Goal: Task Accomplishment & Management: Manage account settings

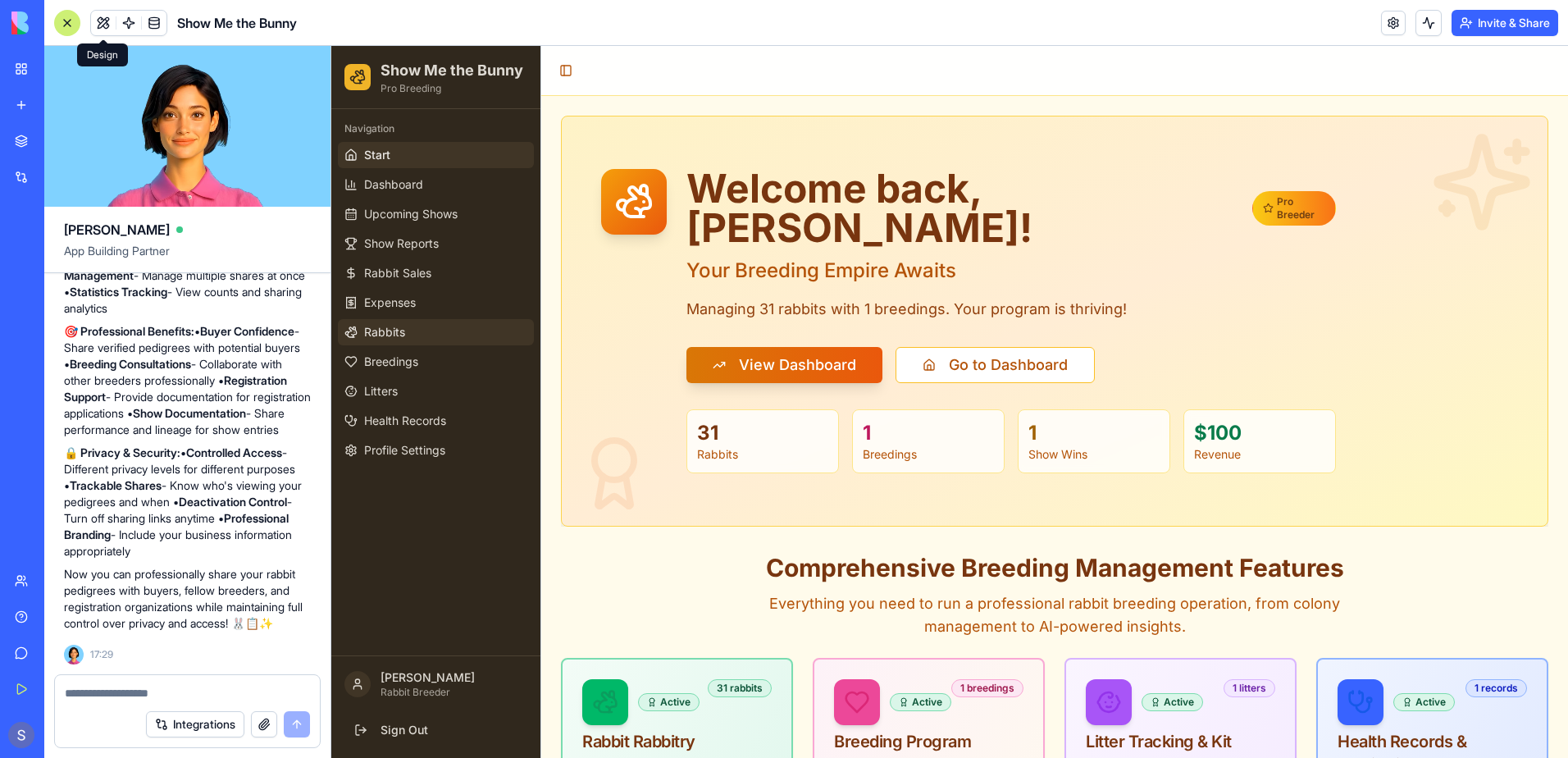
click at [375, 330] on span "Rabbits" at bounding box center [385, 332] width 41 height 17
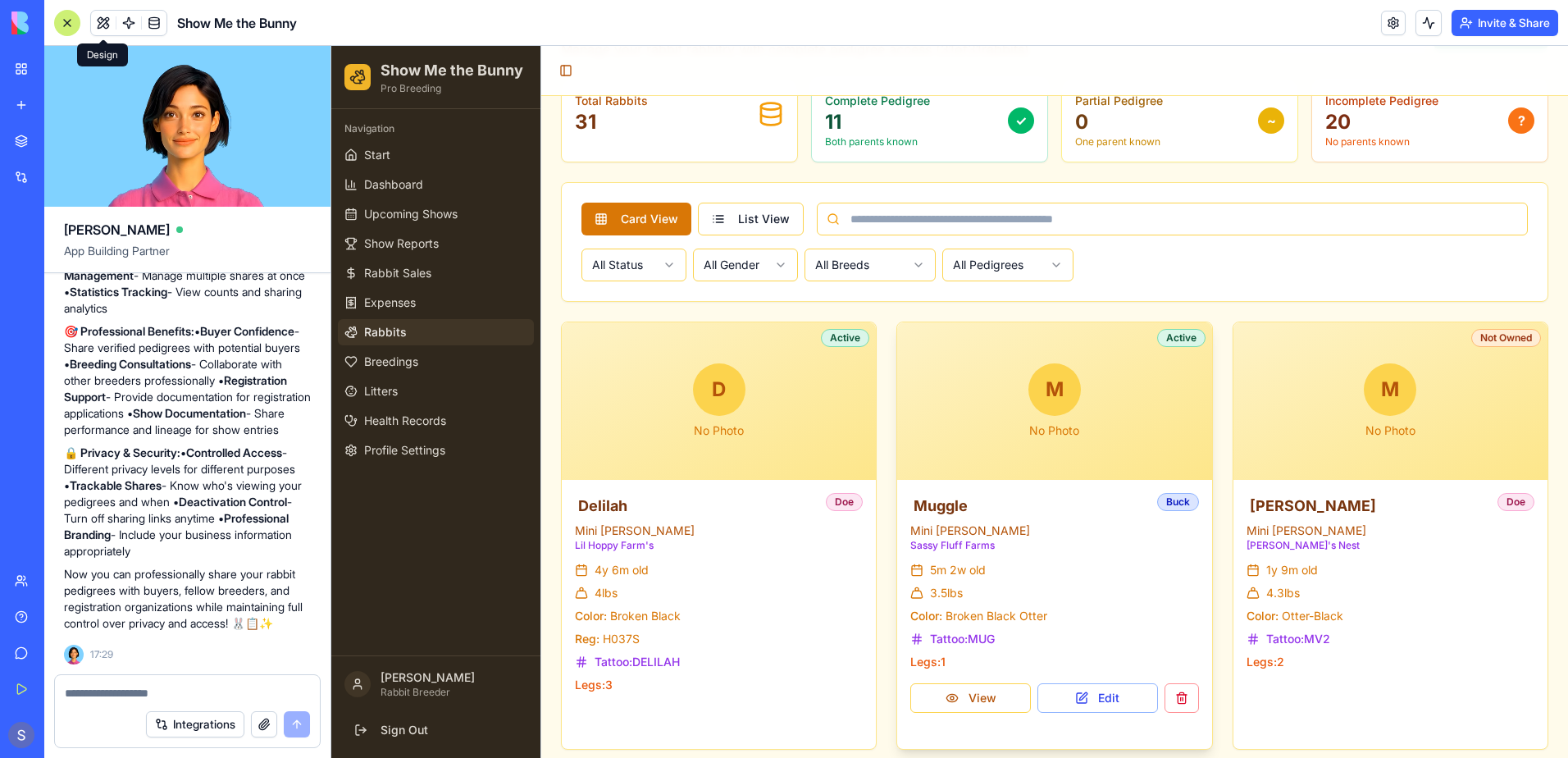
scroll to position [164, 0]
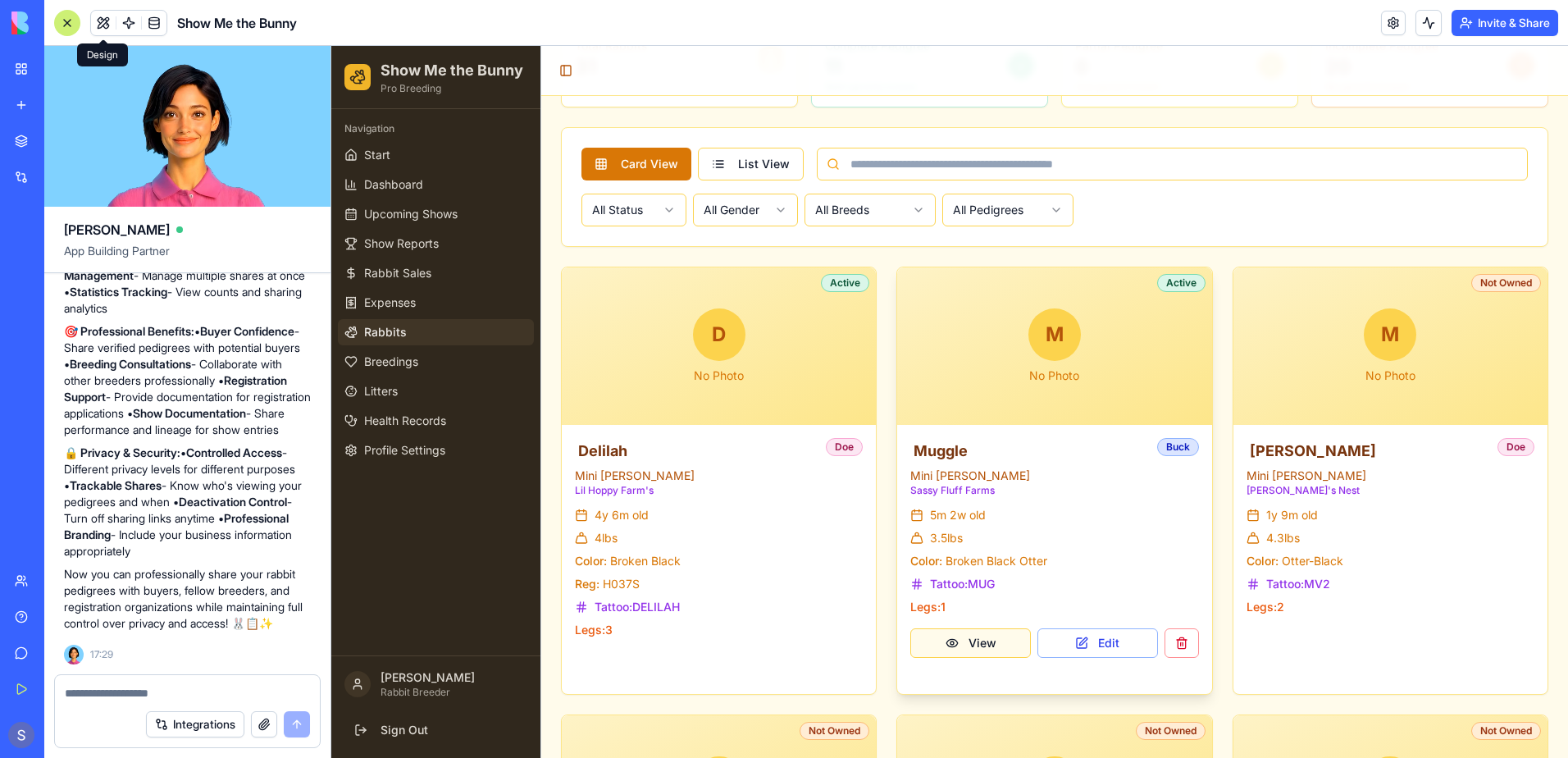
click at [984, 642] on button "View" at bounding box center [970, 643] width 121 height 30
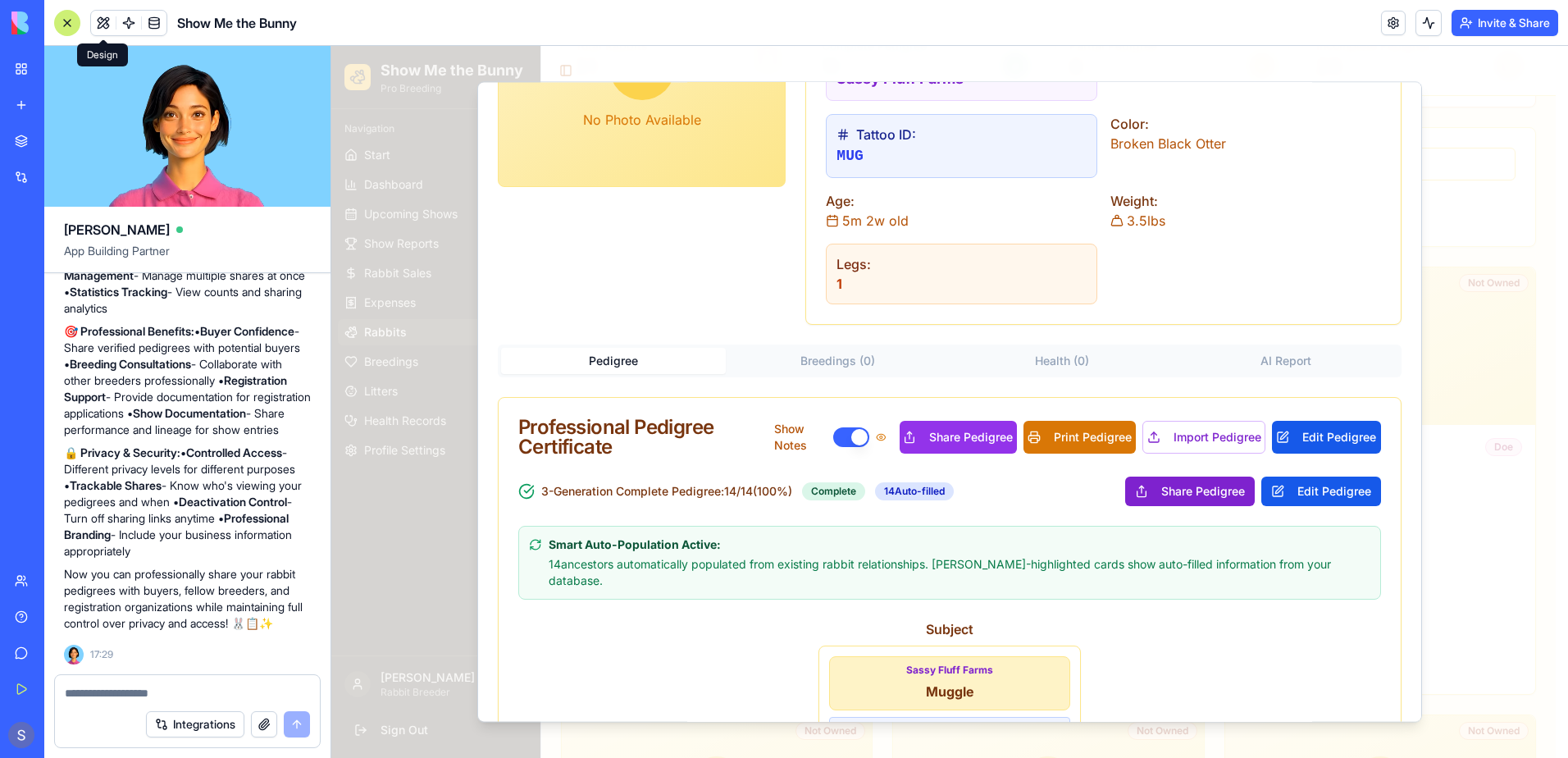
click at [1142, 493] on button "Share Pedigree" at bounding box center [1190, 491] width 130 height 30
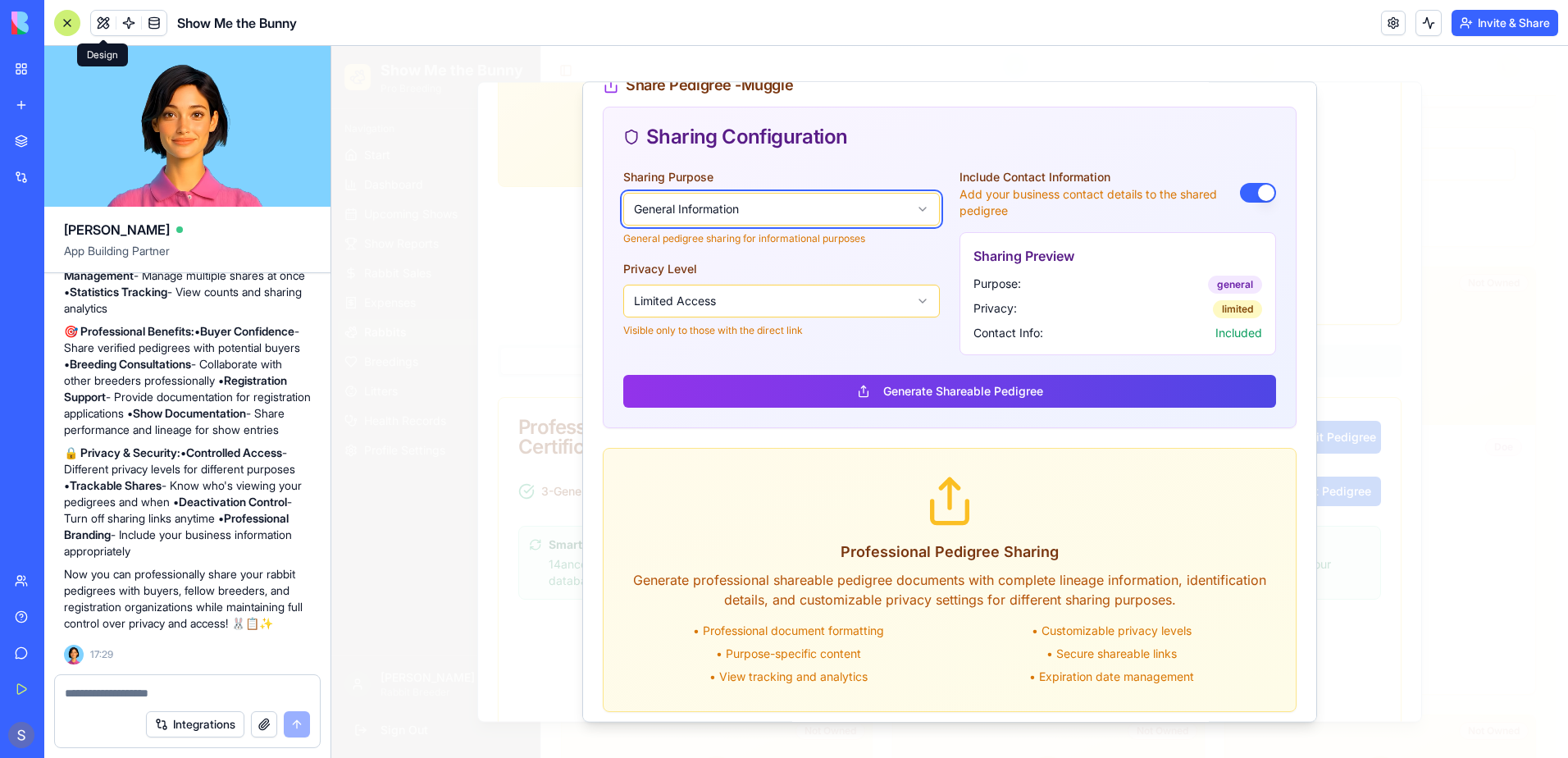
scroll to position [36, 0]
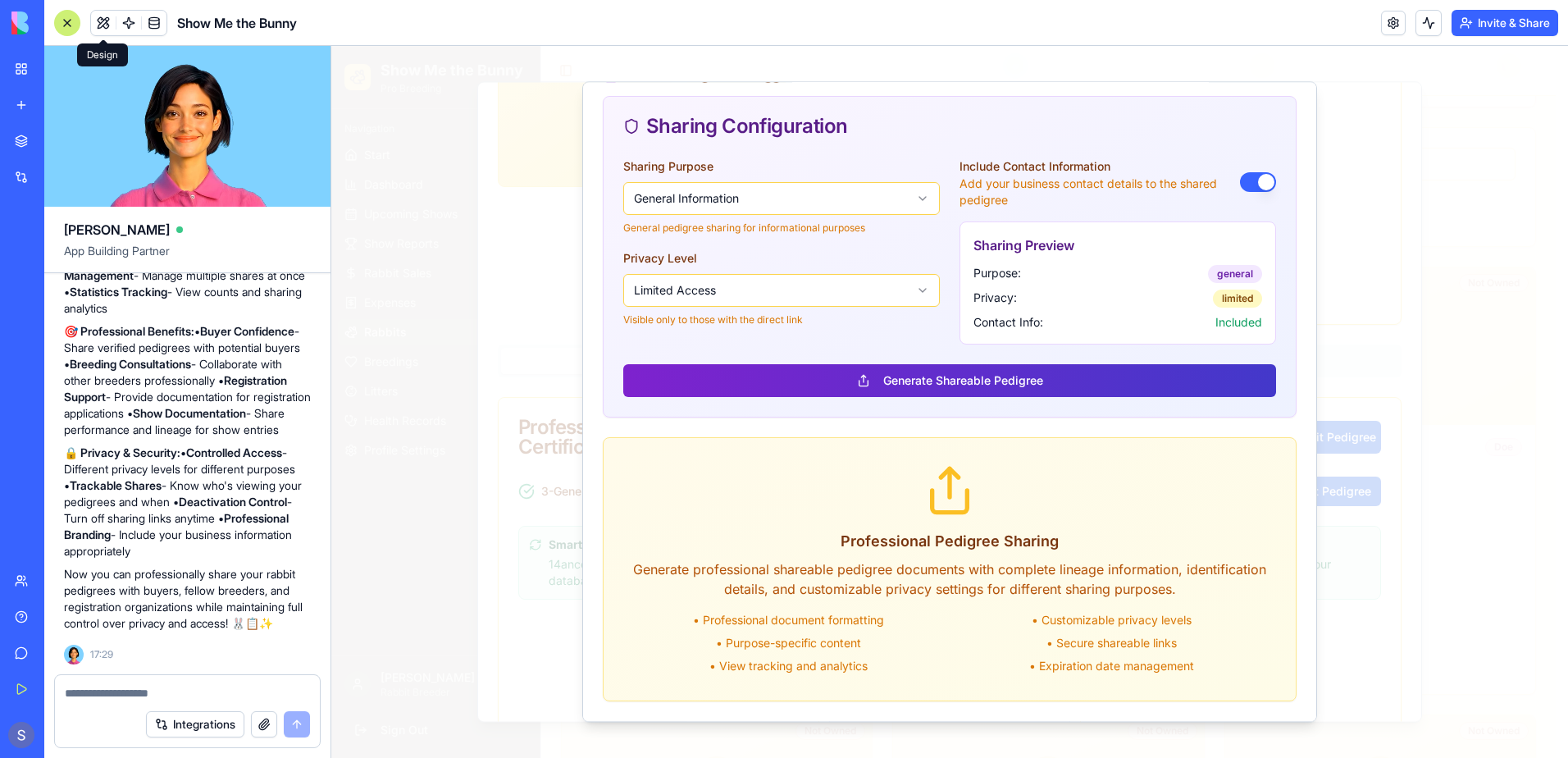
click at [969, 384] on button "Generate Shareable Pedigree" at bounding box center [950, 381] width 653 height 33
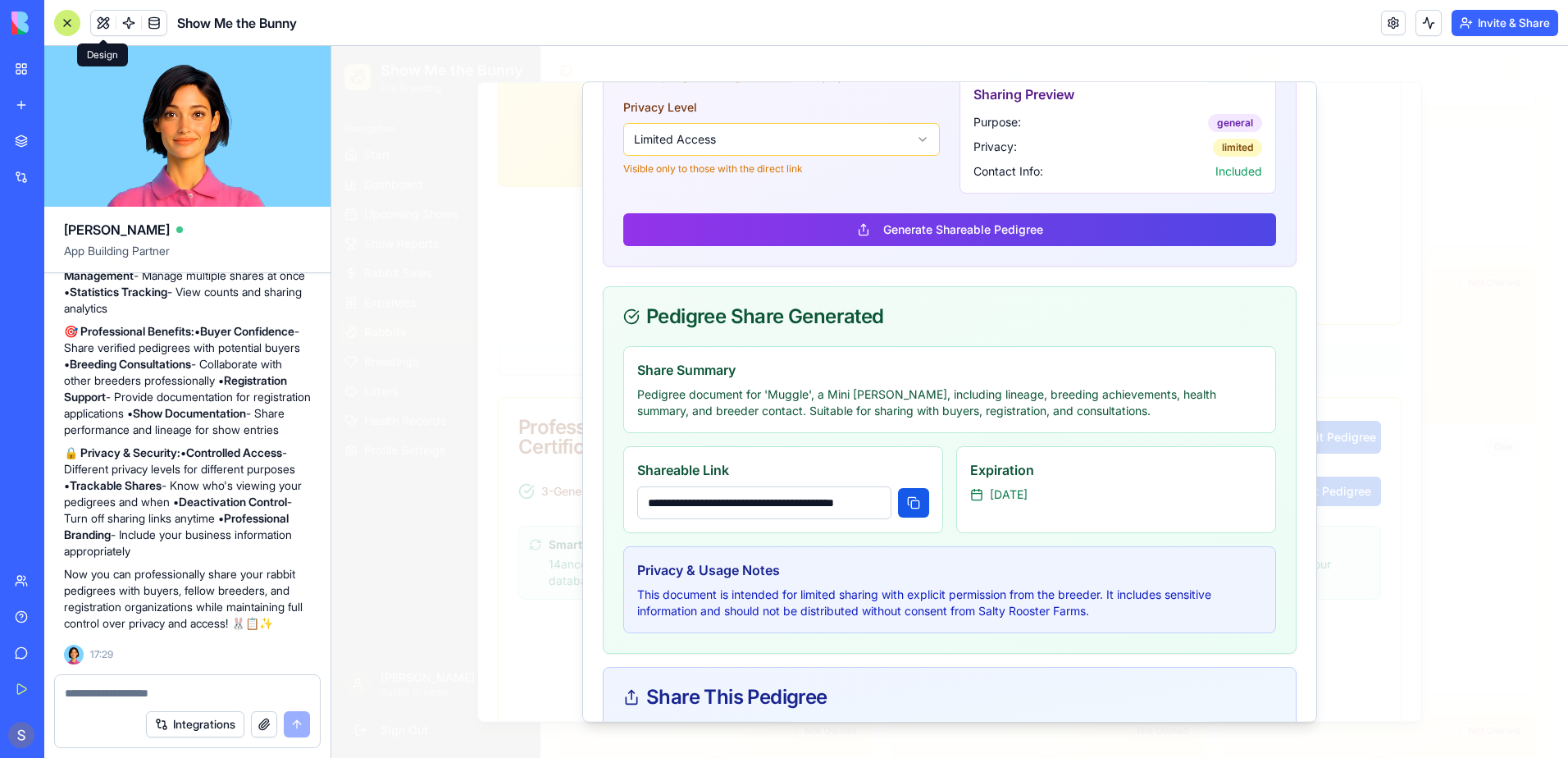
scroll to position [199, 0]
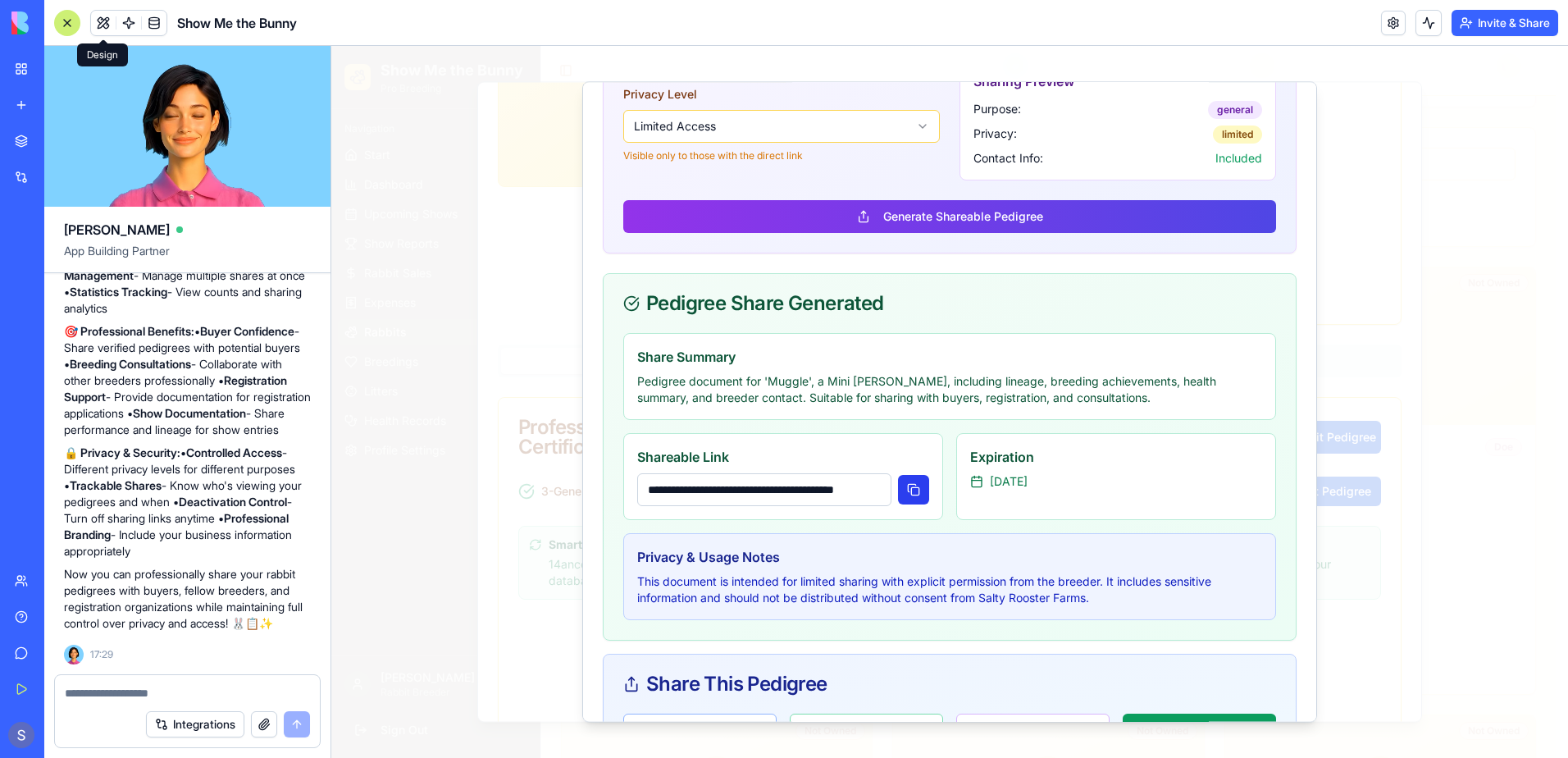
click at [904, 497] on button at bounding box center [914, 490] width 31 height 30
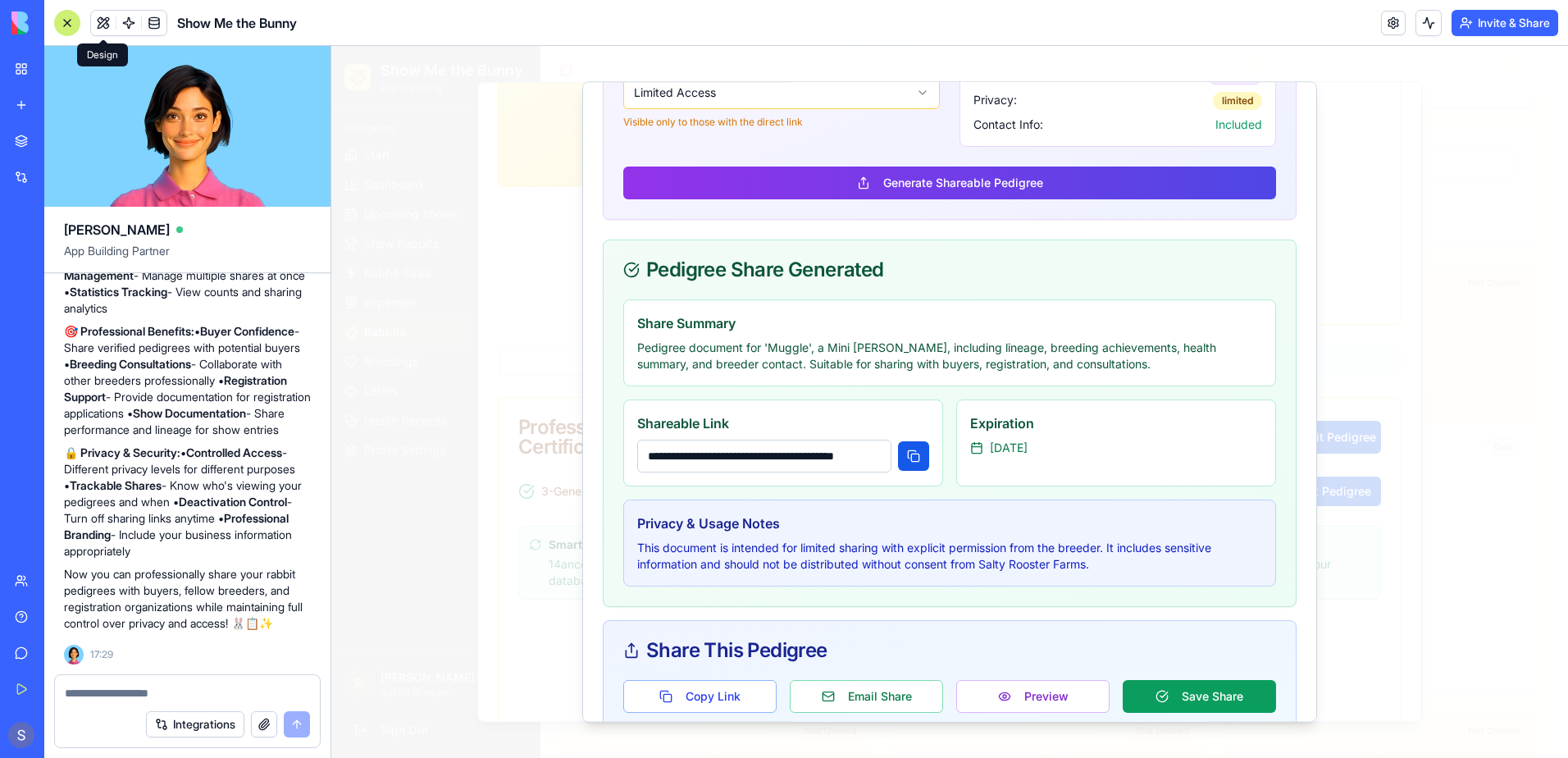
scroll to position [265, 0]
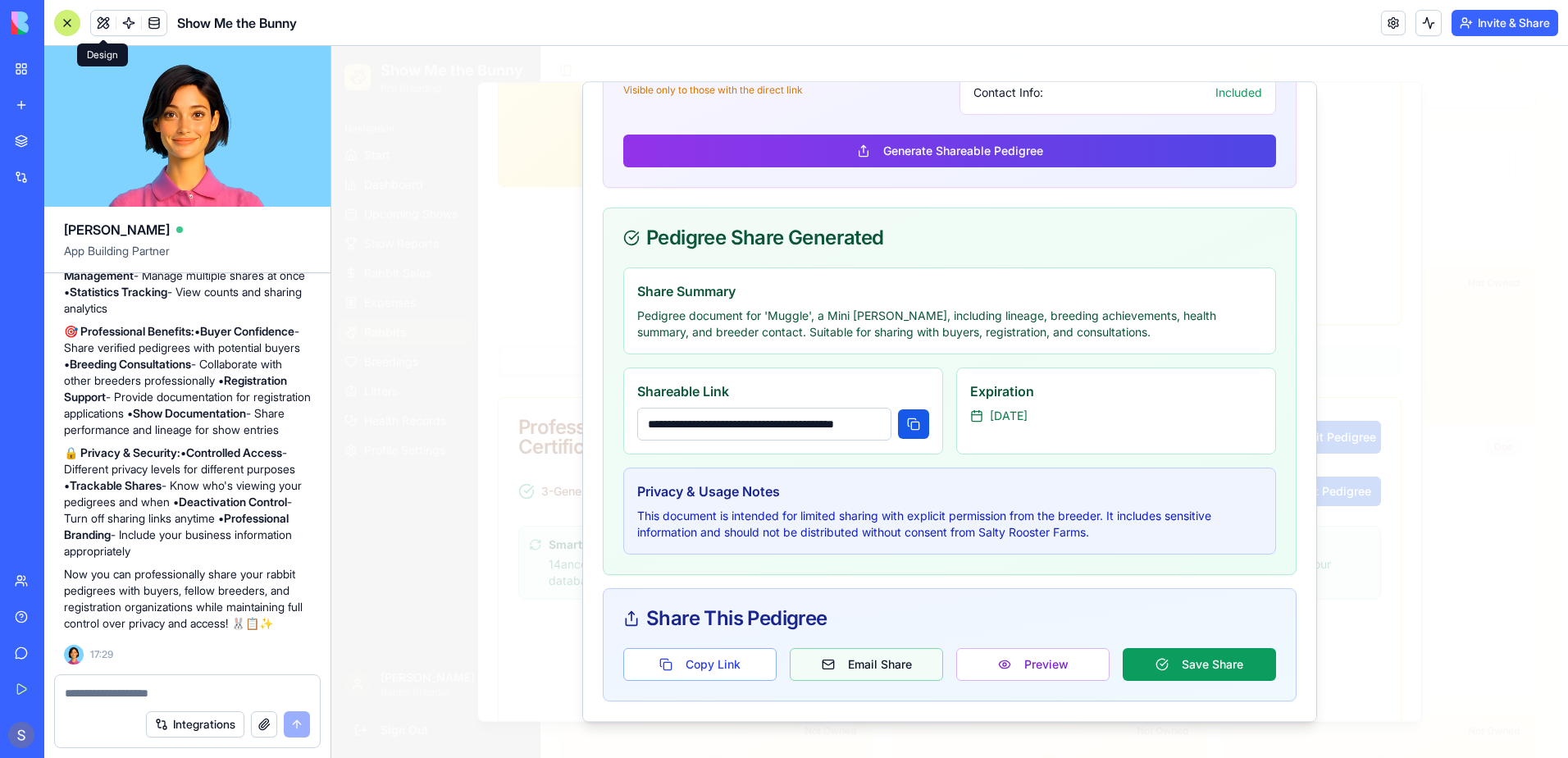
click at [862, 659] on button "Email Share" at bounding box center [866, 665] width 154 height 33
click at [1024, 661] on button "Preview" at bounding box center [1033, 665] width 154 height 33
click at [903, 428] on button at bounding box center [914, 424] width 31 height 30
click at [836, 672] on button "Email Share" at bounding box center [866, 665] width 154 height 33
click at [718, 669] on button "Copy Link" at bounding box center [700, 665] width 154 height 33
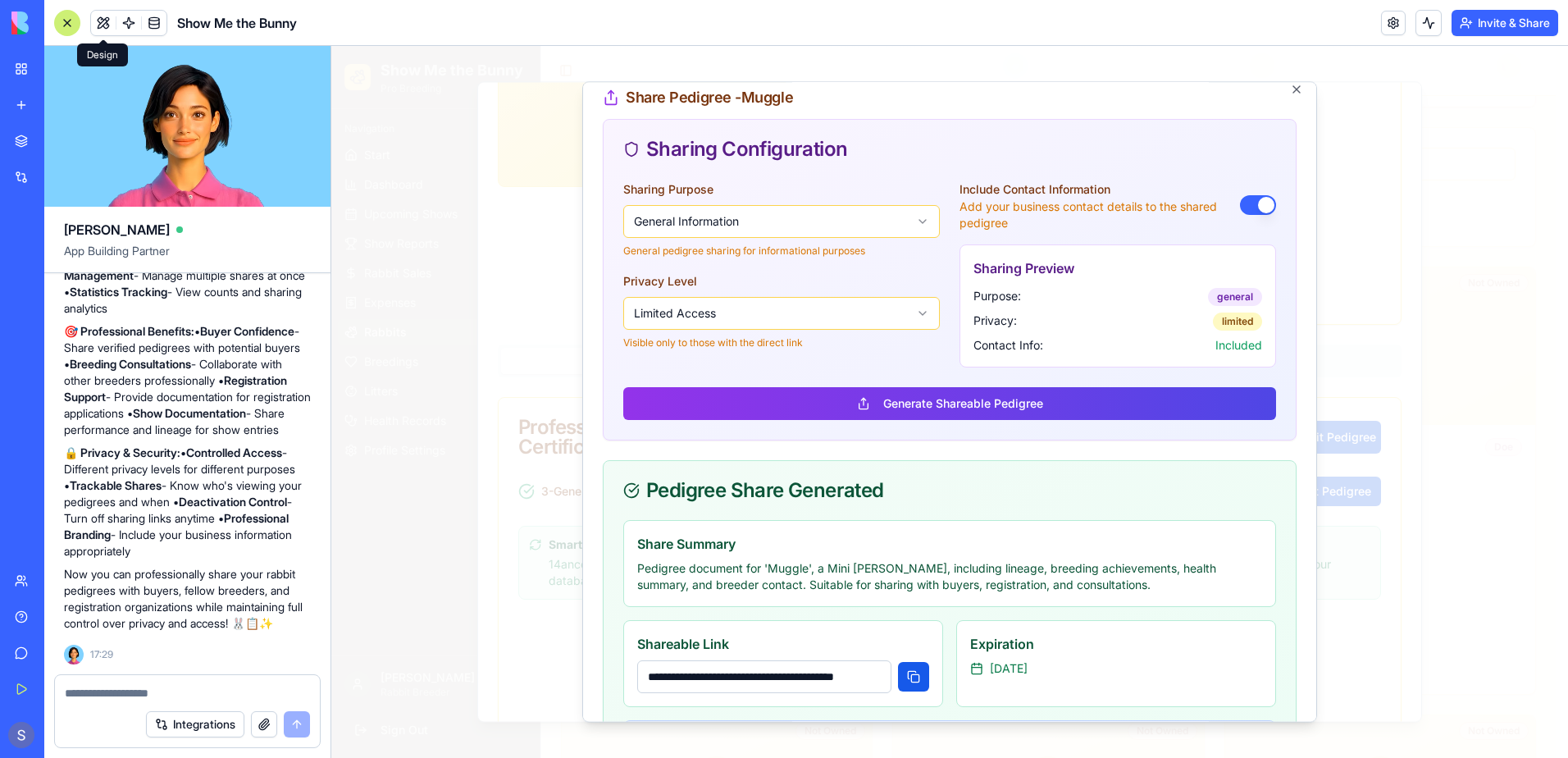
scroll to position [0, 0]
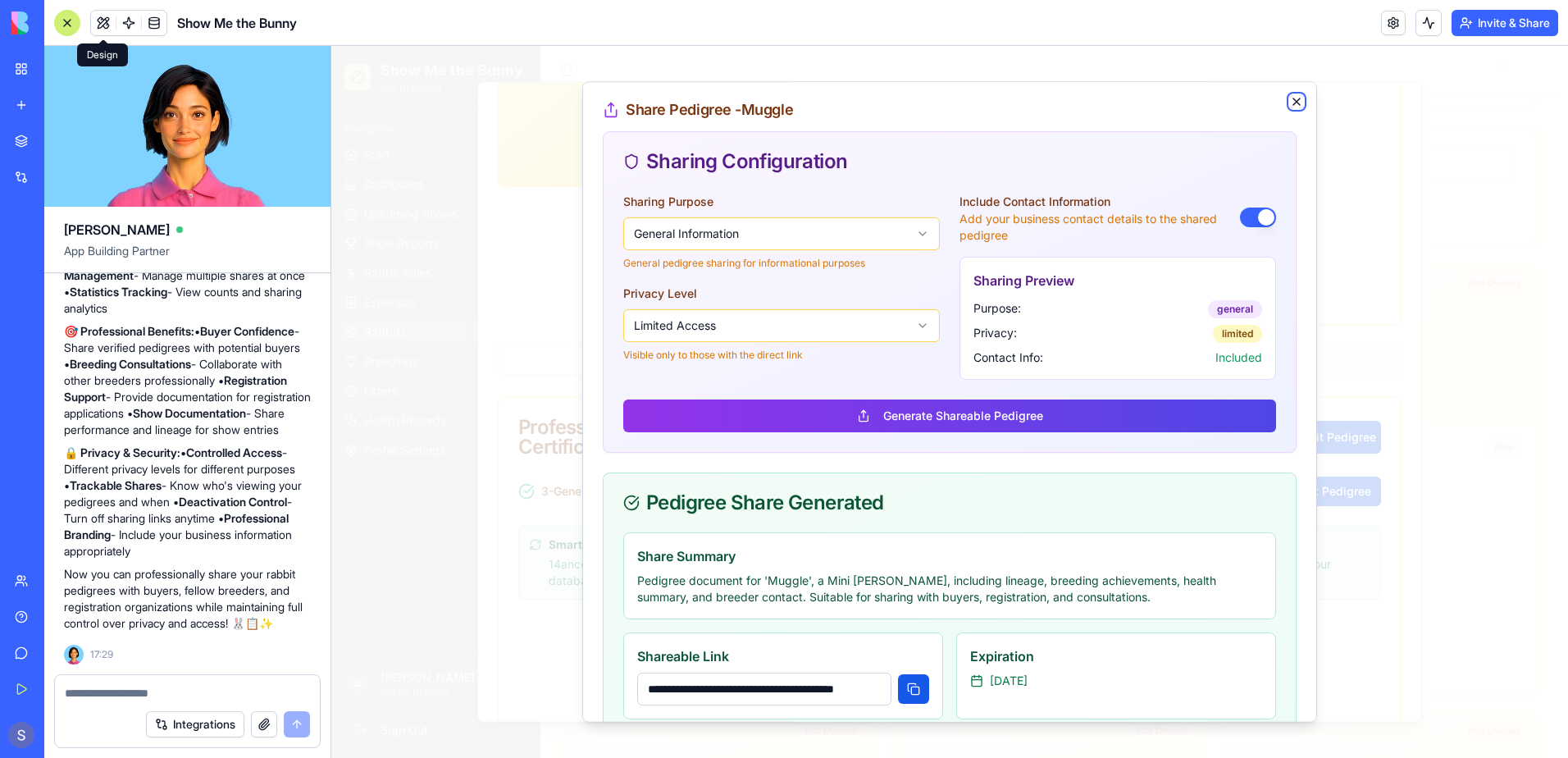
click at [1290, 99] on icon "button" at bounding box center [1296, 102] width 13 height 13
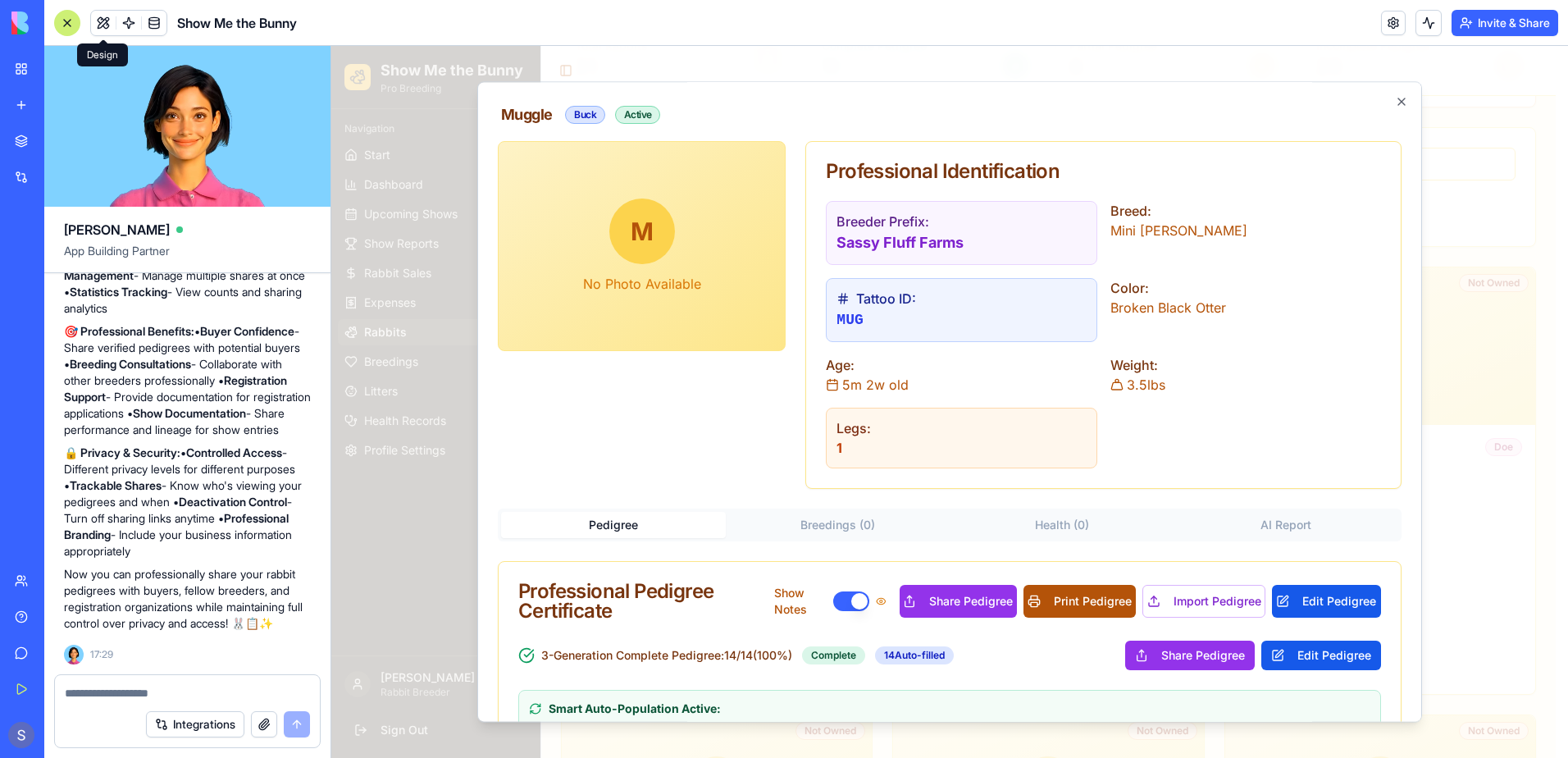
click at [1059, 600] on button "Print Pedigree" at bounding box center [1079, 601] width 112 height 33
click at [1395, 103] on icon "button" at bounding box center [1401, 102] width 13 height 13
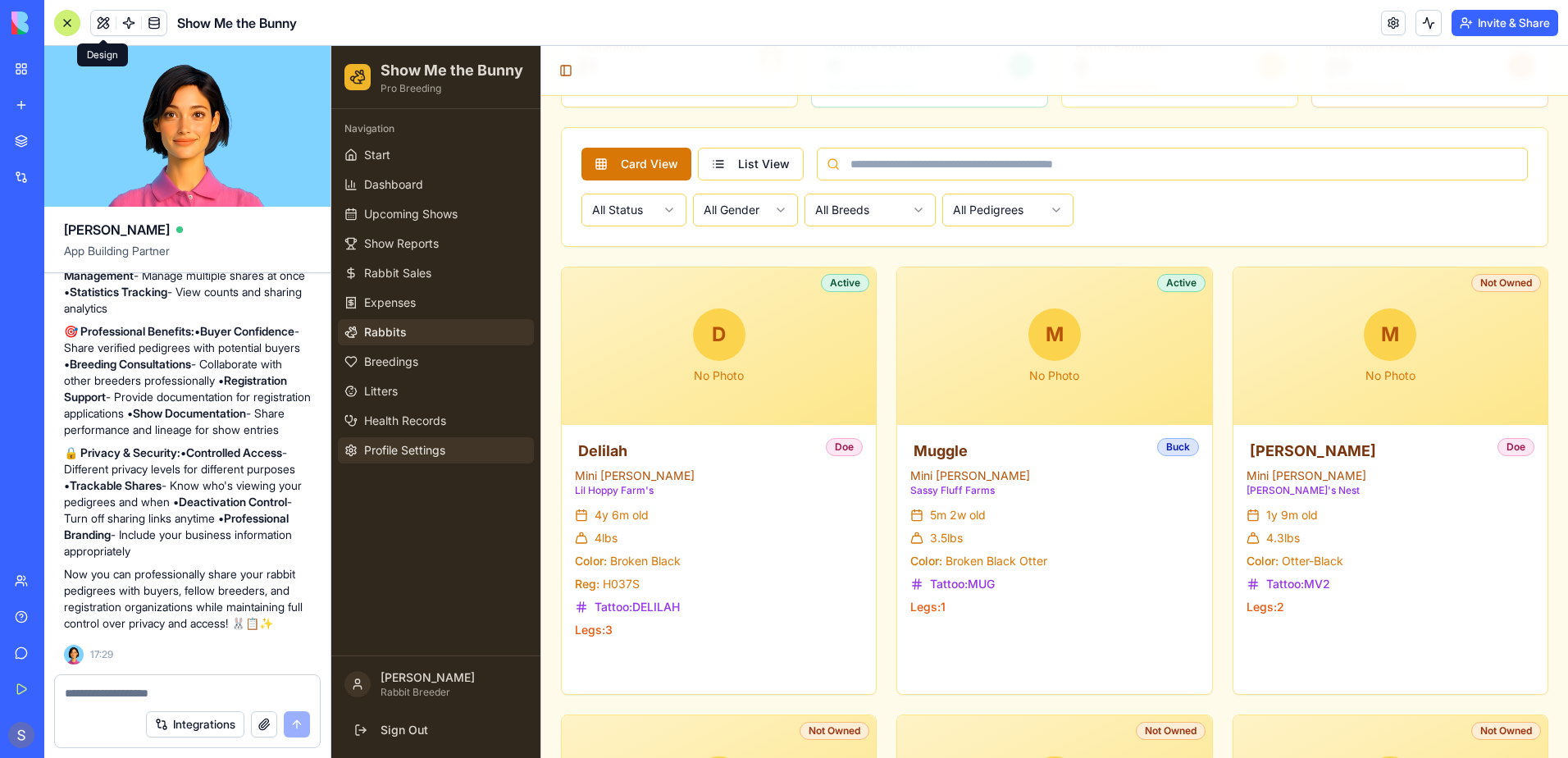
click at [427, 445] on span "Profile Settings" at bounding box center [405, 450] width 81 height 17
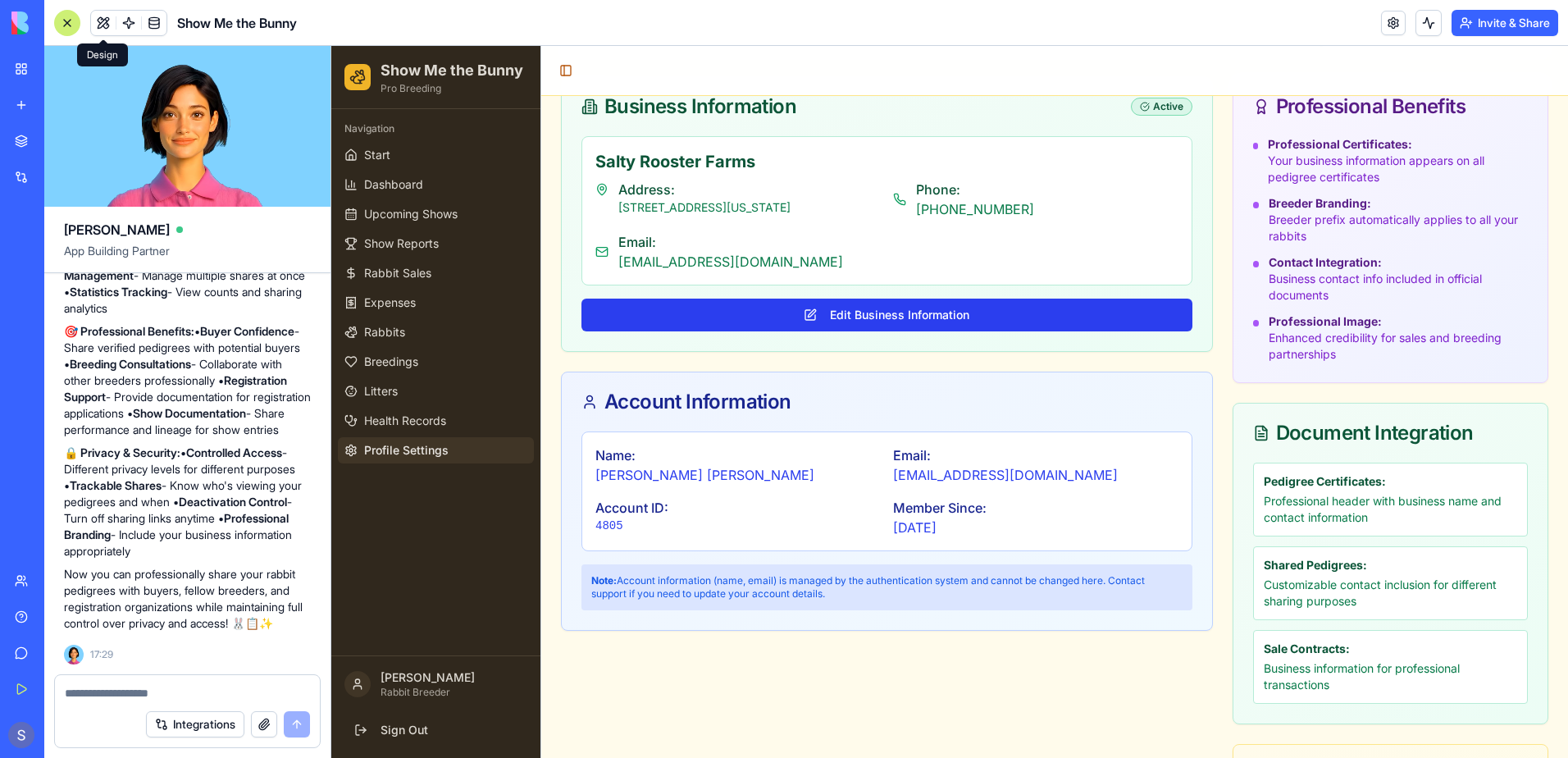
click at [891, 320] on button "Edit Business Information" at bounding box center [887, 315] width 611 height 33
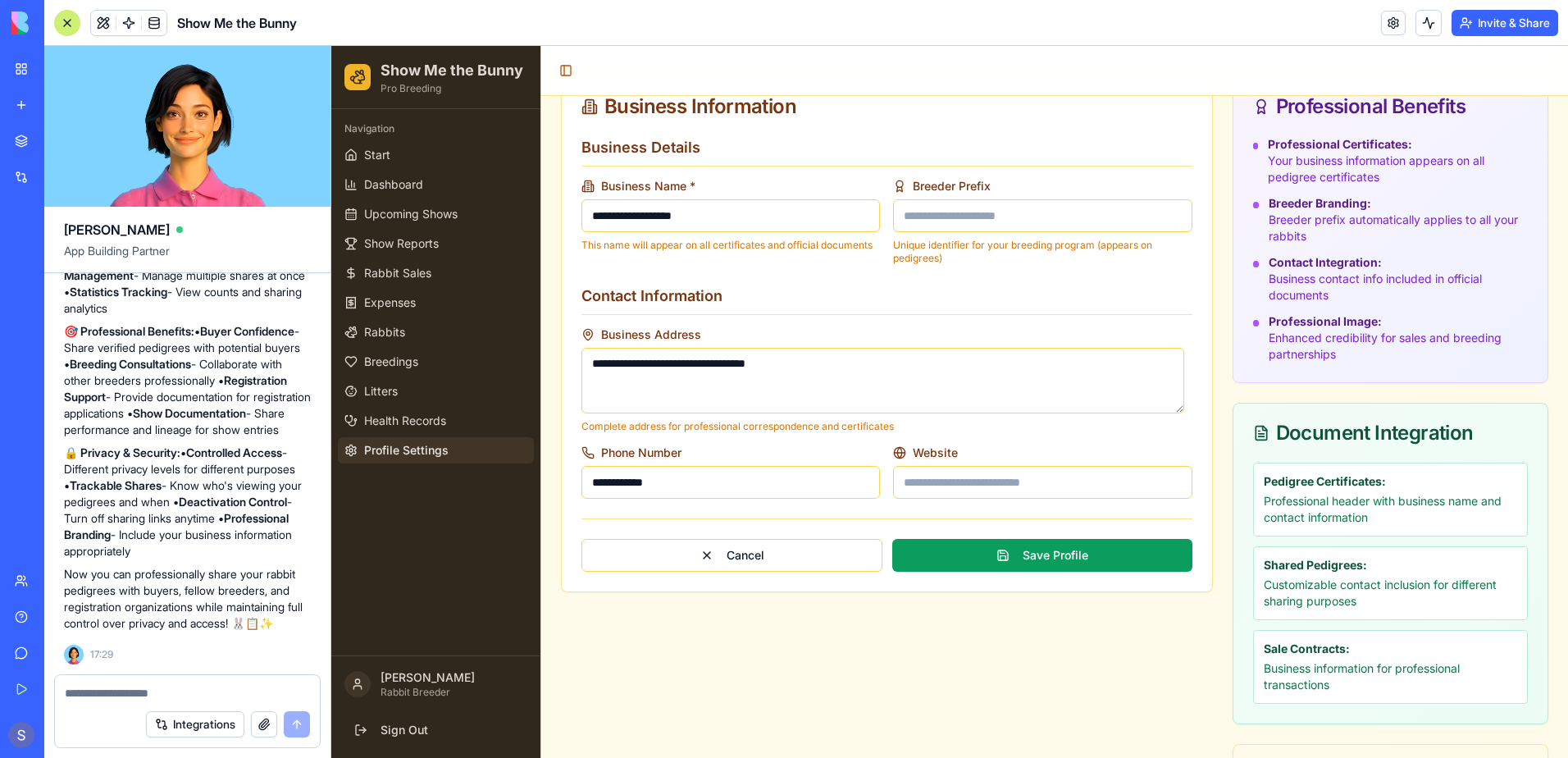
click at [68, 17] on div at bounding box center [68, 23] width 26 height 26
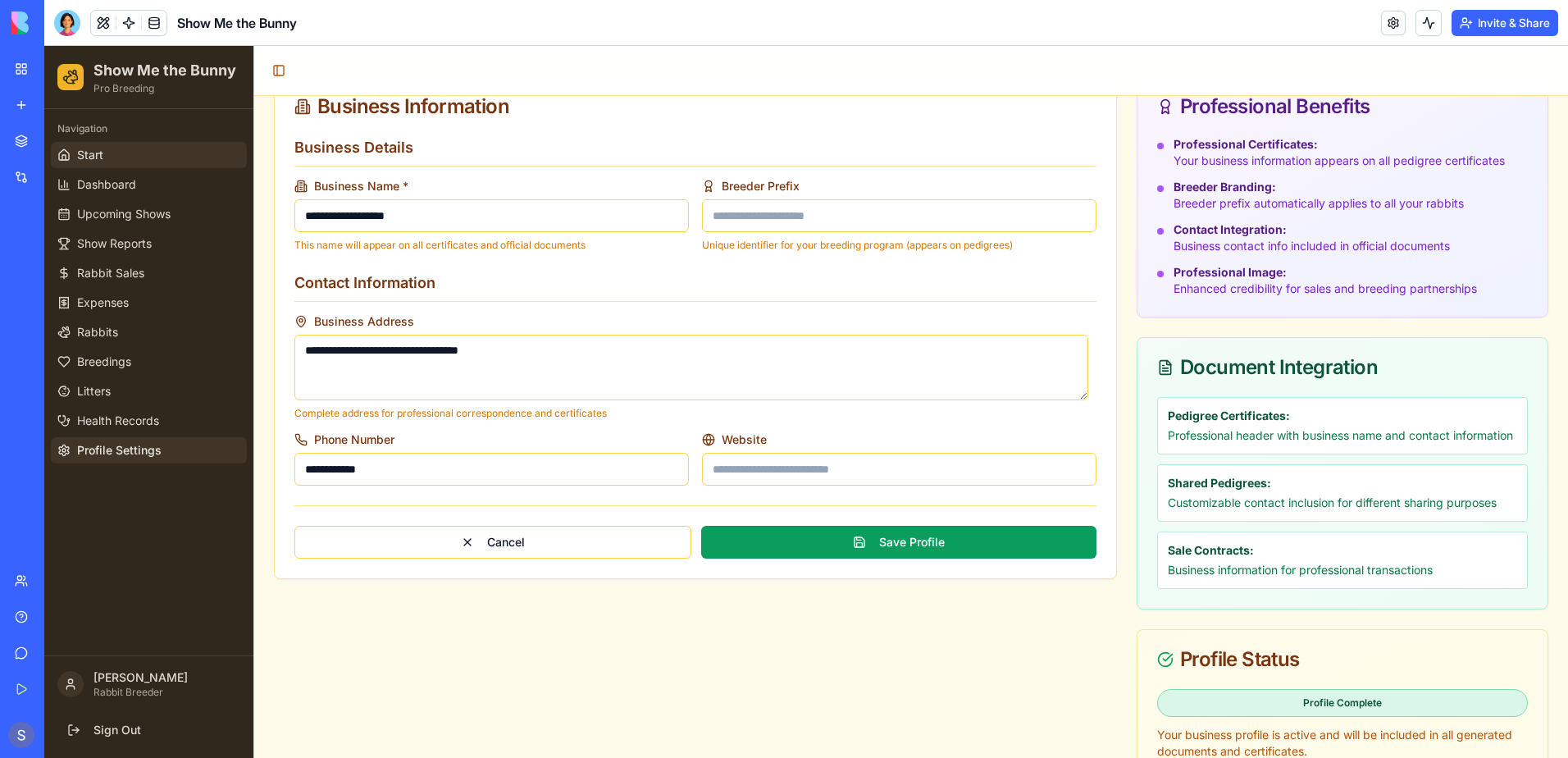
click at [98, 154] on span "Start" at bounding box center [90, 155] width 26 height 17
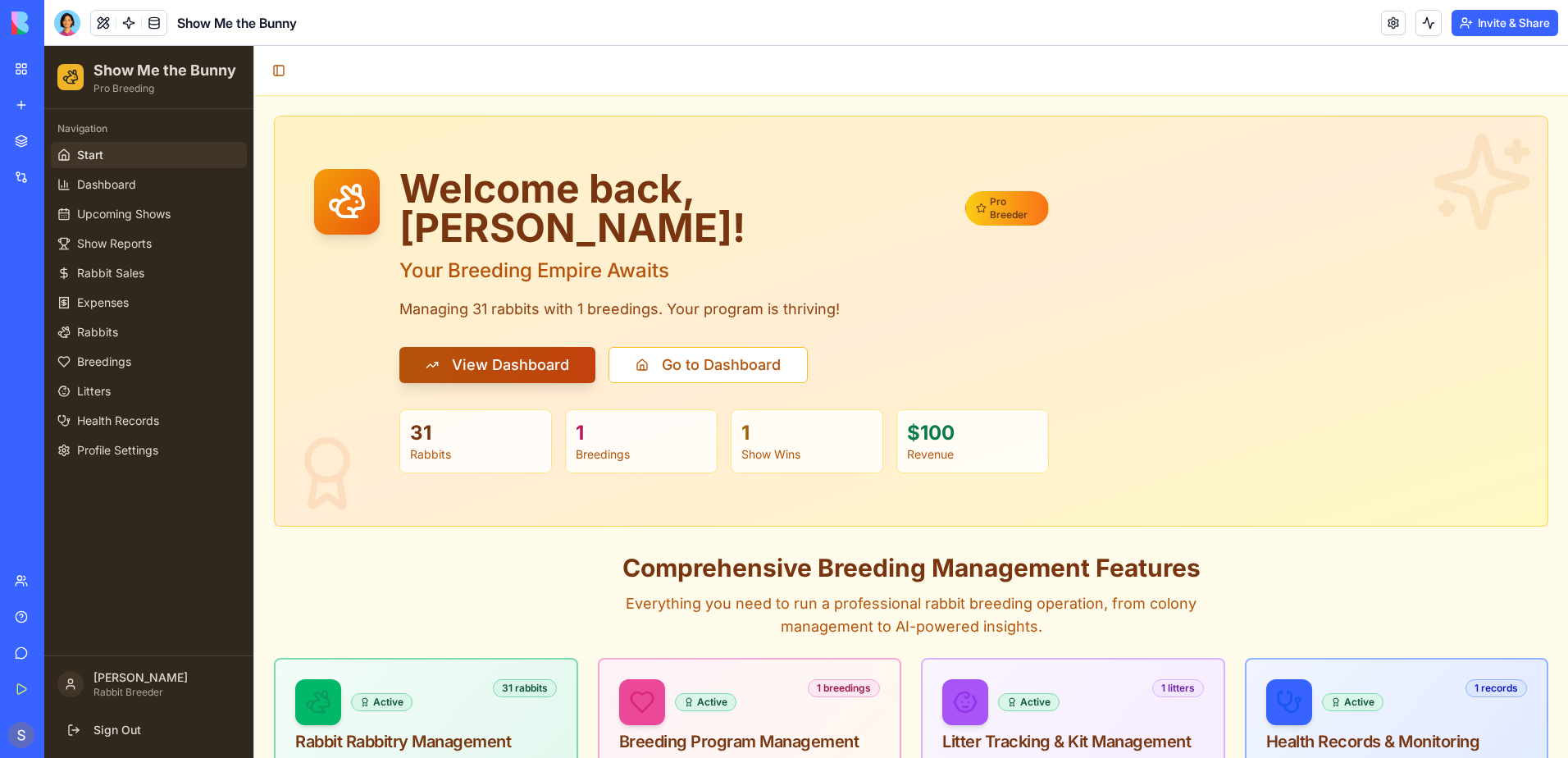
click at [511, 353] on span "View Dashboard" at bounding box center [510, 365] width 117 height 23
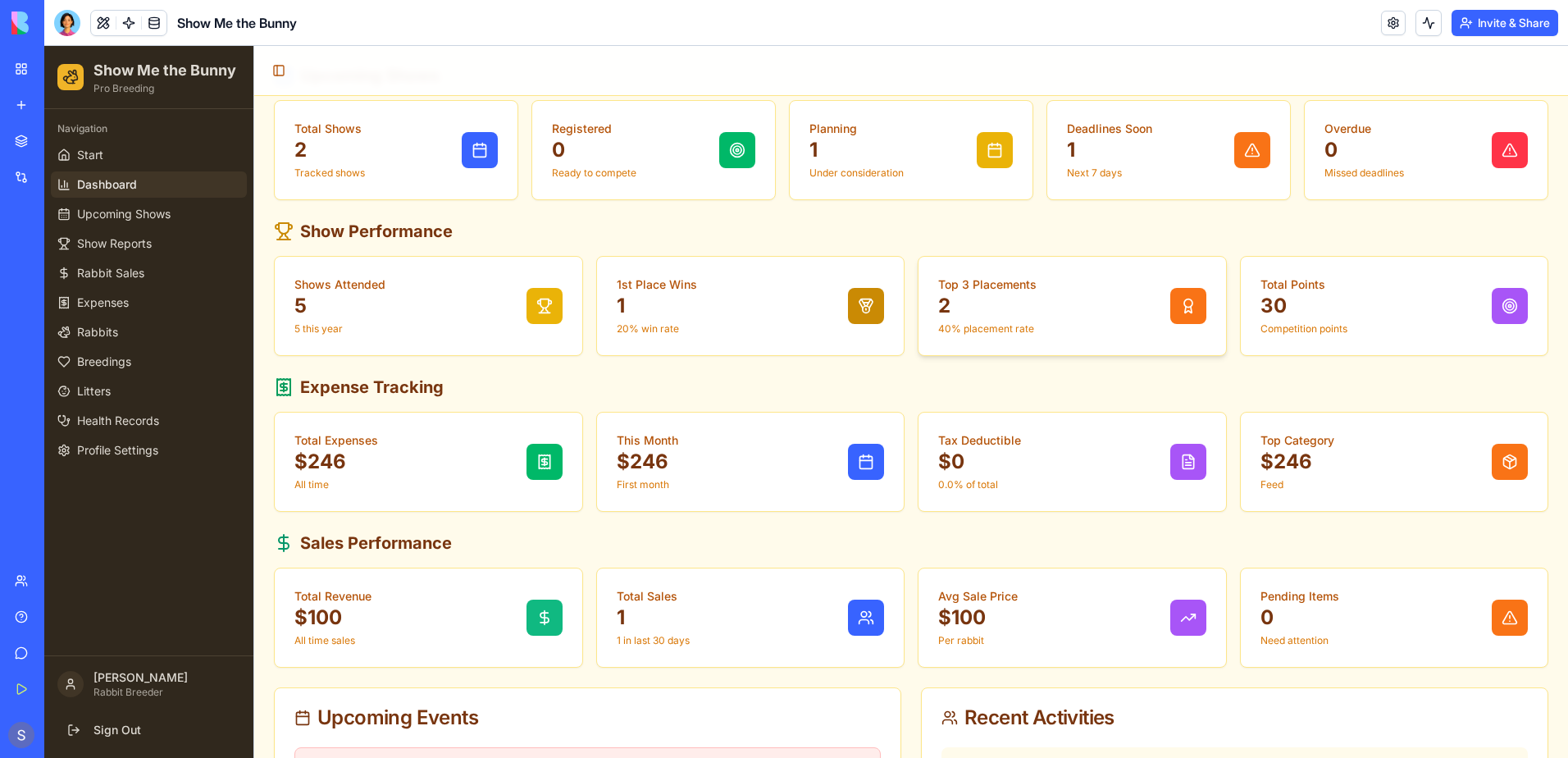
scroll to position [246, 0]
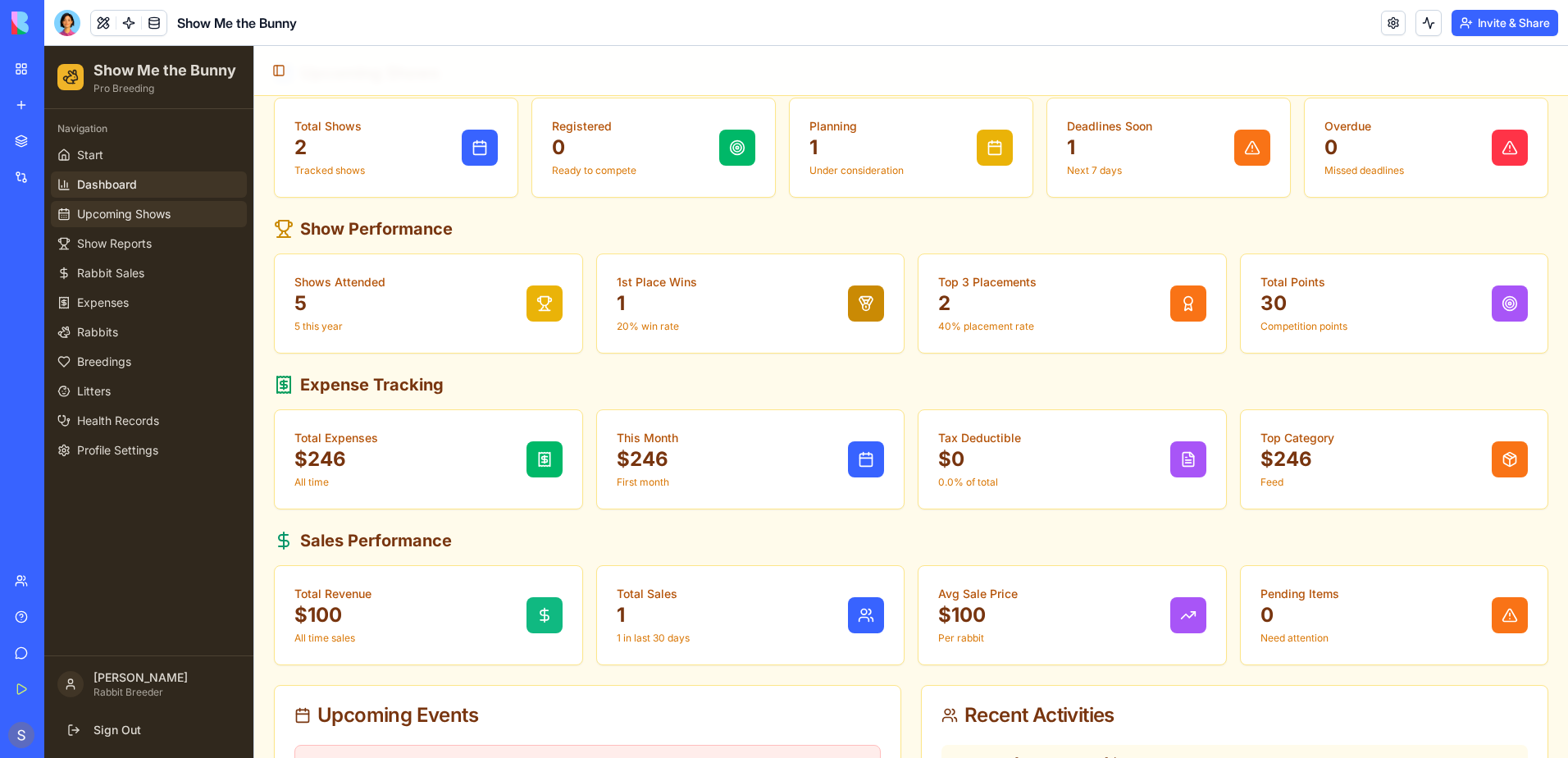
click at [99, 213] on span "Upcoming Shows" at bounding box center [123, 214] width 93 height 17
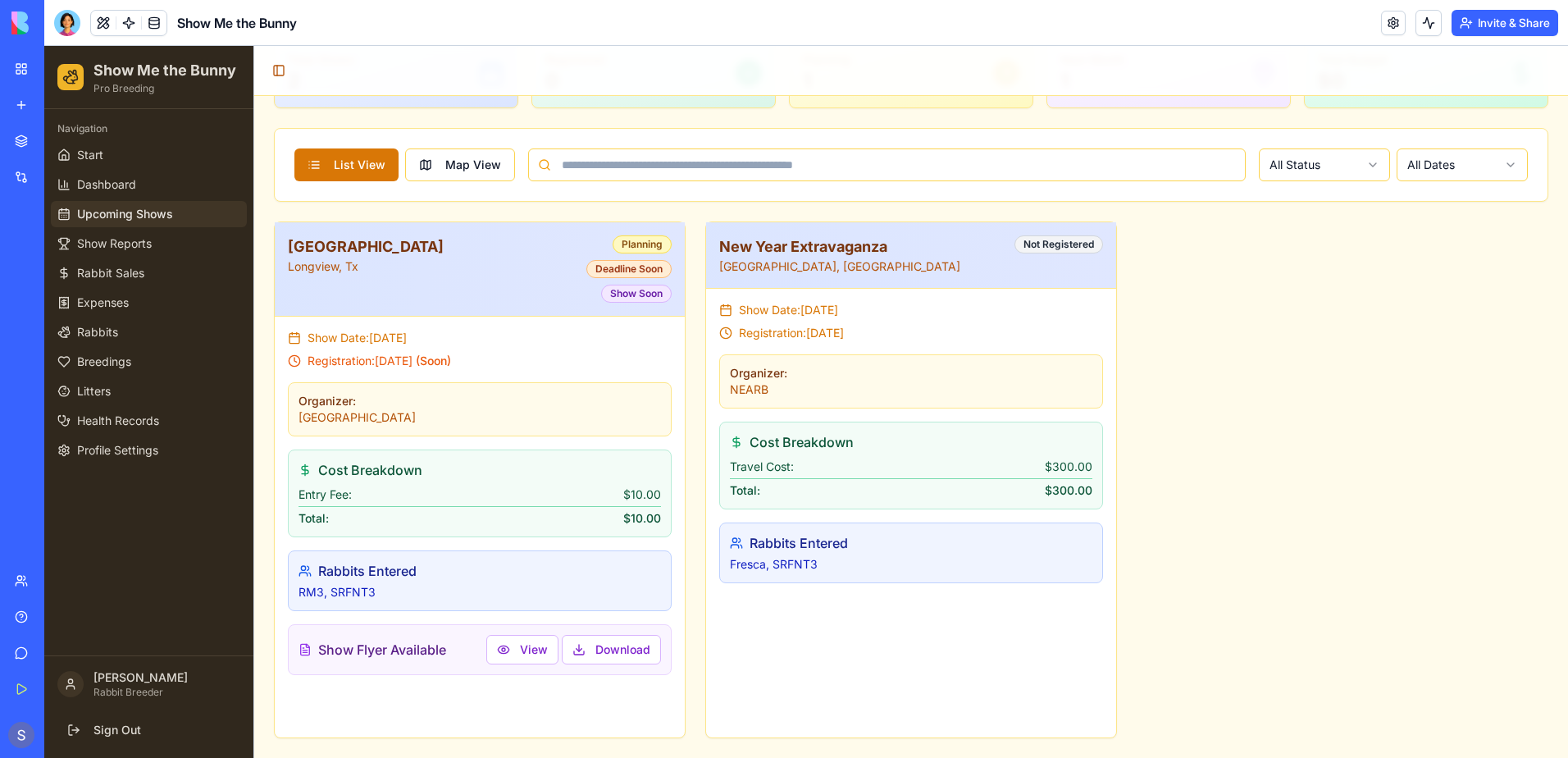
scroll to position [150, 0]
click at [132, 240] on span "Show Reports" at bounding box center [114, 244] width 74 height 17
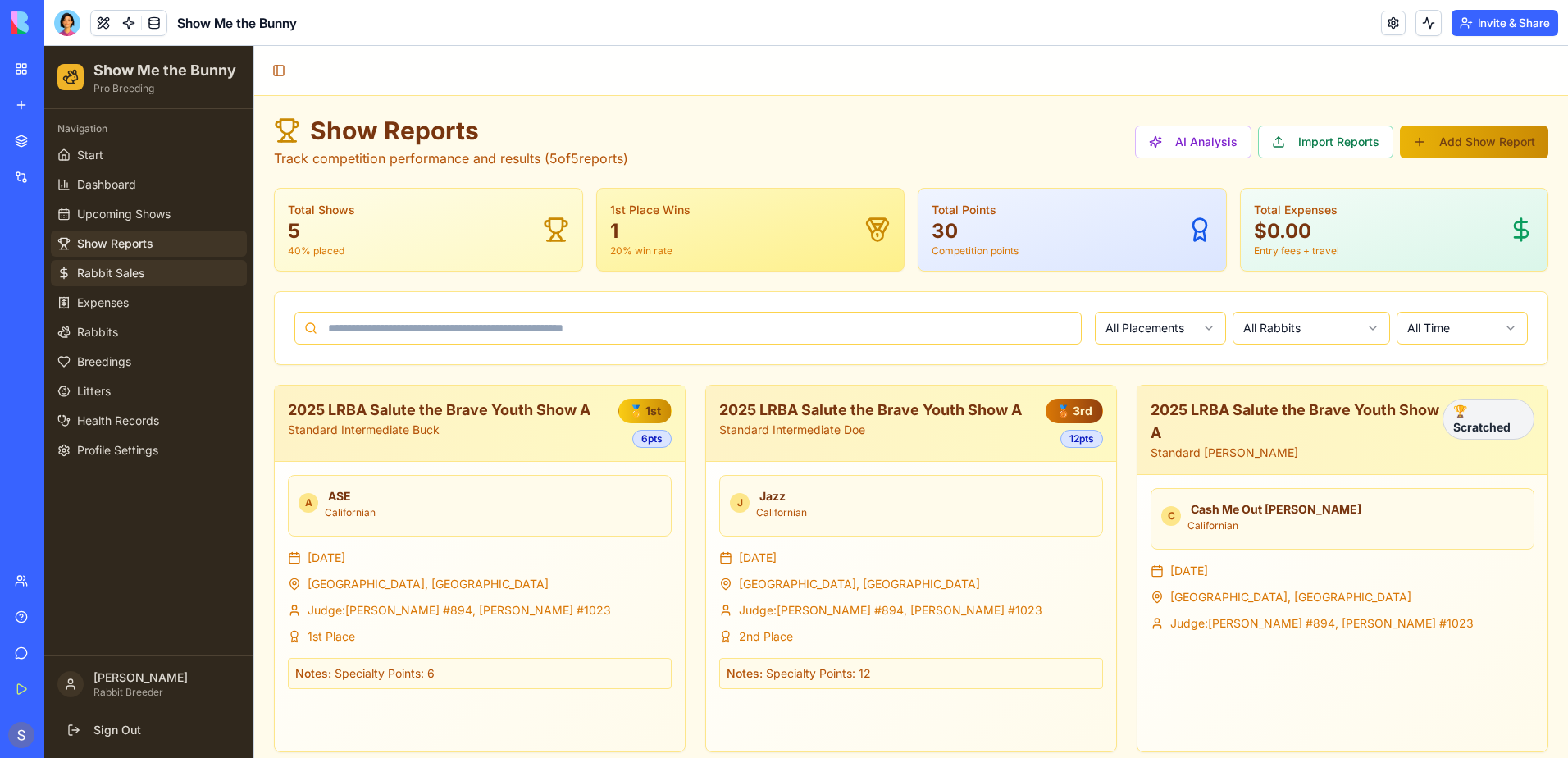
click at [154, 280] on link "Rabbit Sales" at bounding box center [149, 273] width 196 height 26
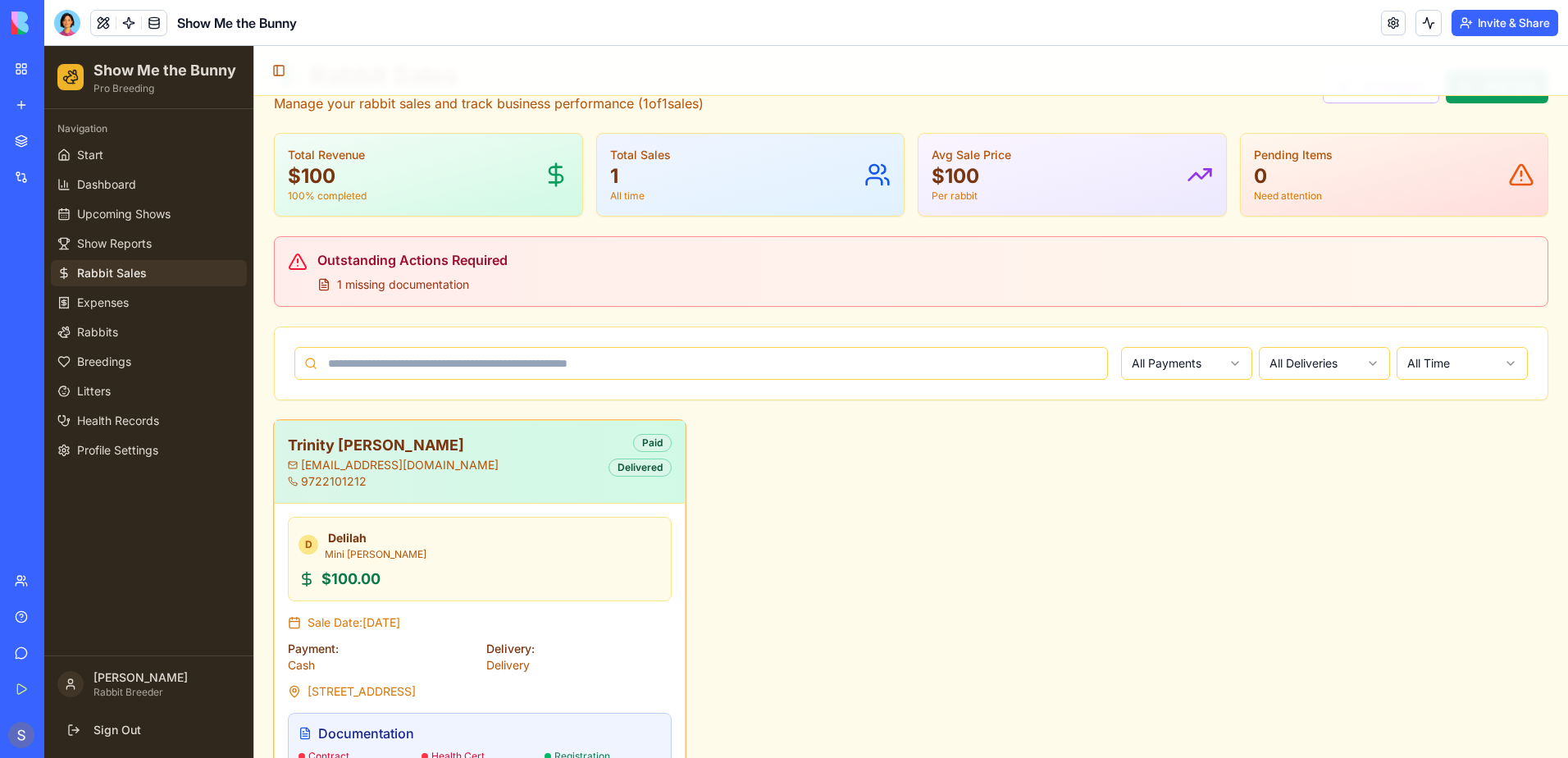
scroll to position [82, 0]
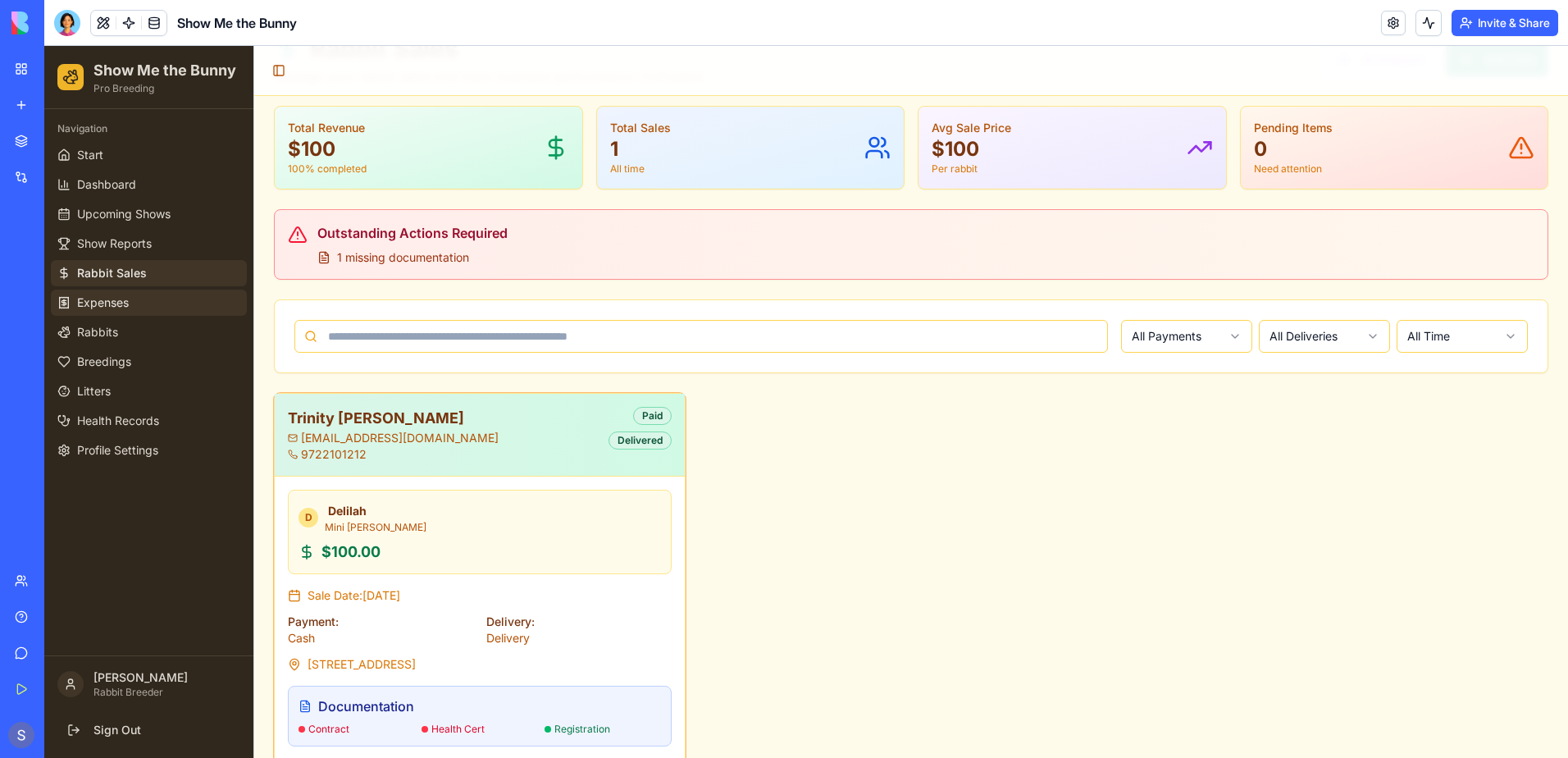
click at [121, 306] on span "Expenses" at bounding box center [102, 303] width 52 height 17
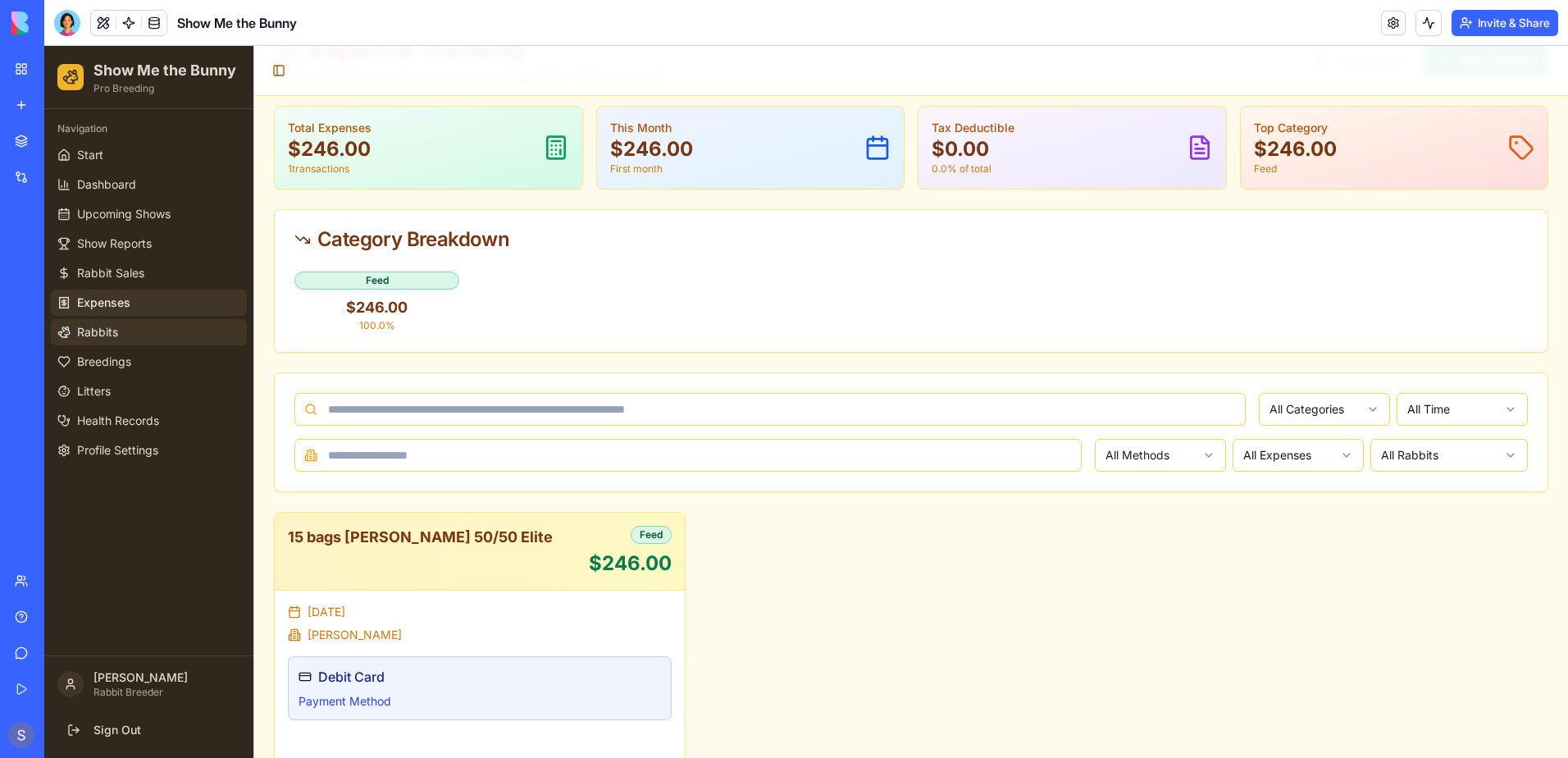
click at [120, 329] on link "Rabbits" at bounding box center [149, 332] width 196 height 26
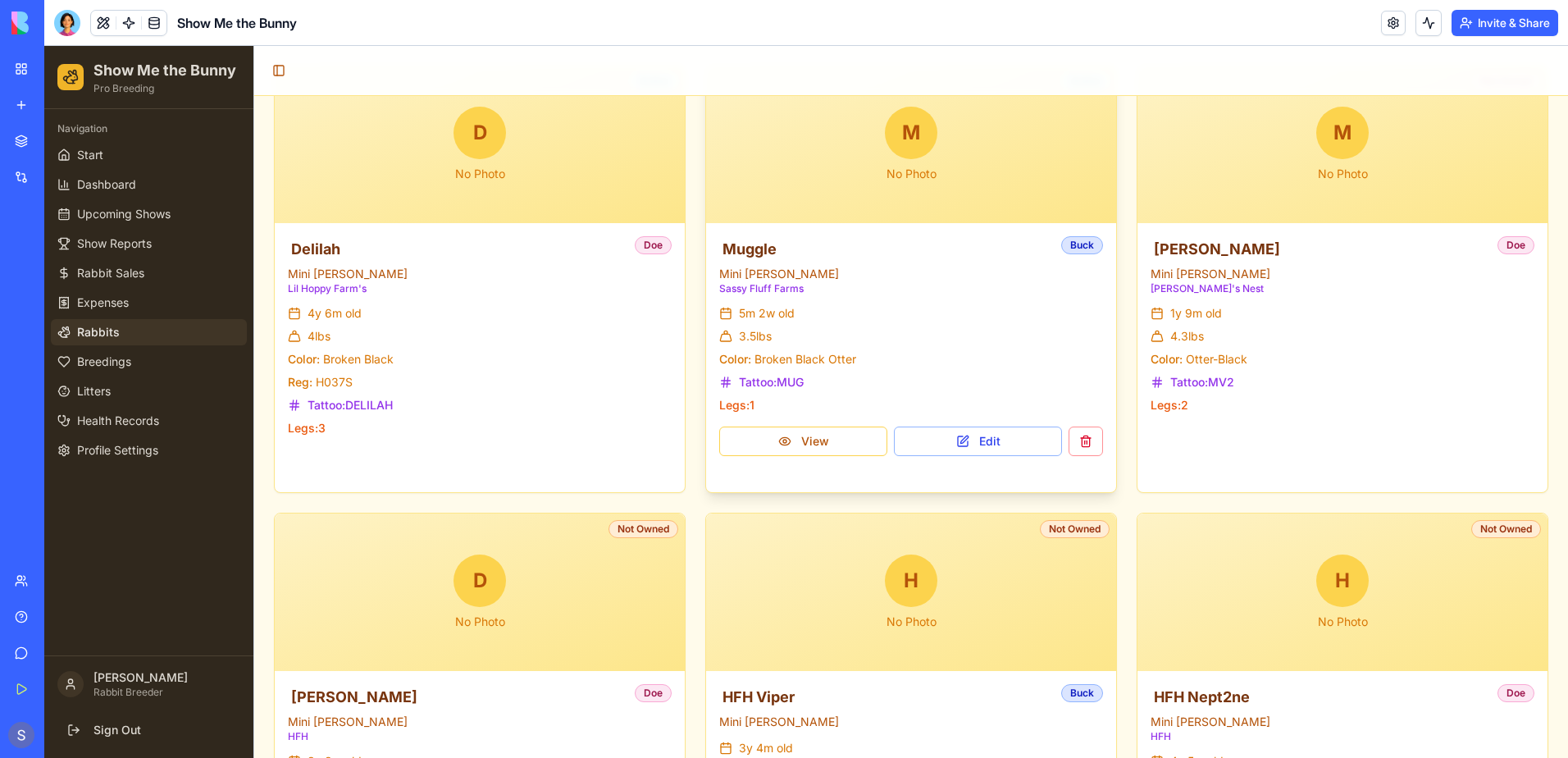
scroll to position [410, 0]
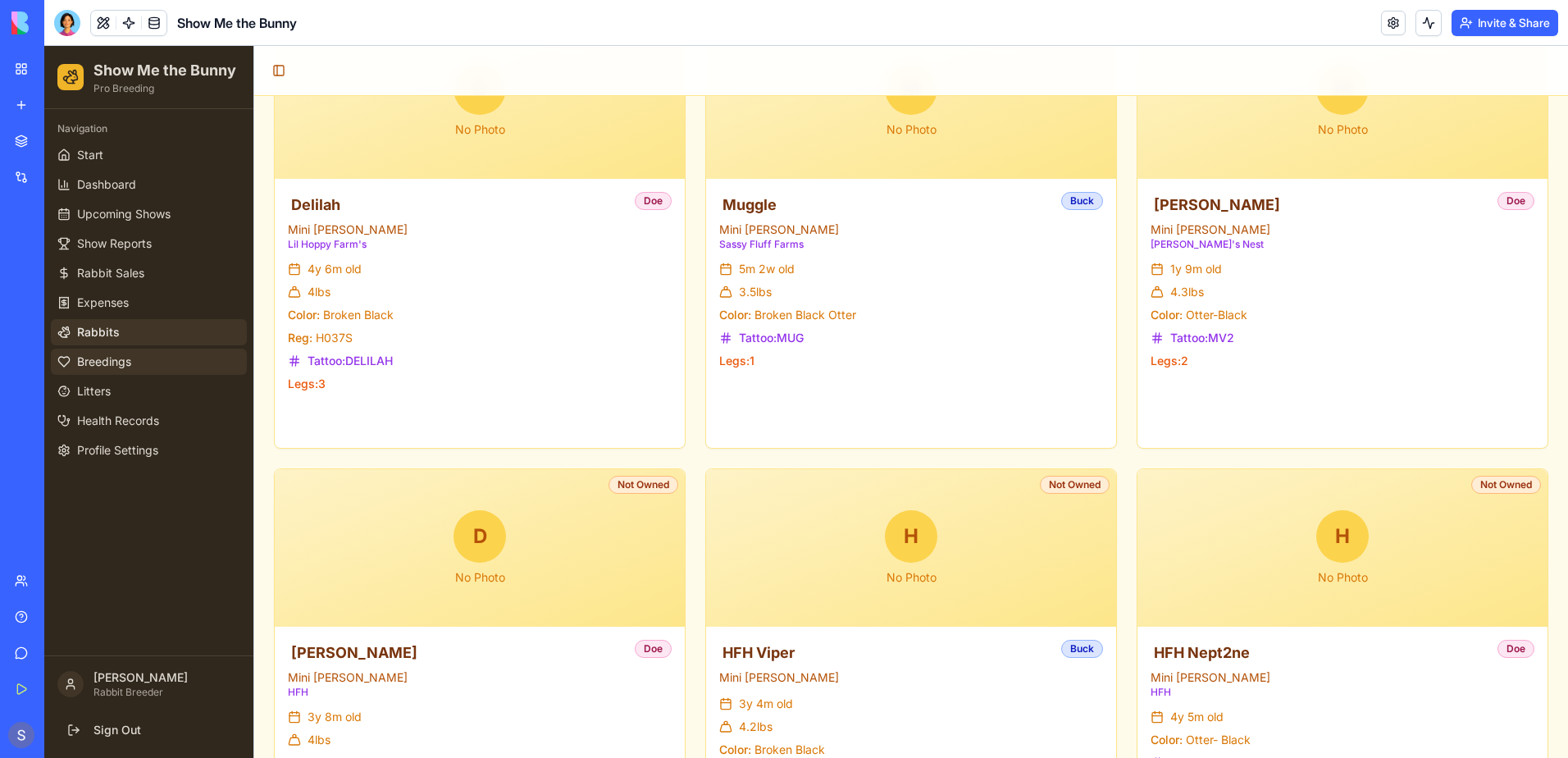
click at [158, 363] on link "Breedings" at bounding box center [149, 362] width 196 height 26
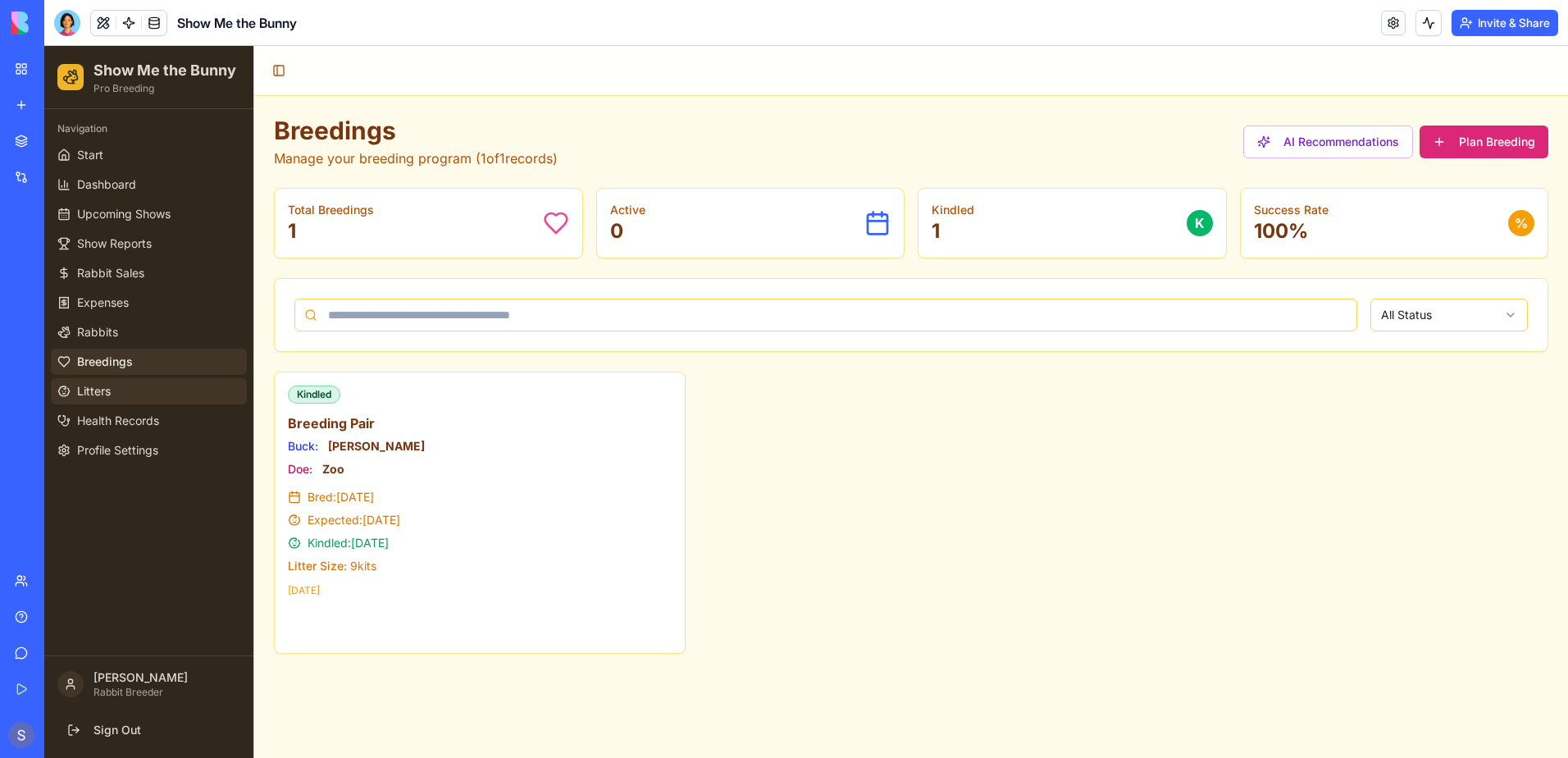
click at [93, 394] on span "Litters" at bounding box center [93, 391] width 34 height 17
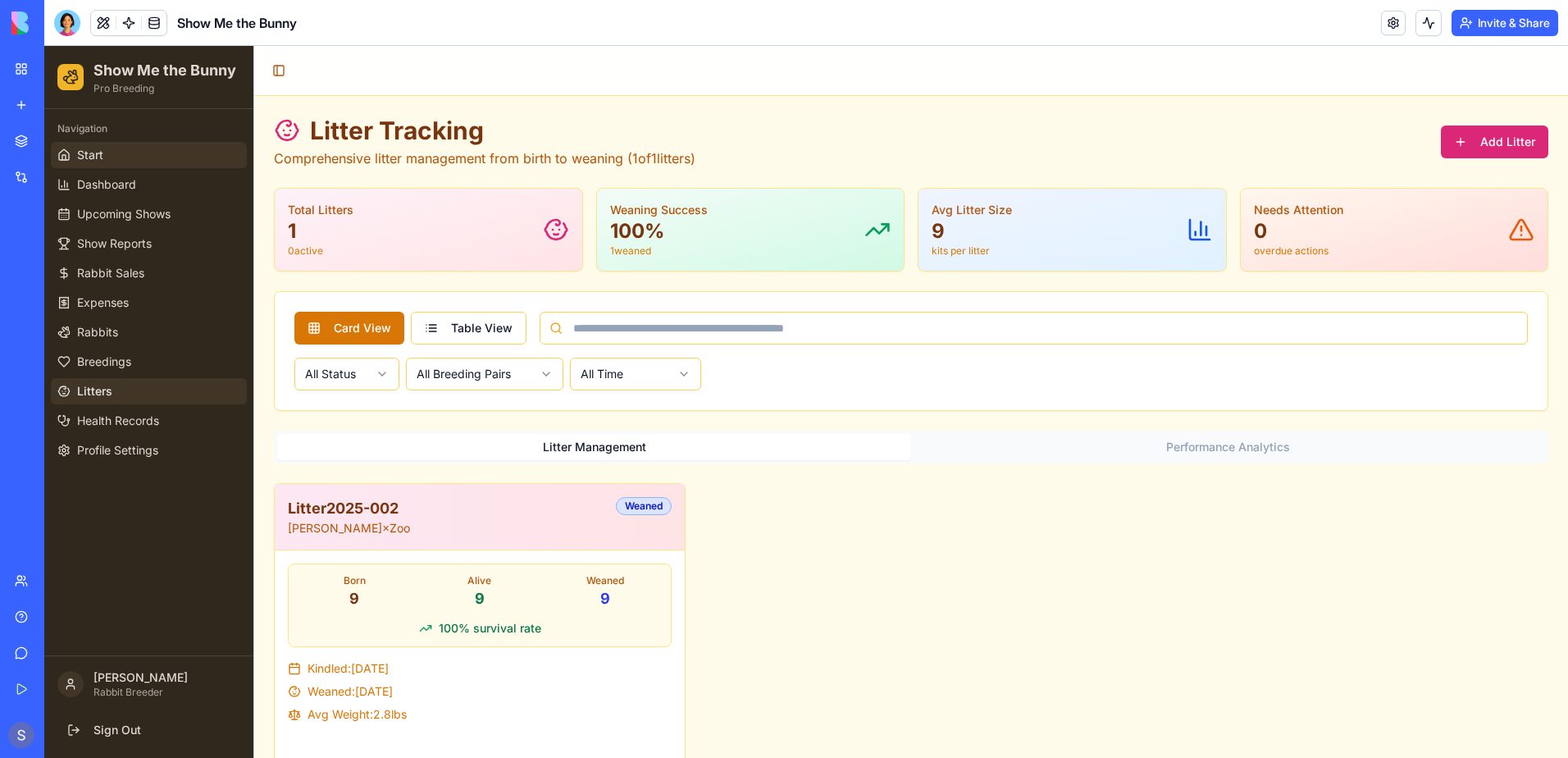
click at [164, 155] on link "Start" at bounding box center [149, 155] width 196 height 26
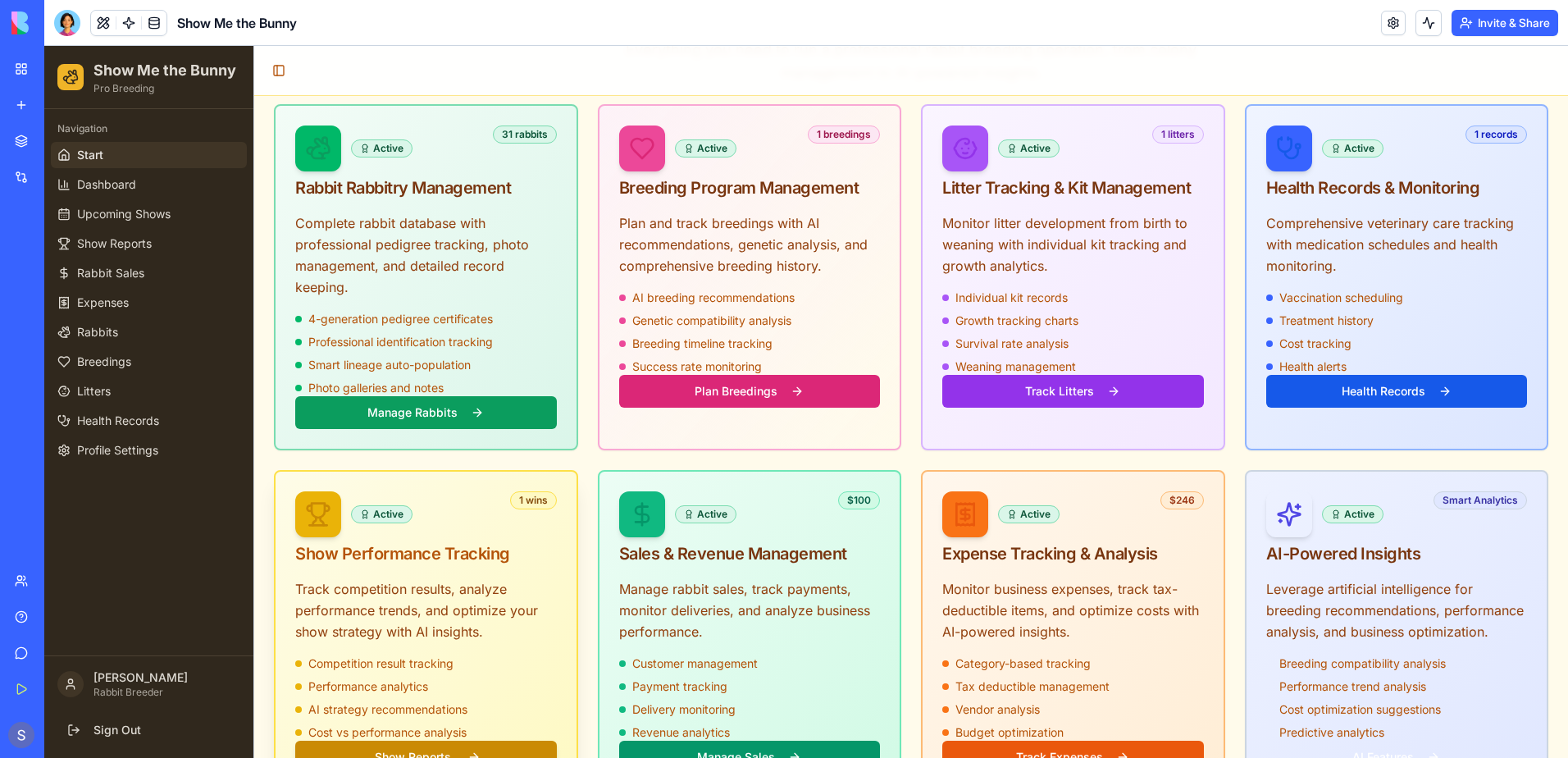
scroll to position [574, 0]
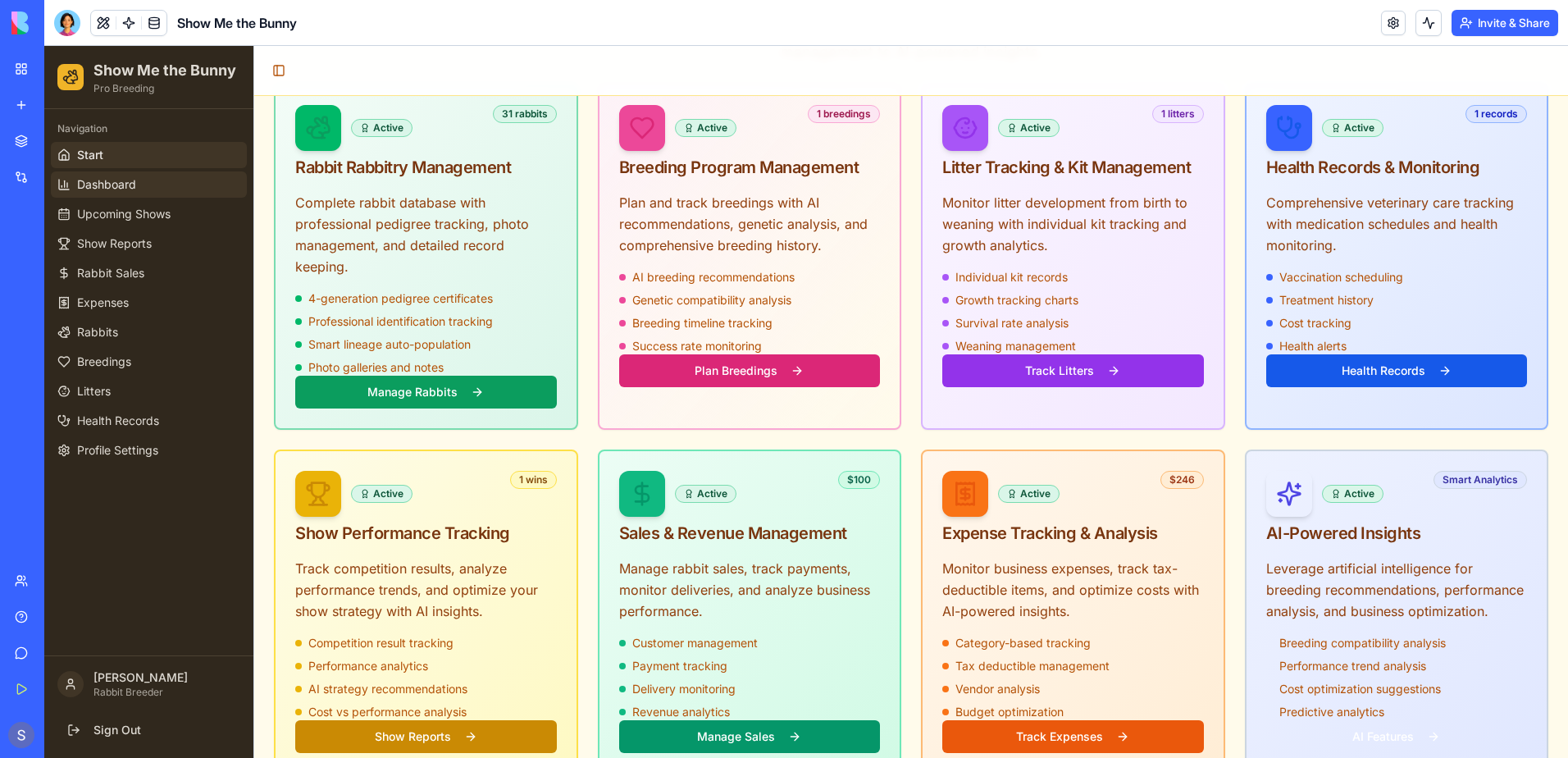
click at [109, 190] on span "Dashboard" at bounding box center [107, 185] width 59 height 17
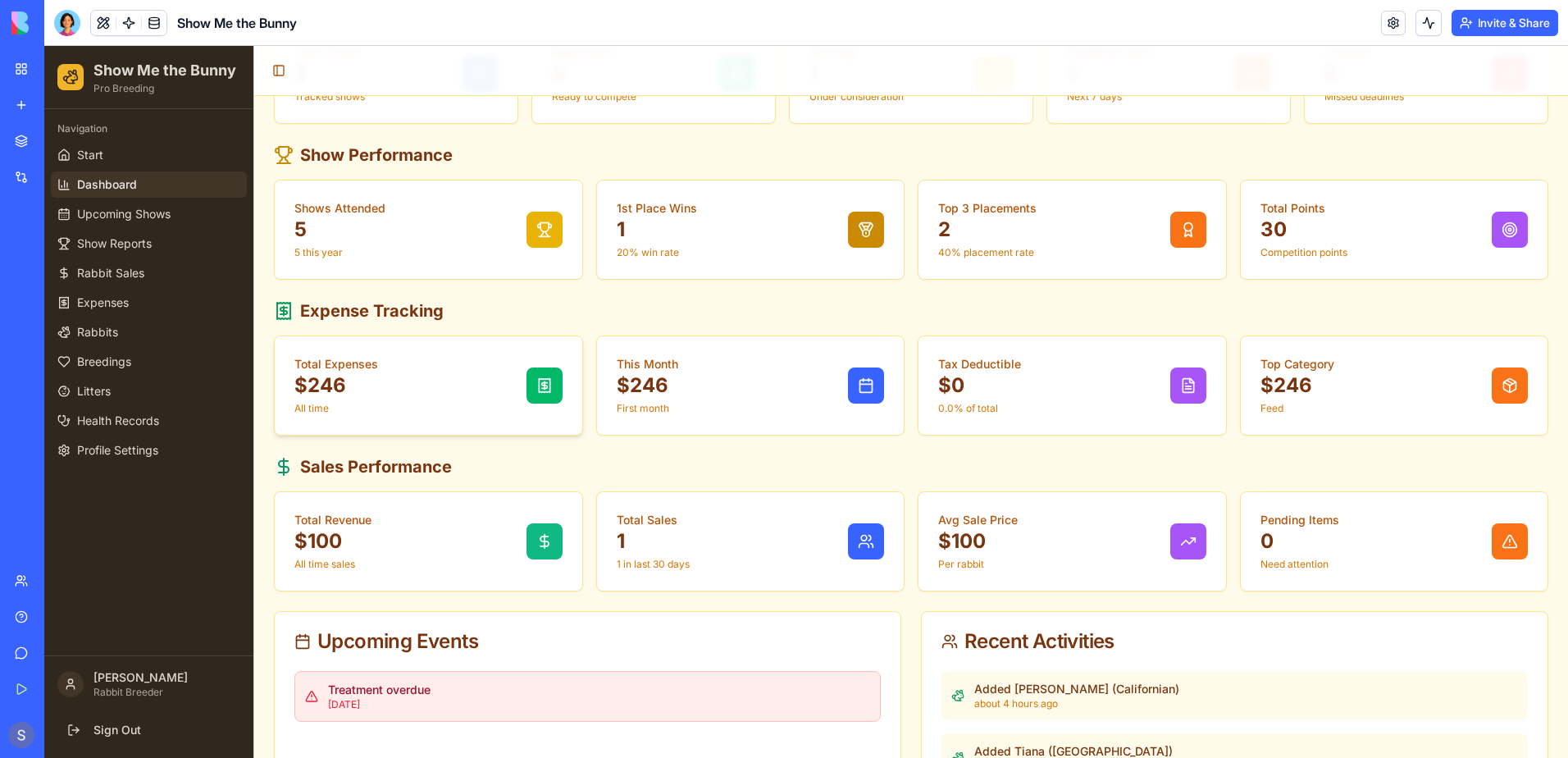
scroll to position [410, 0]
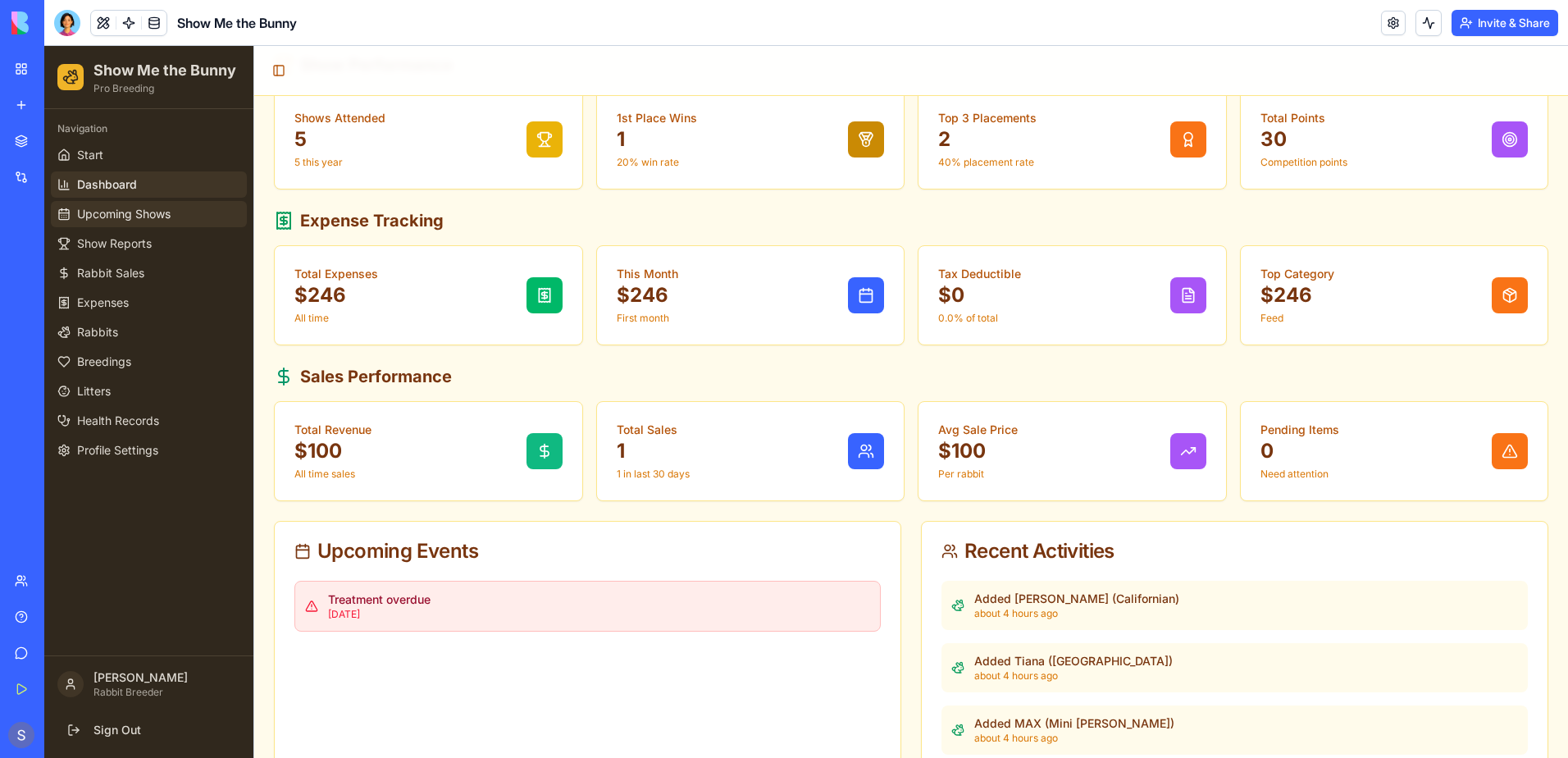
click at [111, 219] on span "Upcoming Shows" at bounding box center [123, 214] width 93 height 17
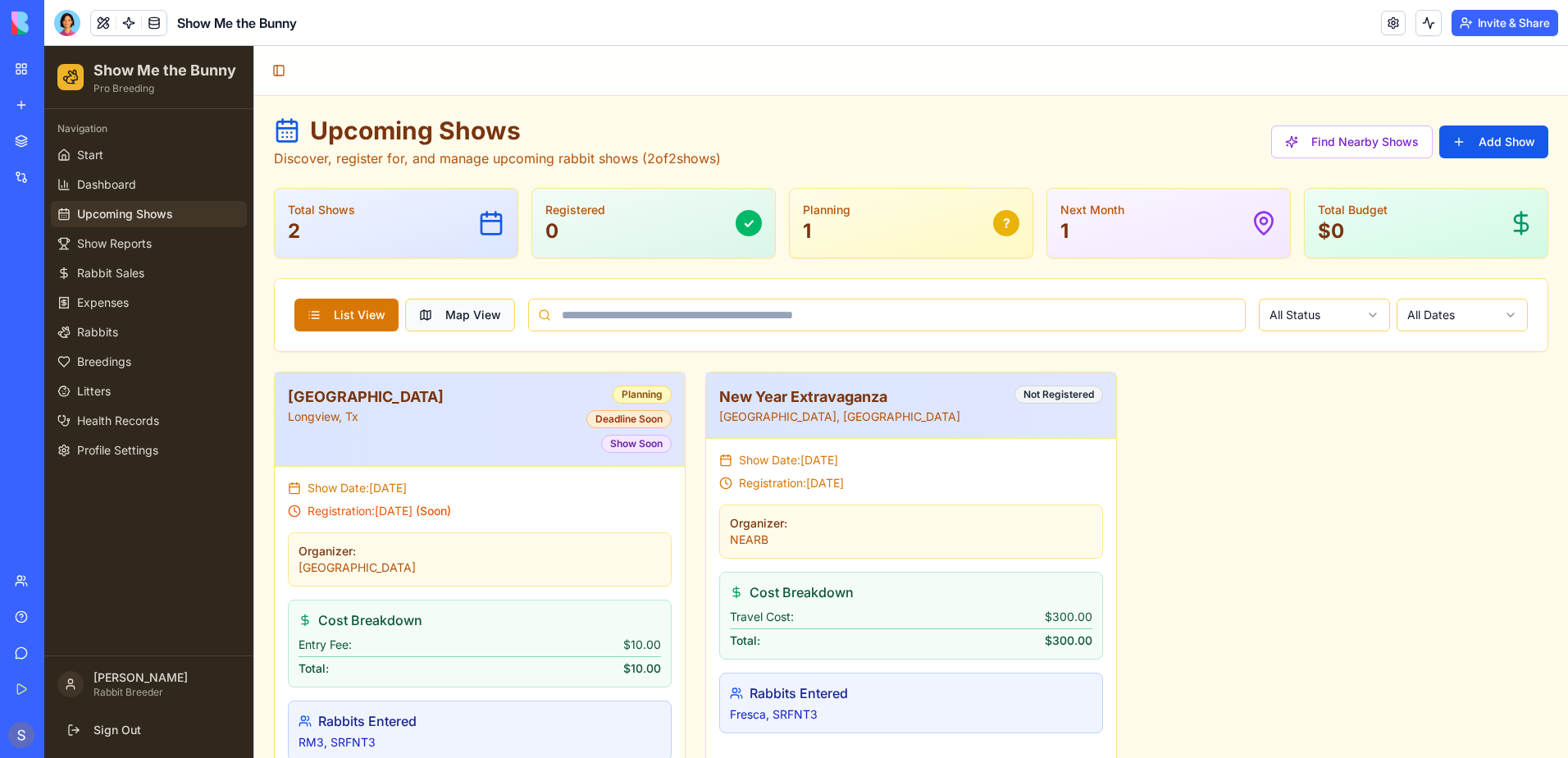
click at [459, 313] on button "Map View" at bounding box center [460, 315] width 110 height 33
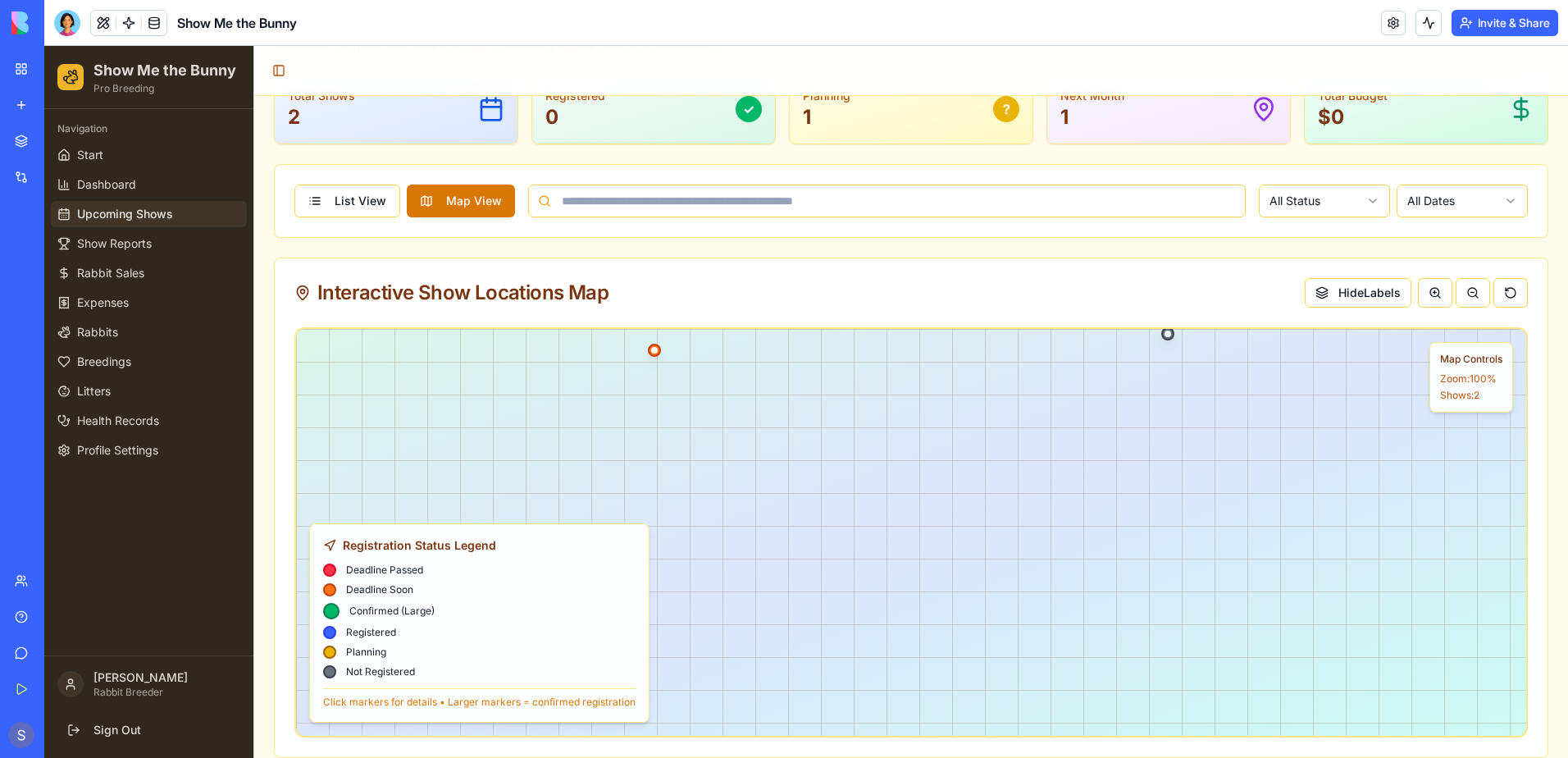
scroll to position [237, 0]
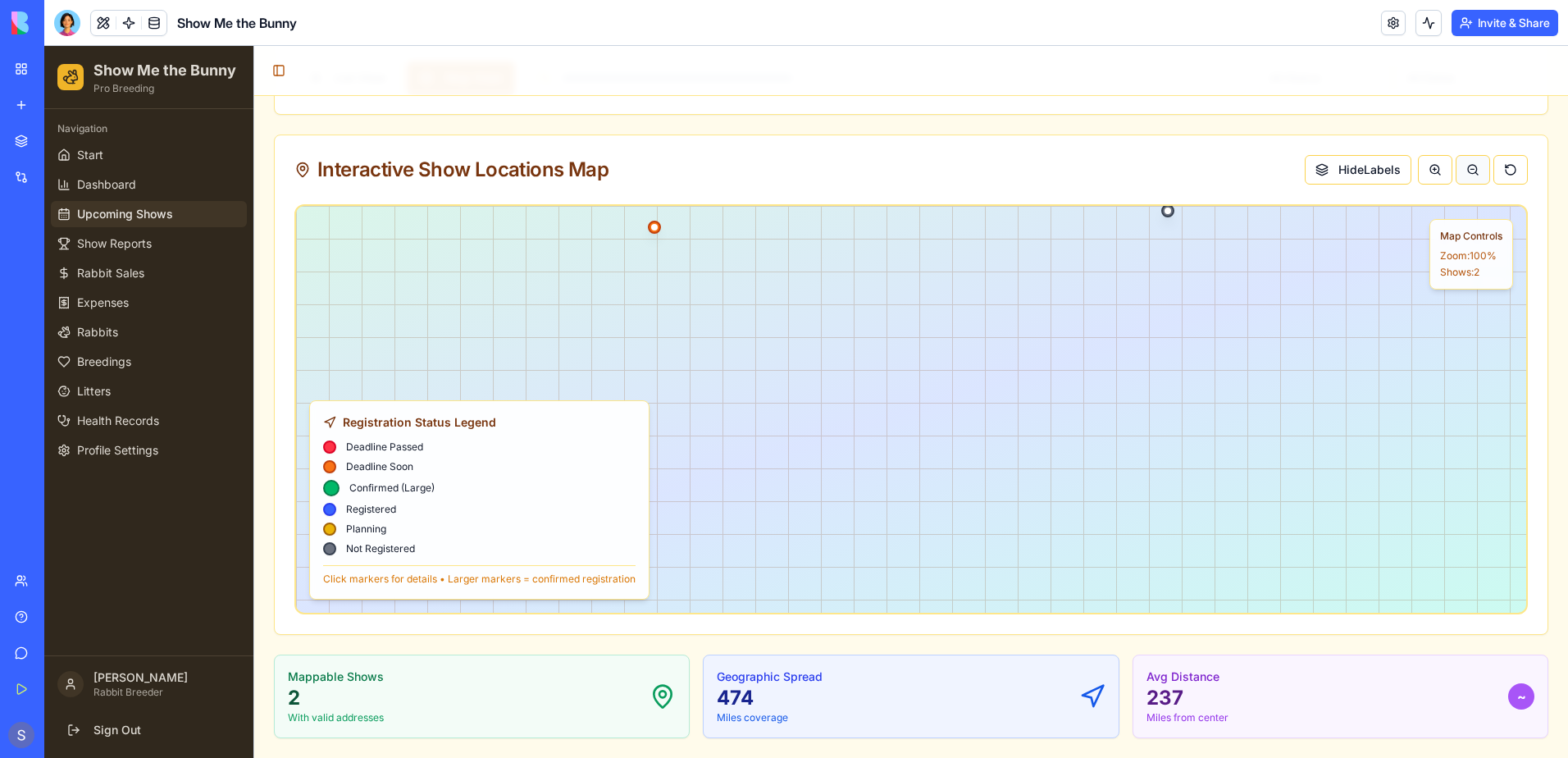
click at [1465, 178] on button at bounding box center [1473, 170] width 35 height 30
click at [1463, 177] on button at bounding box center [1473, 170] width 35 height 30
click at [157, 245] on link "Show Reports" at bounding box center [149, 244] width 196 height 26
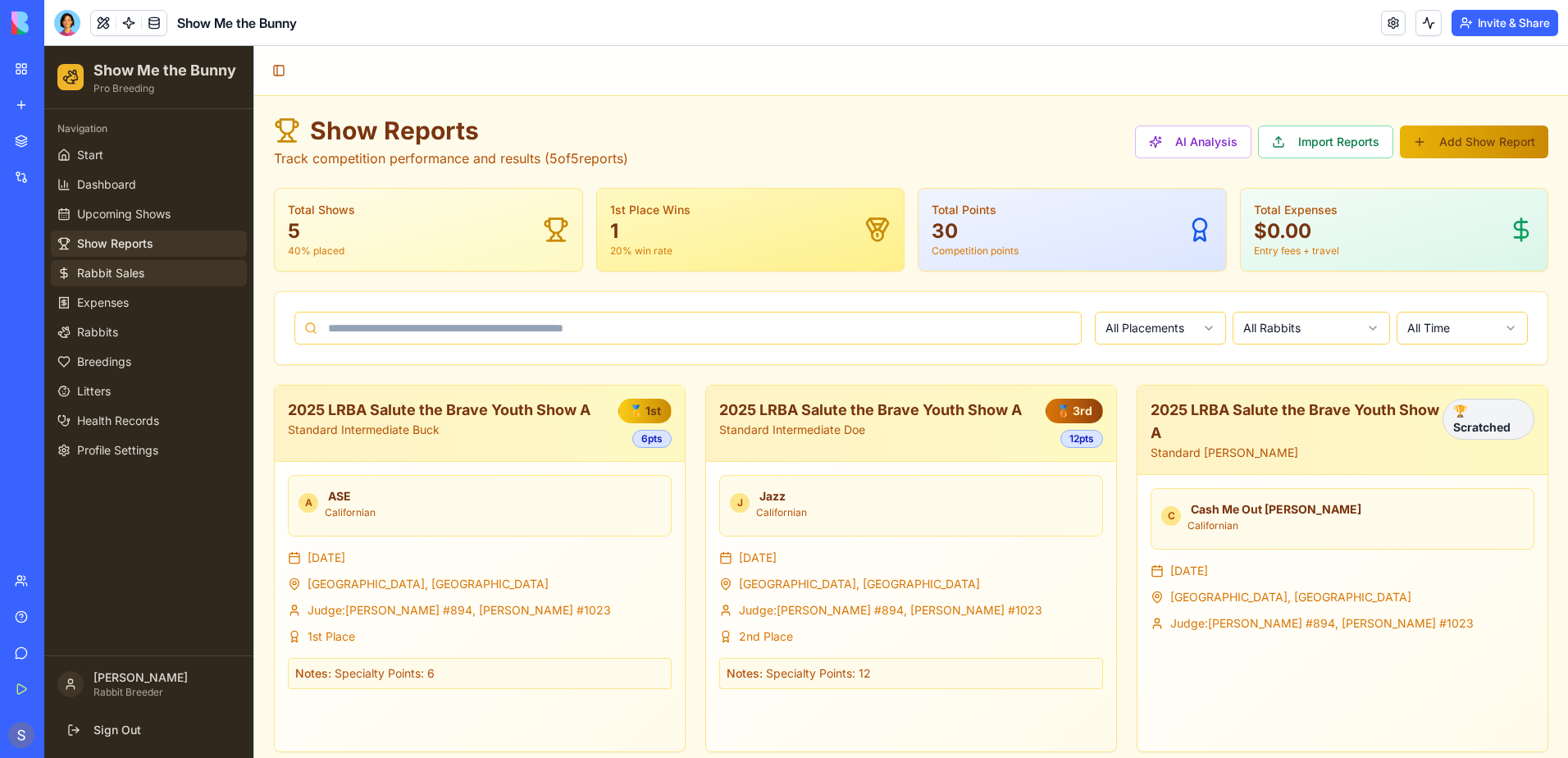
click at [142, 275] on span "Rabbit Sales" at bounding box center [110, 273] width 67 height 17
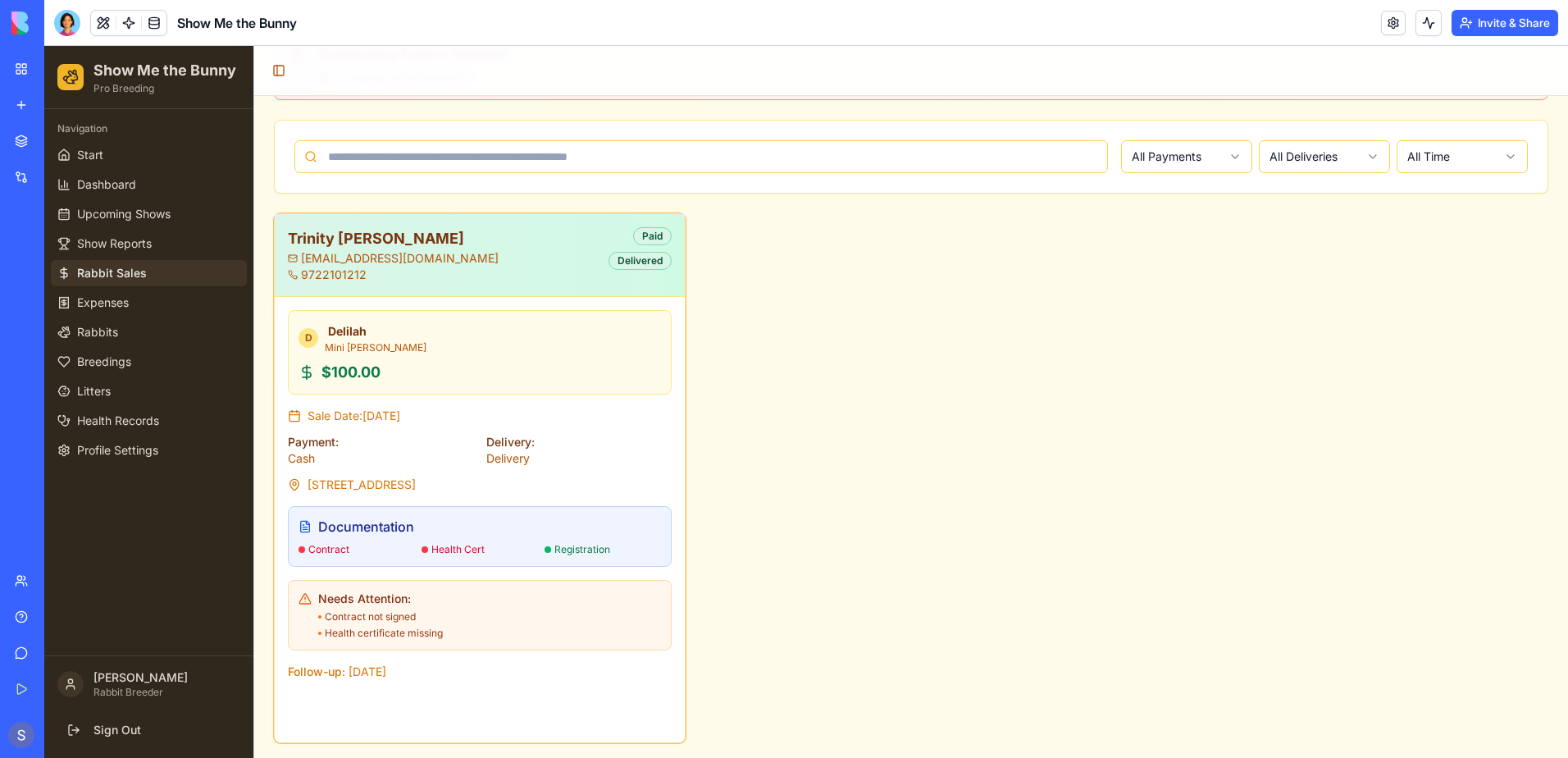
scroll to position [267, 0]
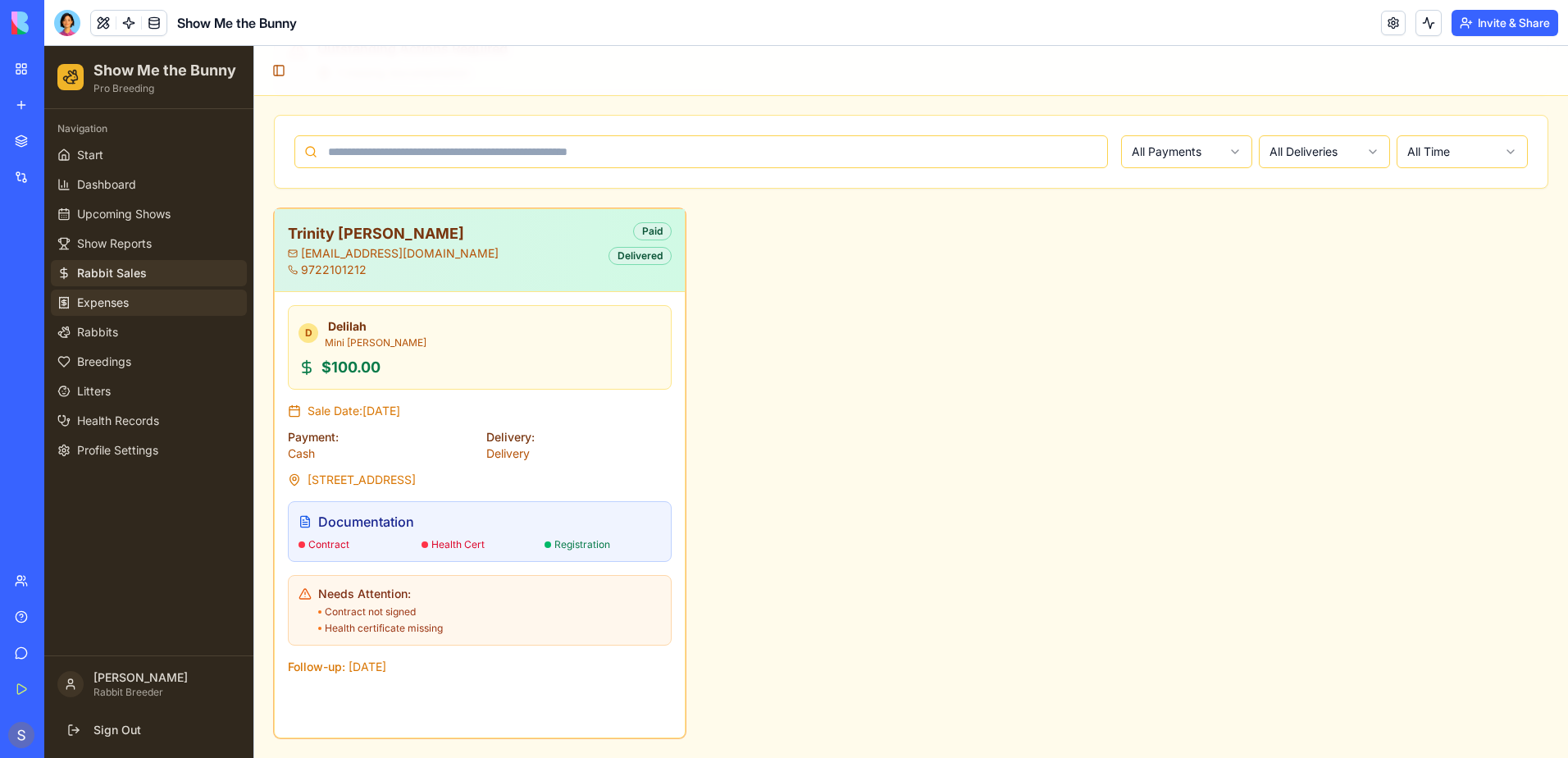
click at [107, 308] on span "Expenses" at bounding box center [102, 303] width 52 height 17
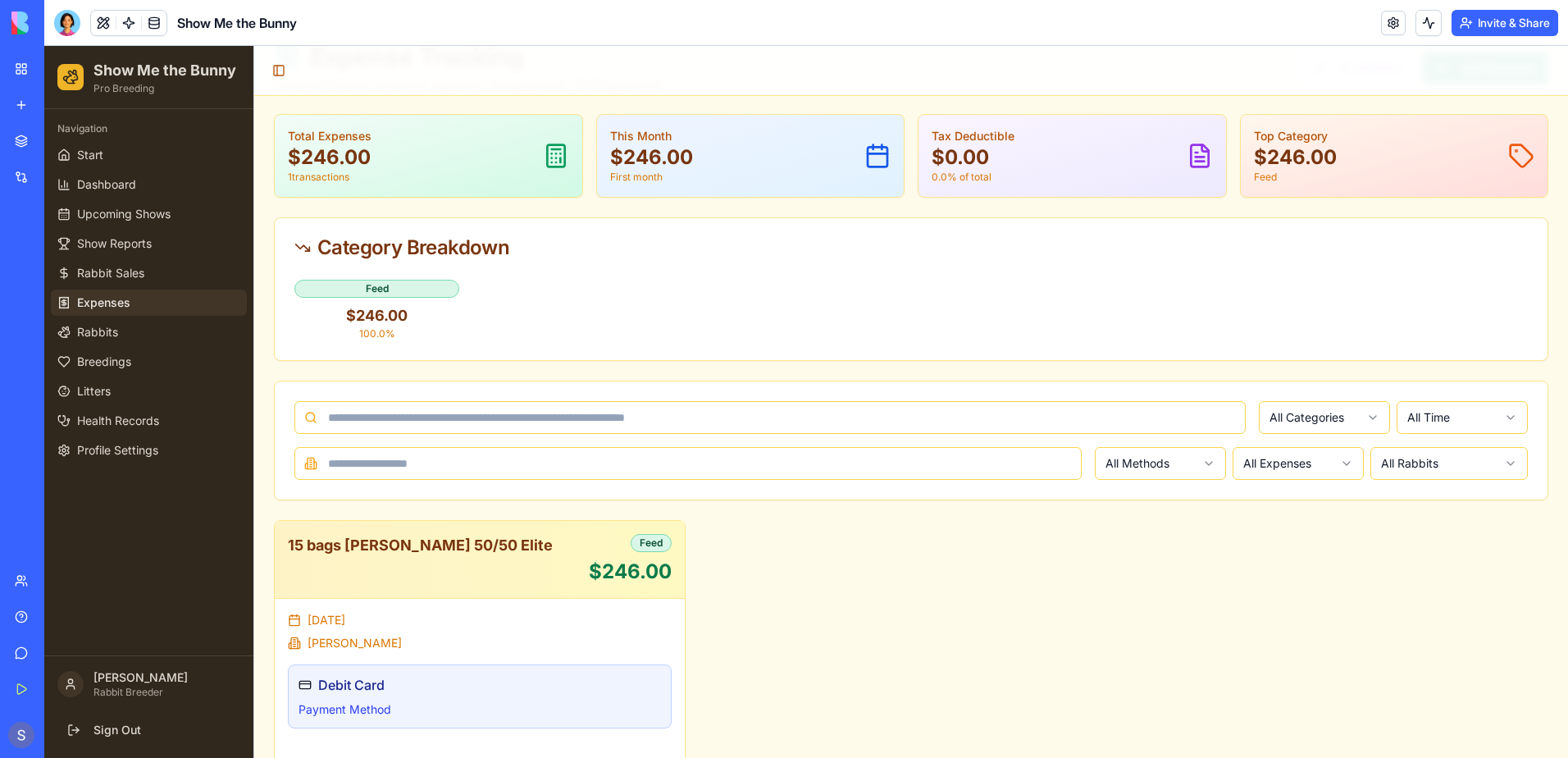
scroll to position [45, 0]
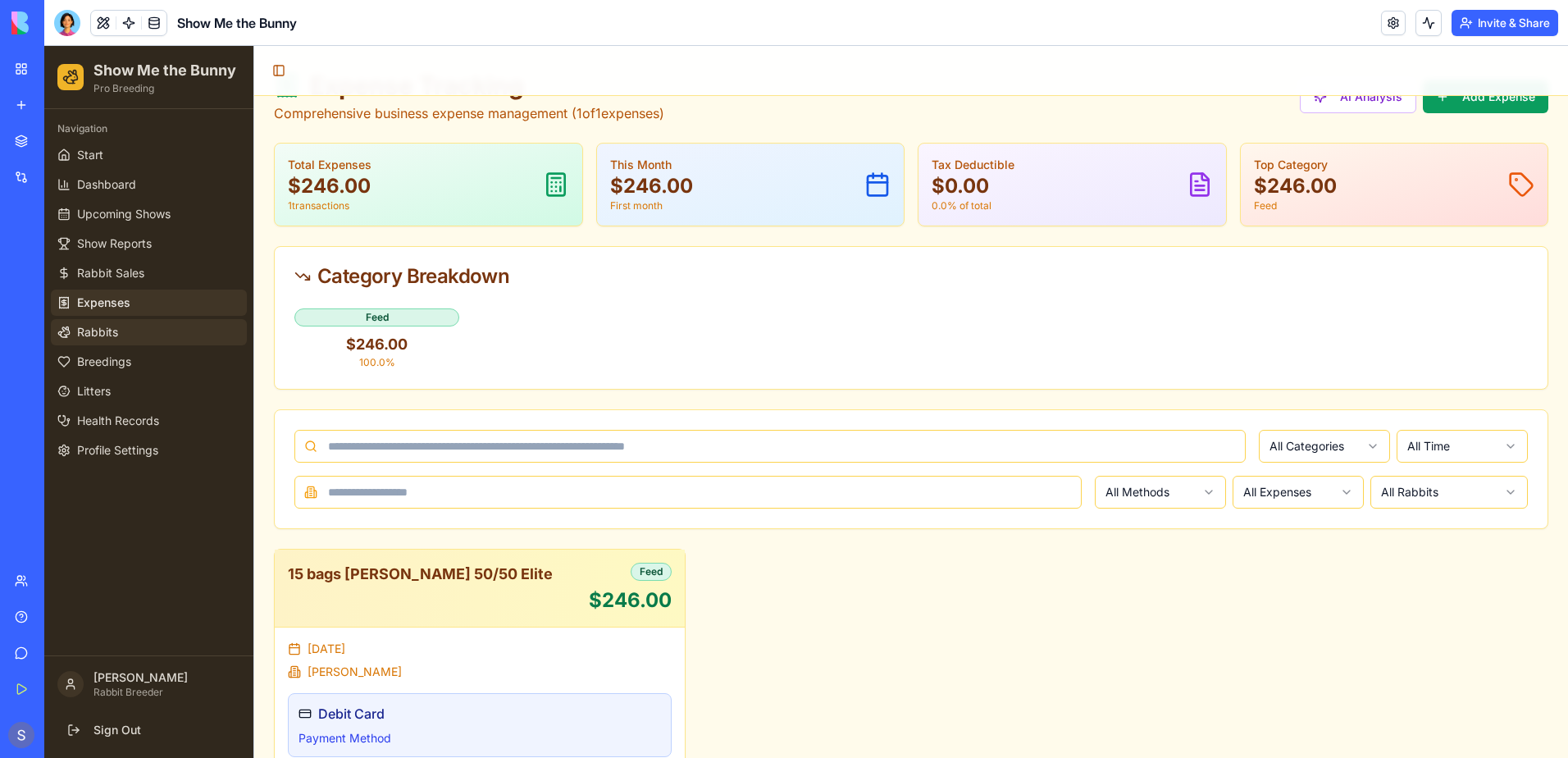
click at [84, 335] on span "Rabbits" at bounding box center [97, 332] width 41 height 17
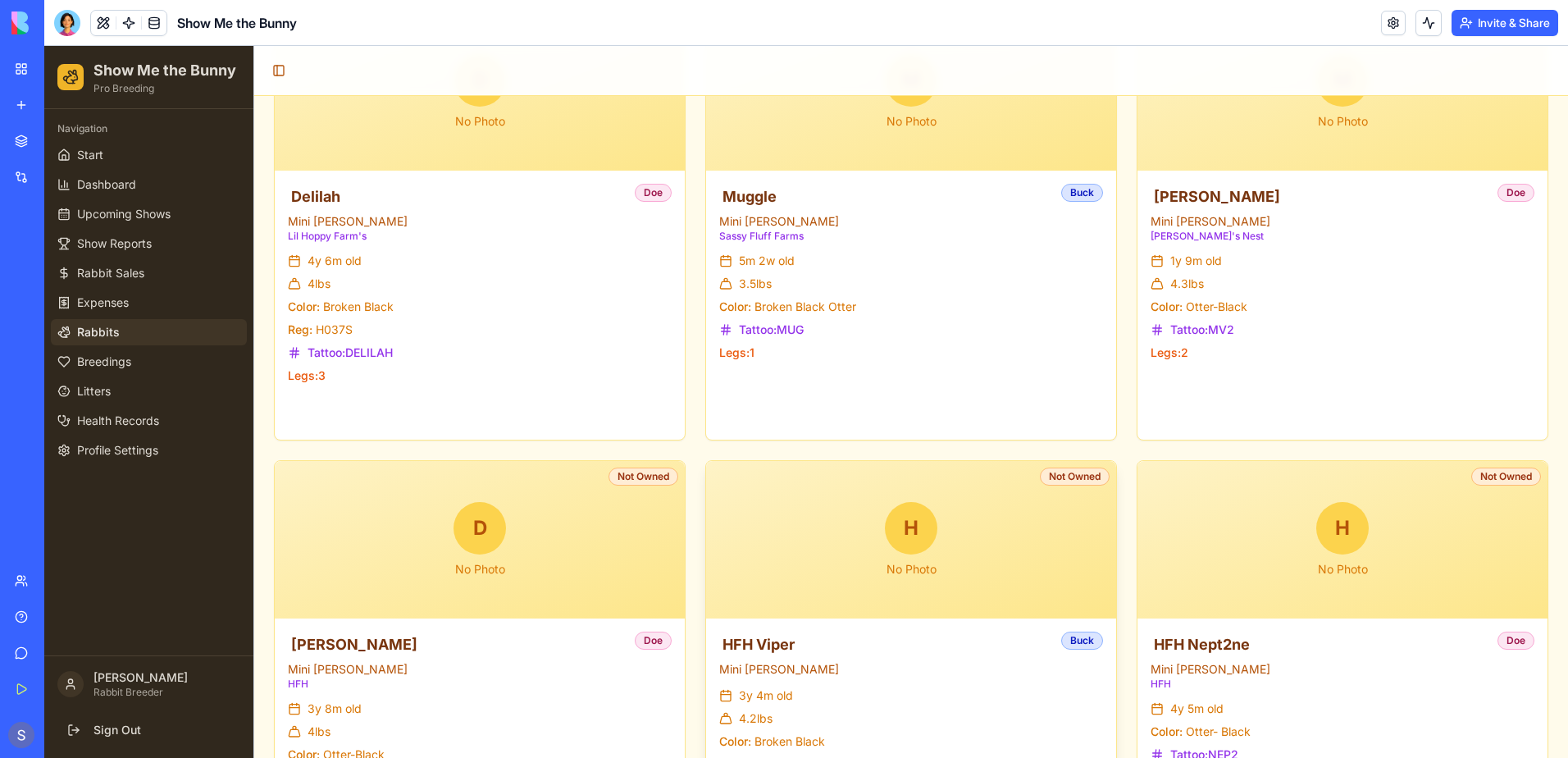
scroll to position [455, 0]
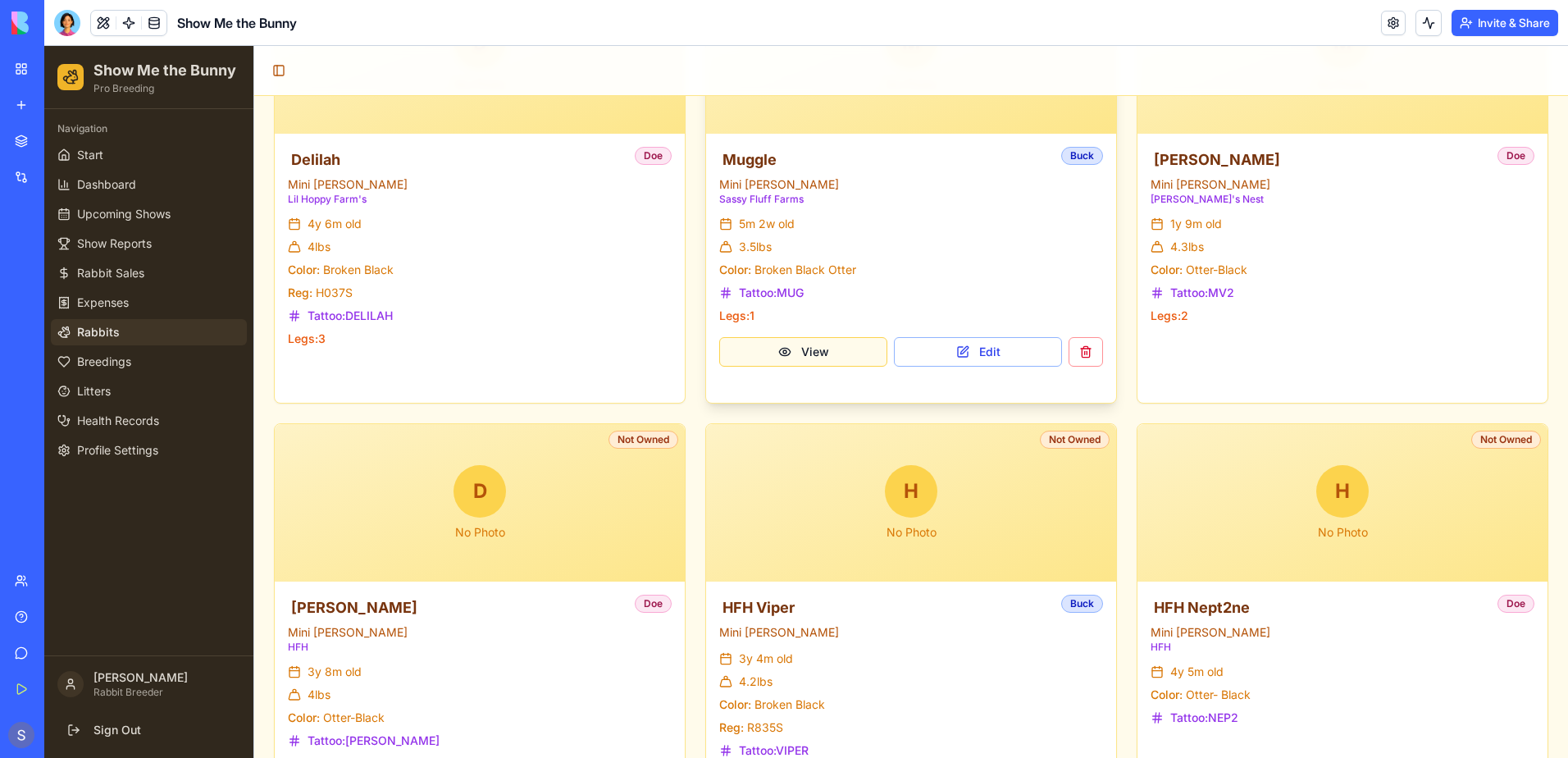
click at [785, 352] on button "View" at bounding box center [803, 352] width 168 height 30
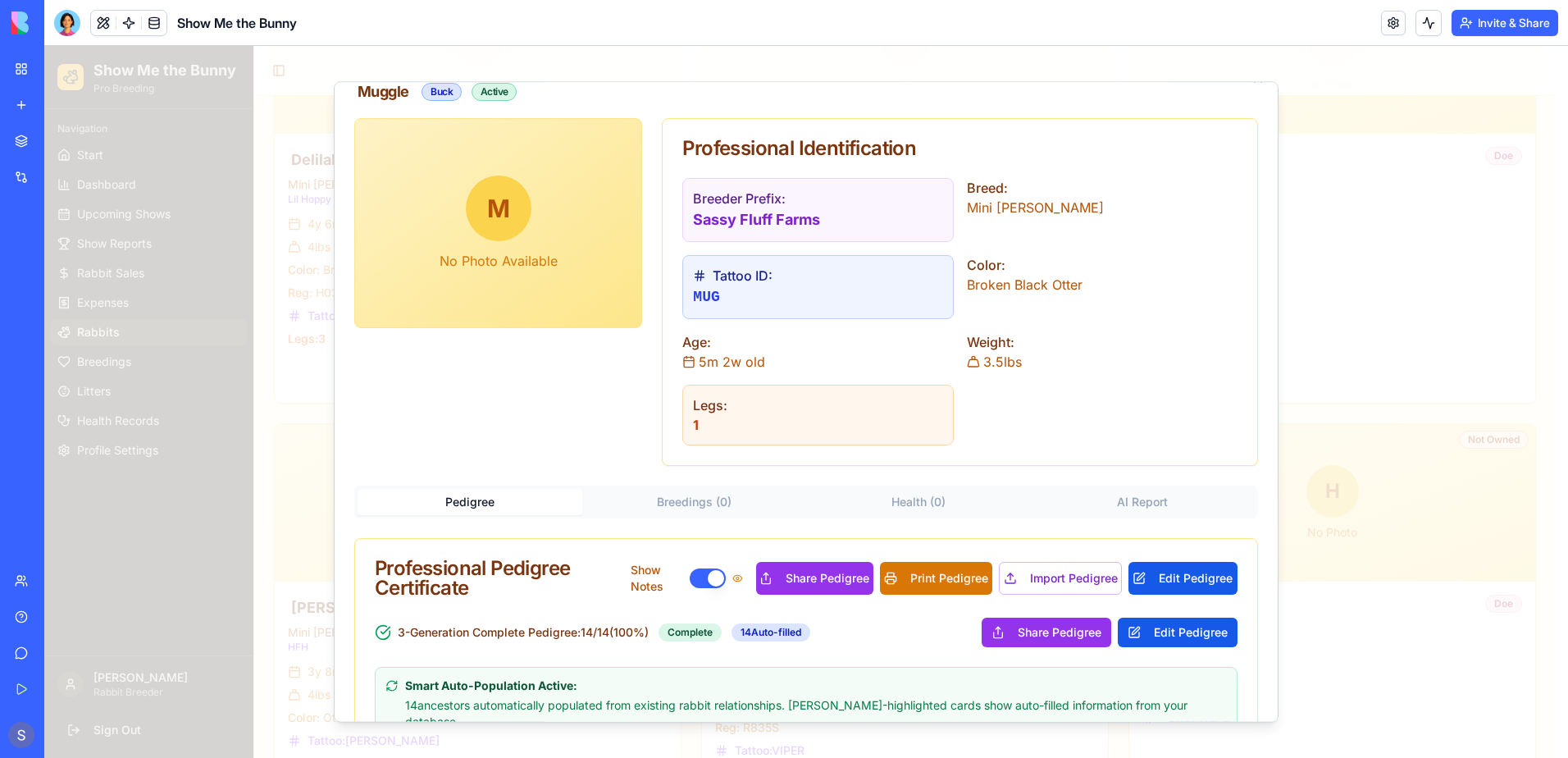
scroll to position [0, 0]
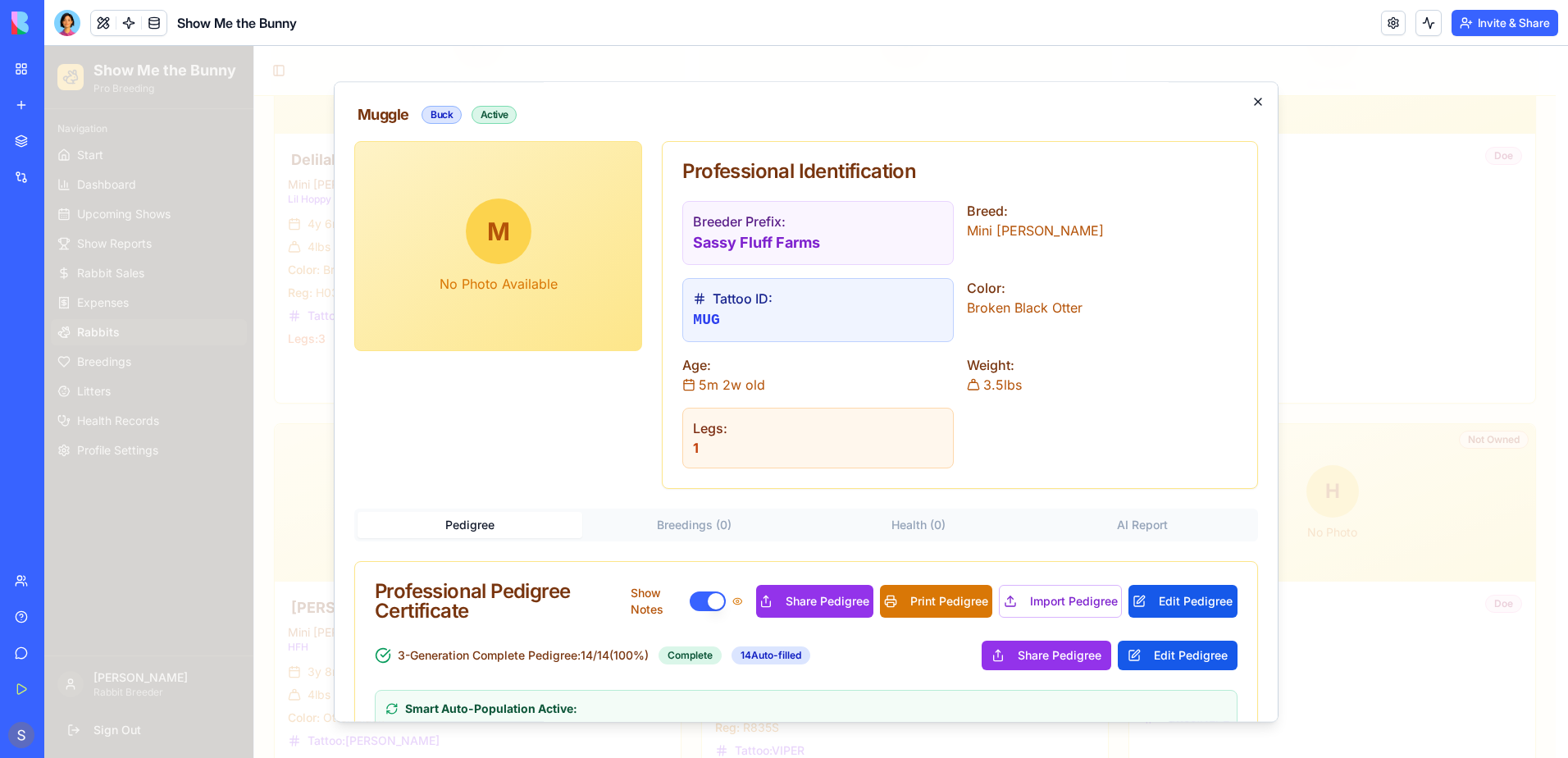
click at [1252, 106] on icon "button" at bounding box center [1258, 102] width 13 height 13
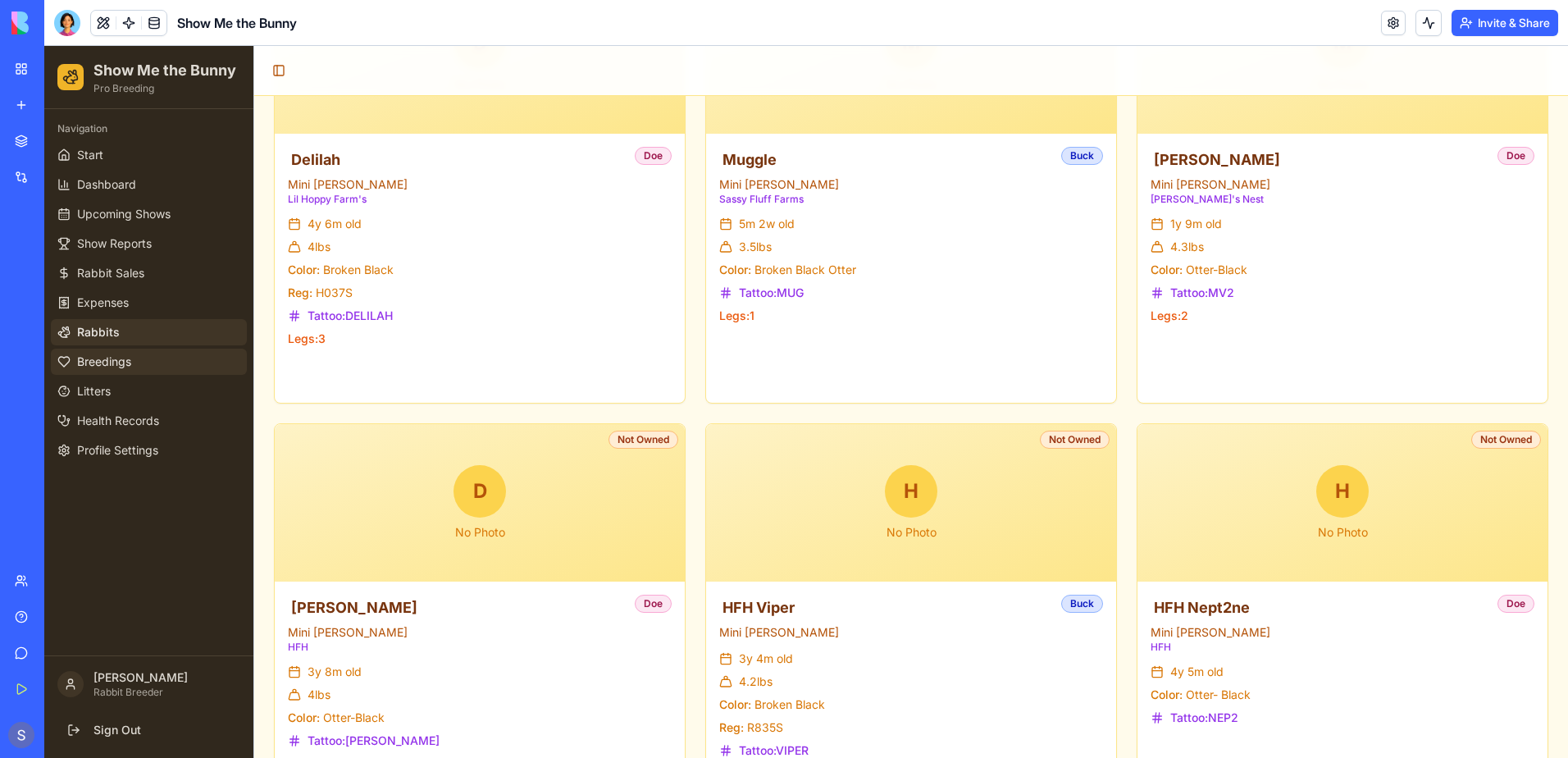
click at [142, 356] on link "Breedings" at bounding box center [149, 362] width 196 height 26
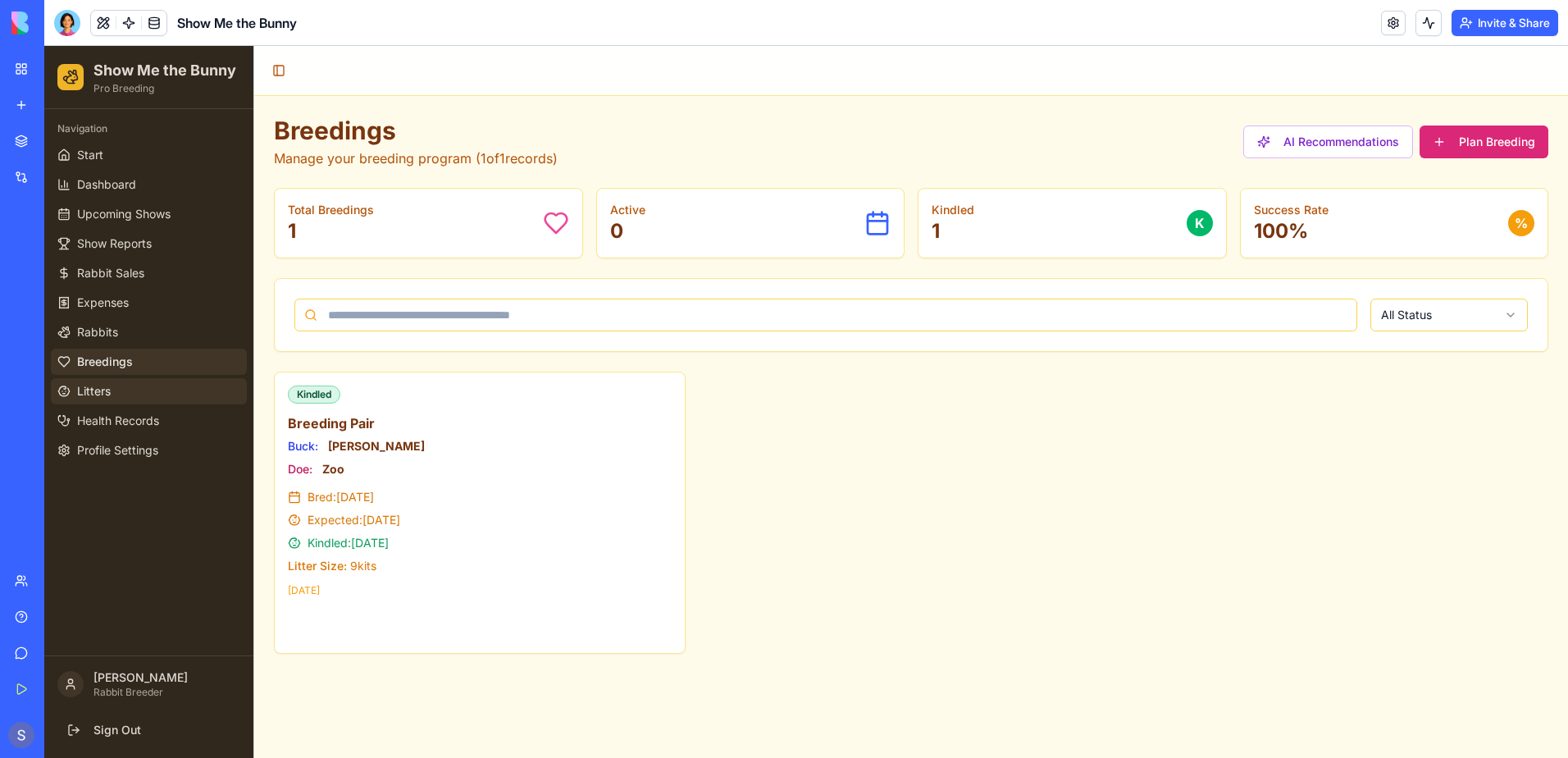
click at [115, 391] on link "Litters" at bounding box center [149, 391] width 196 height 26
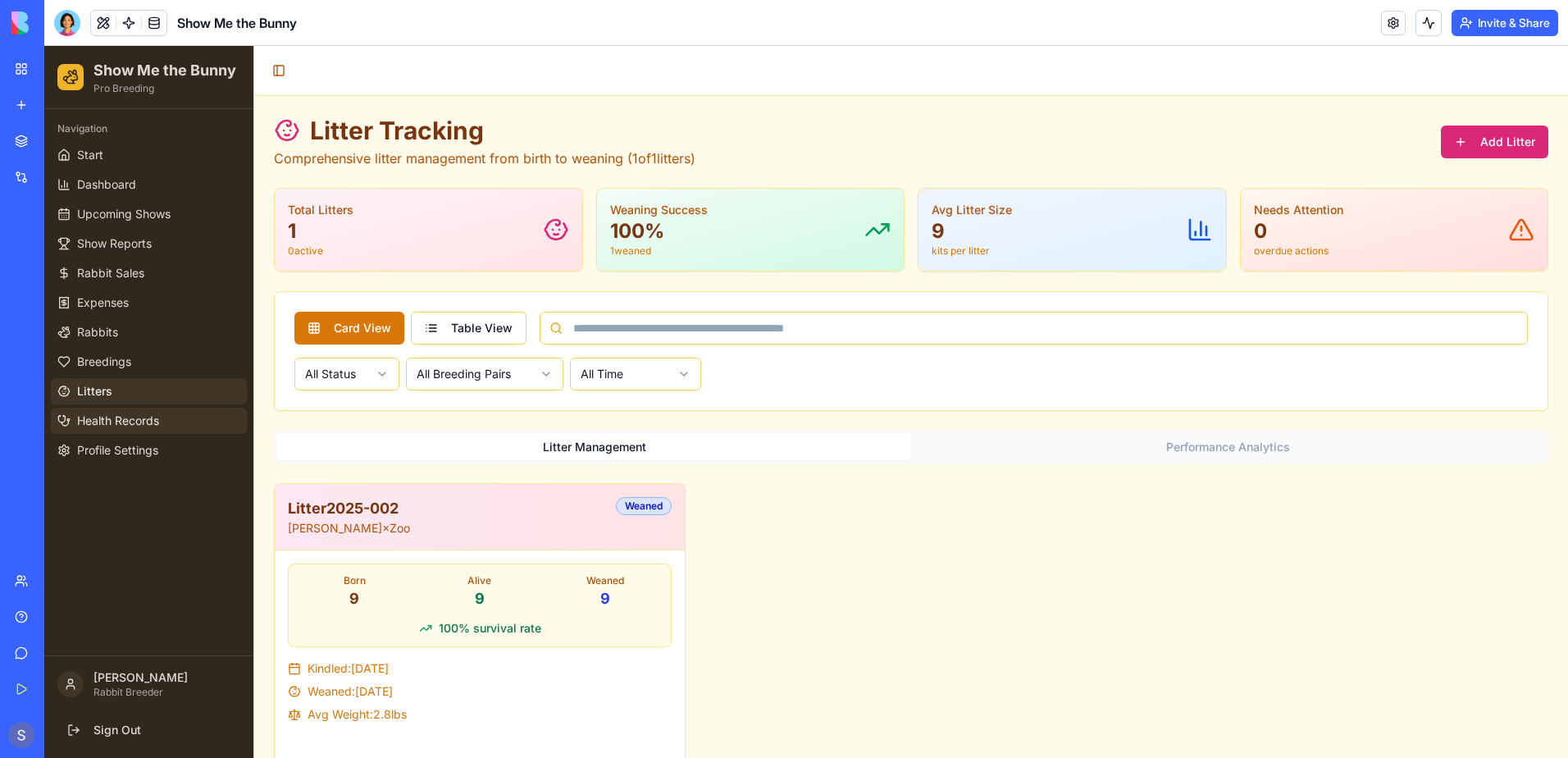
click at [110, 428] on span "Health Records" at bounding box center [117, 421] width 82 height 17
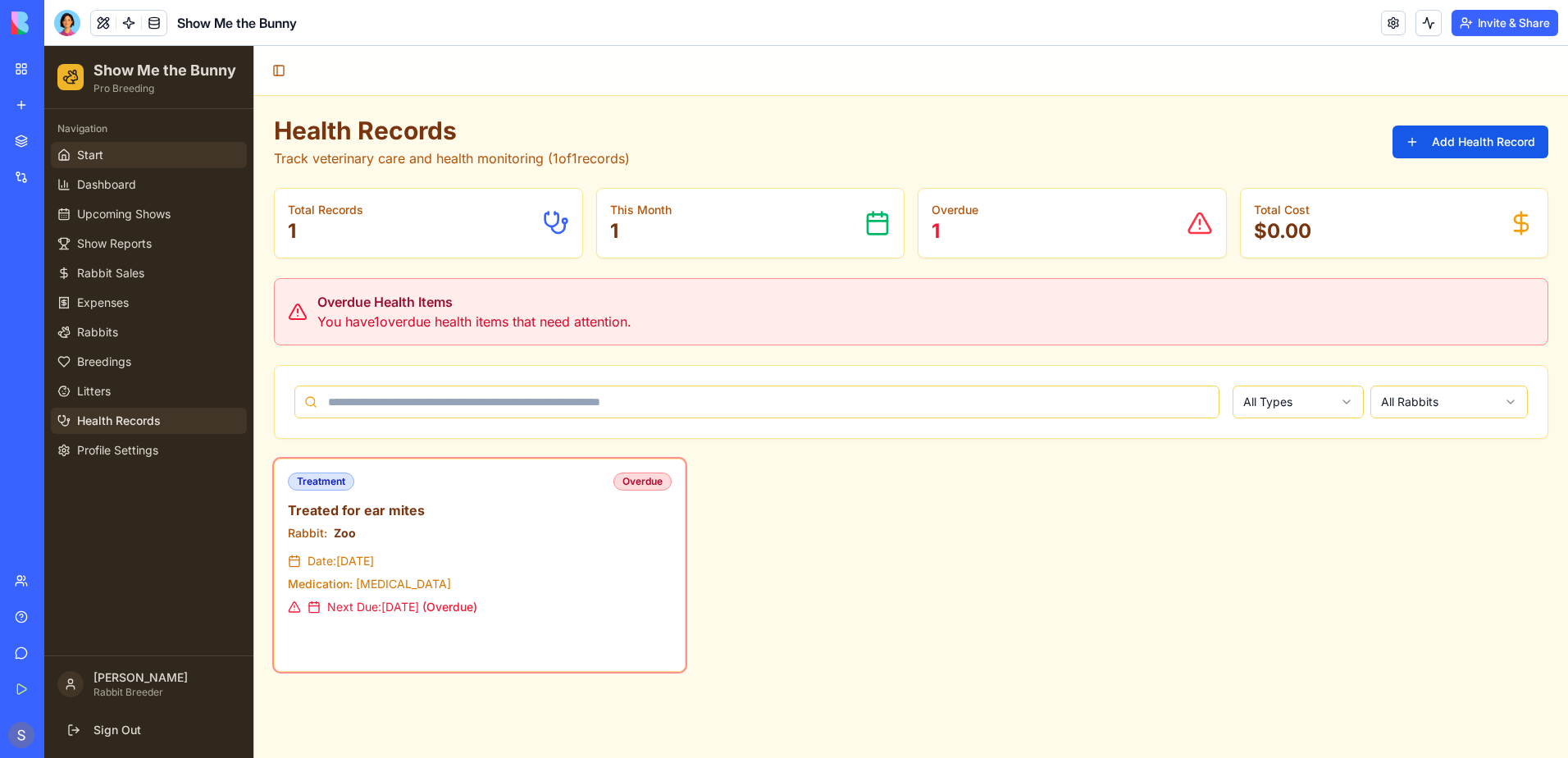
click at [94, 154] on span "Start" at bounding box center [90, 155] width 26 height 17
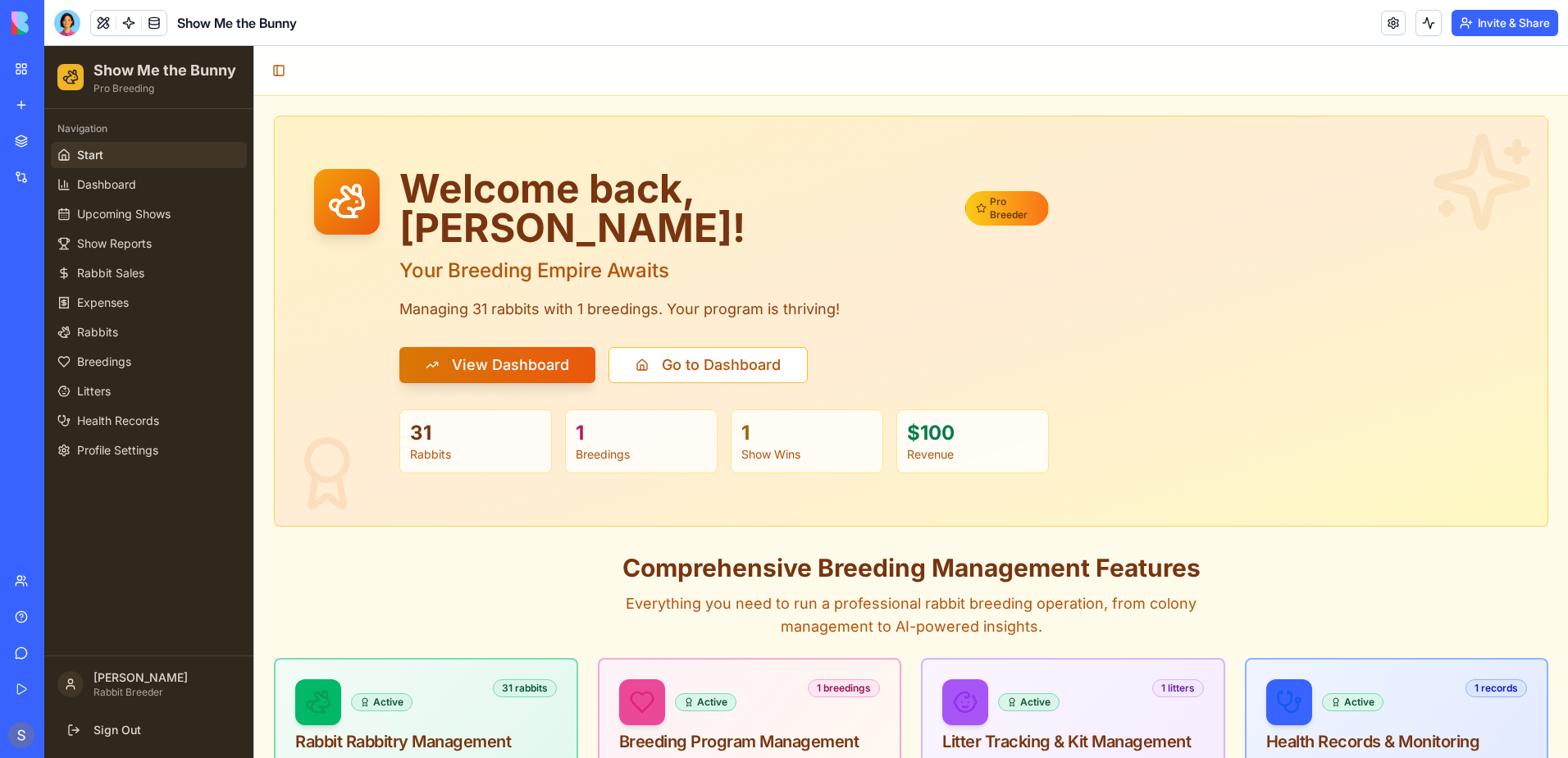
click at [34, 615] on link "Help" at bounding box center [37, 617] width 65 height 33
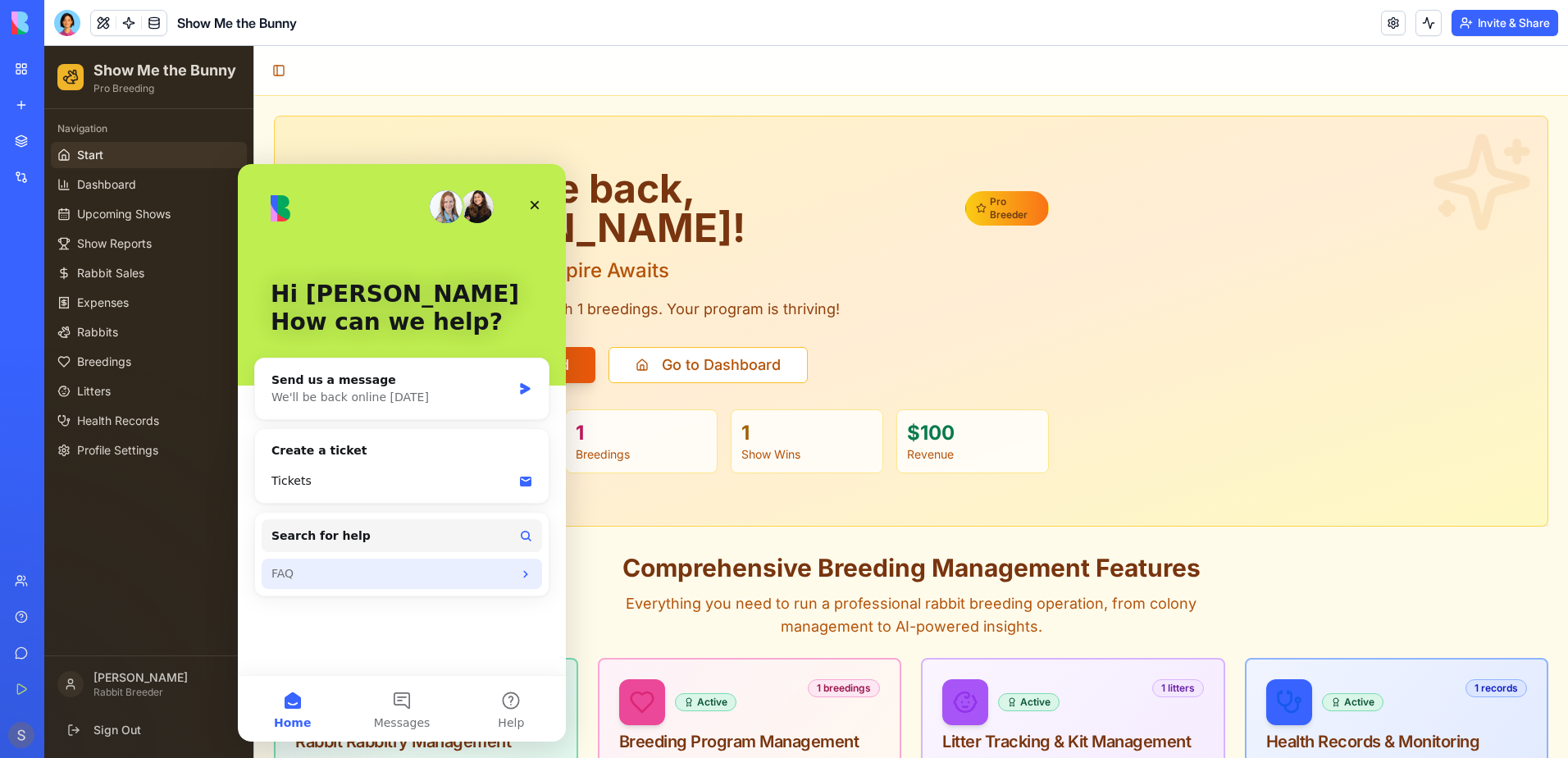
click at [275, 572] on div "FAQ" at bounding box center [392, 573] width 241 height 17
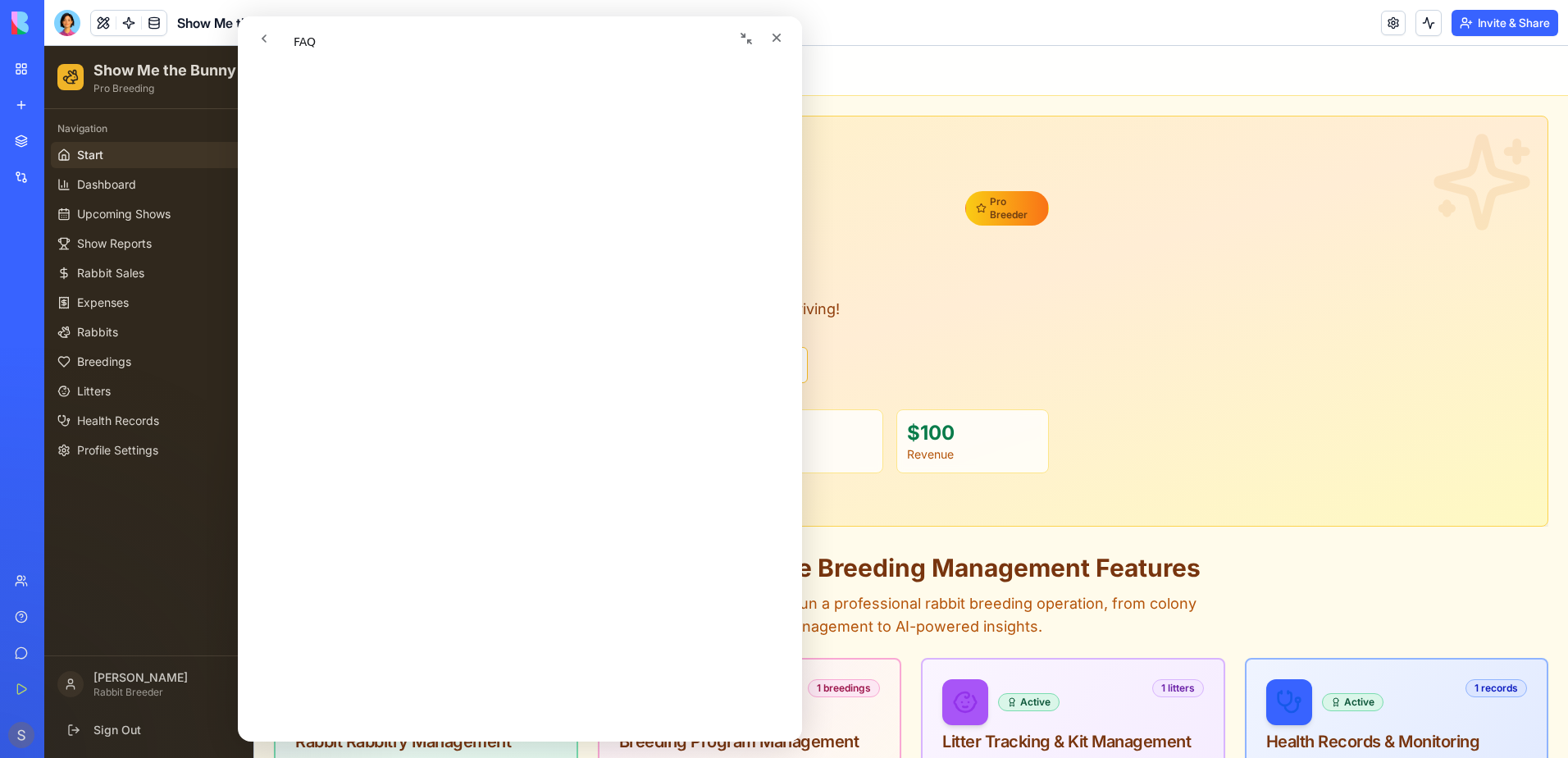
scroll to position [410, 0]
click at [260, 44] on icon "go back" at bounding box center [264, 39] width 13 height 13
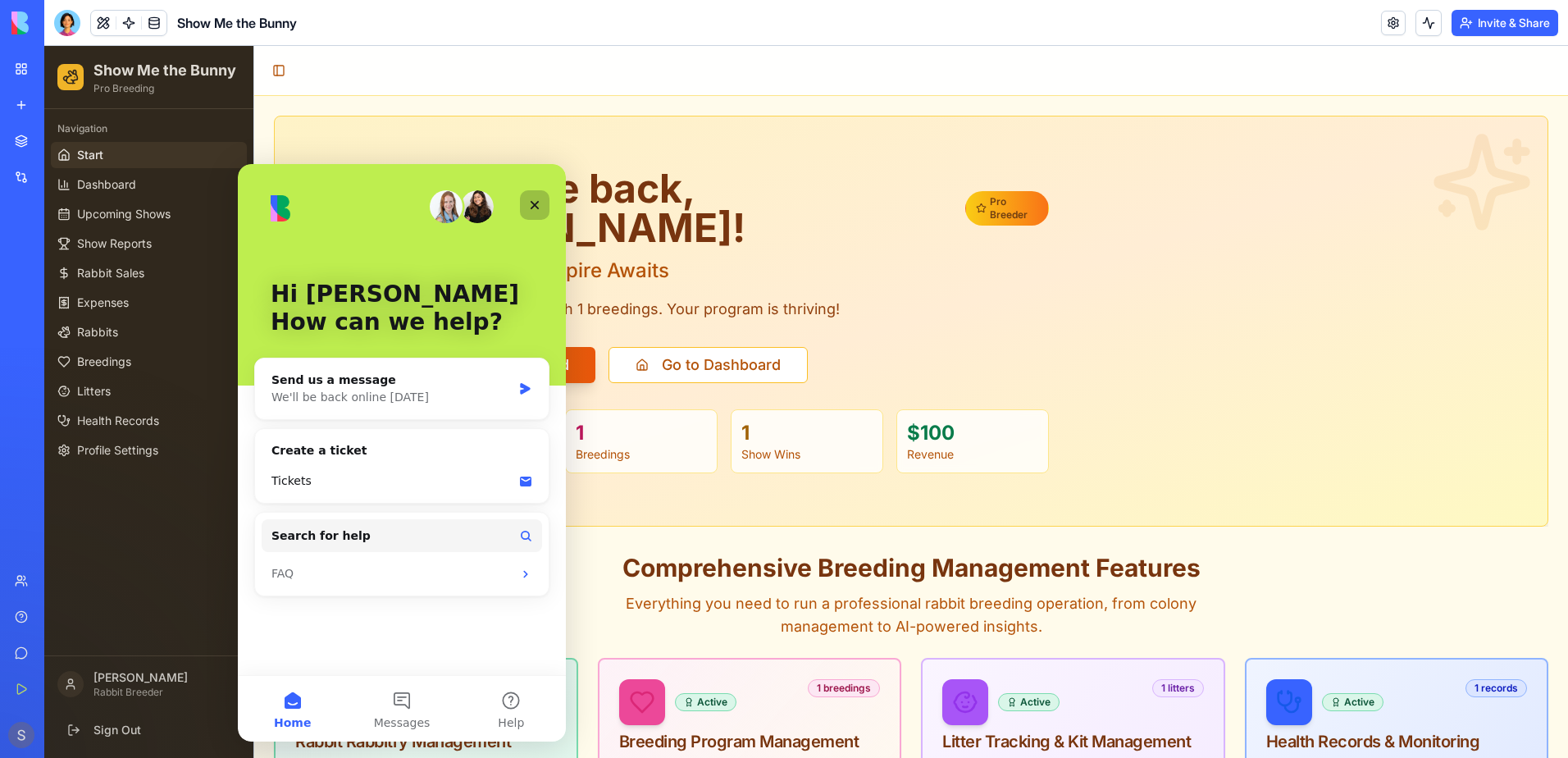
click at [526, 203] on div "Close" at bounding box center [535, 205] width 30 height 30
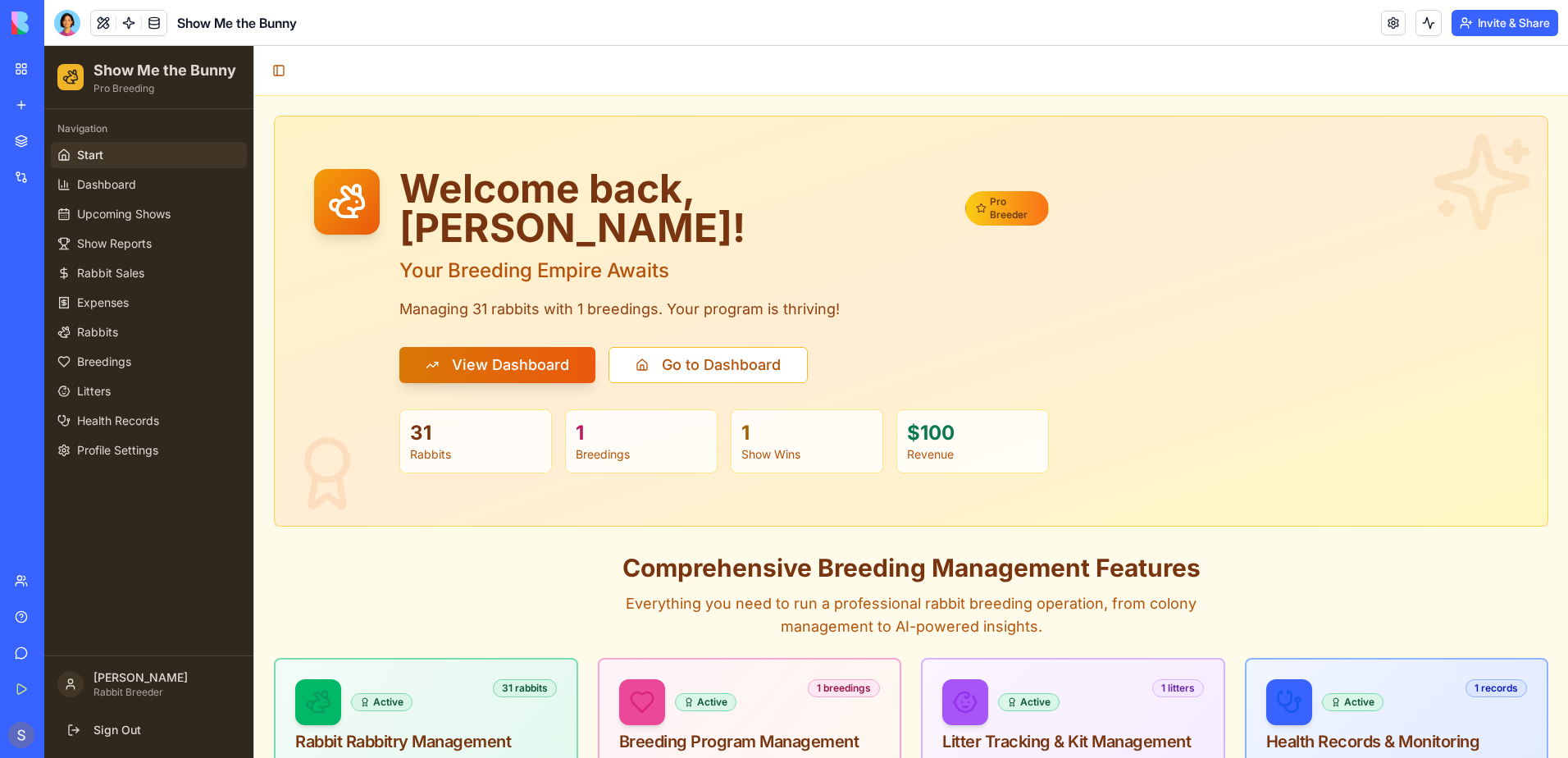
scroll to position [0, 0]
click at [54, 175] on div "Integrations" at bounding box center [50, 178] width 21 height 17
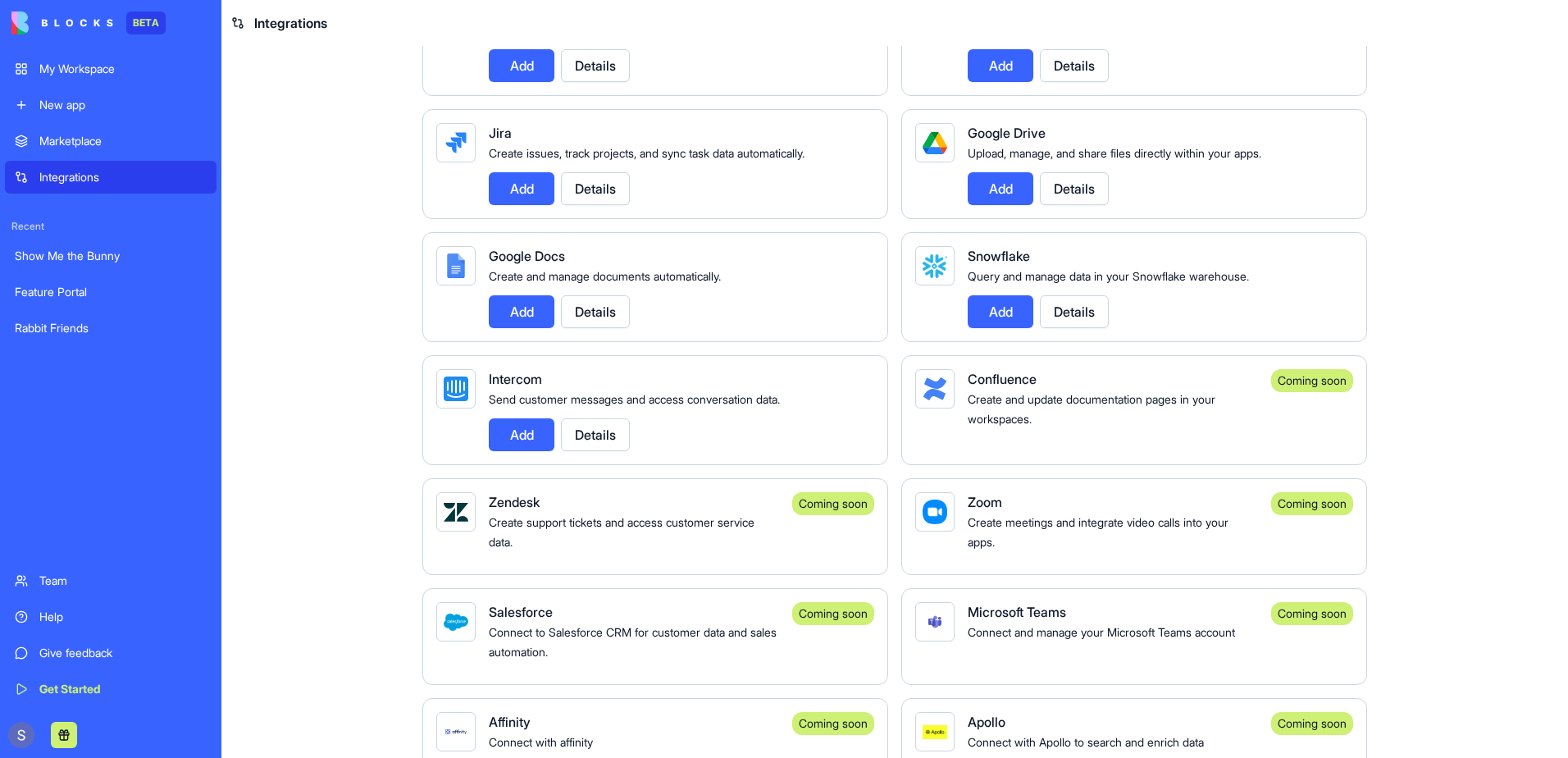
scroll to position [984, 0]
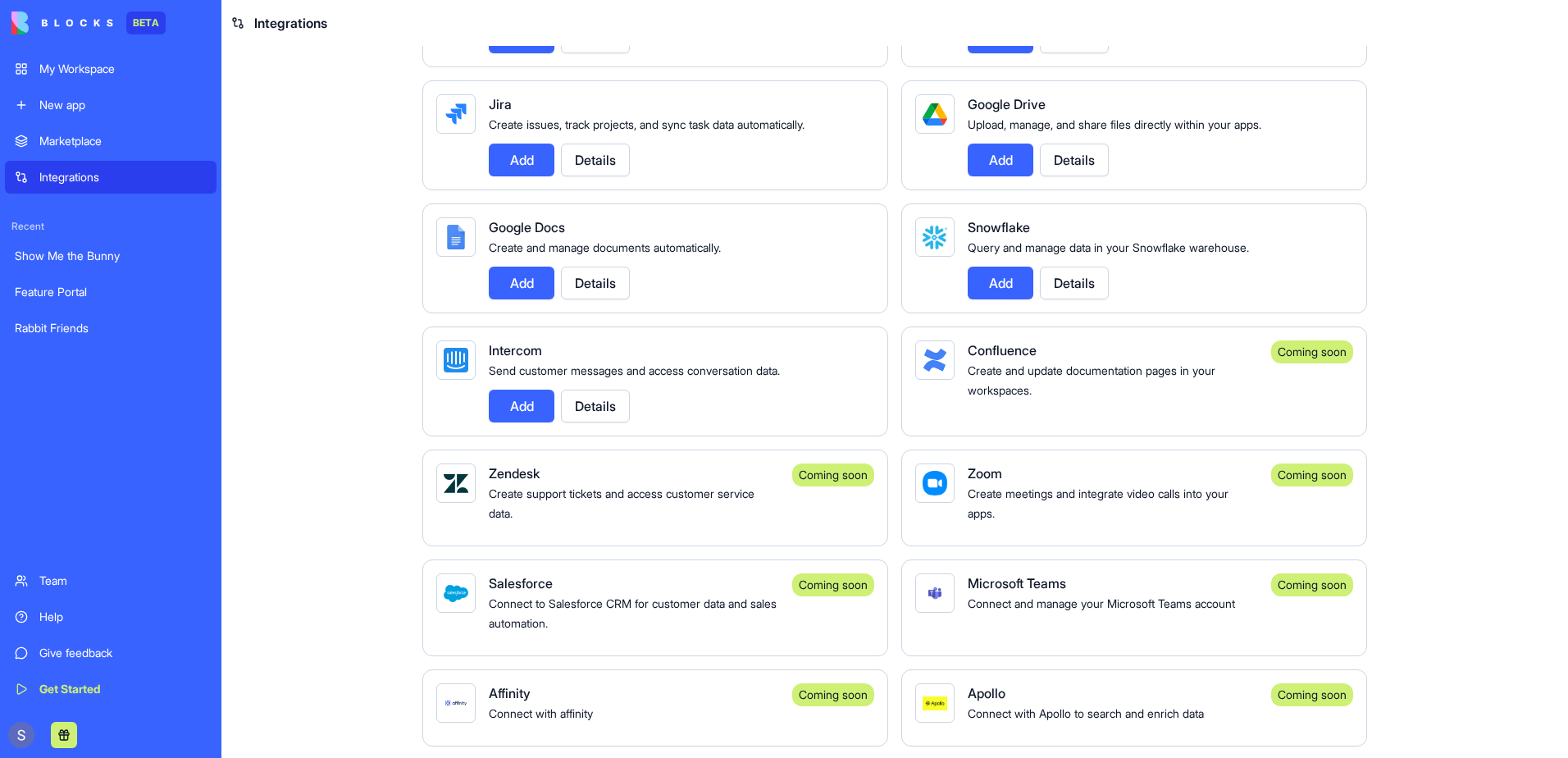
click at [513, 300] on button "Add" at bounding box center [521, 283] width 65 height 33
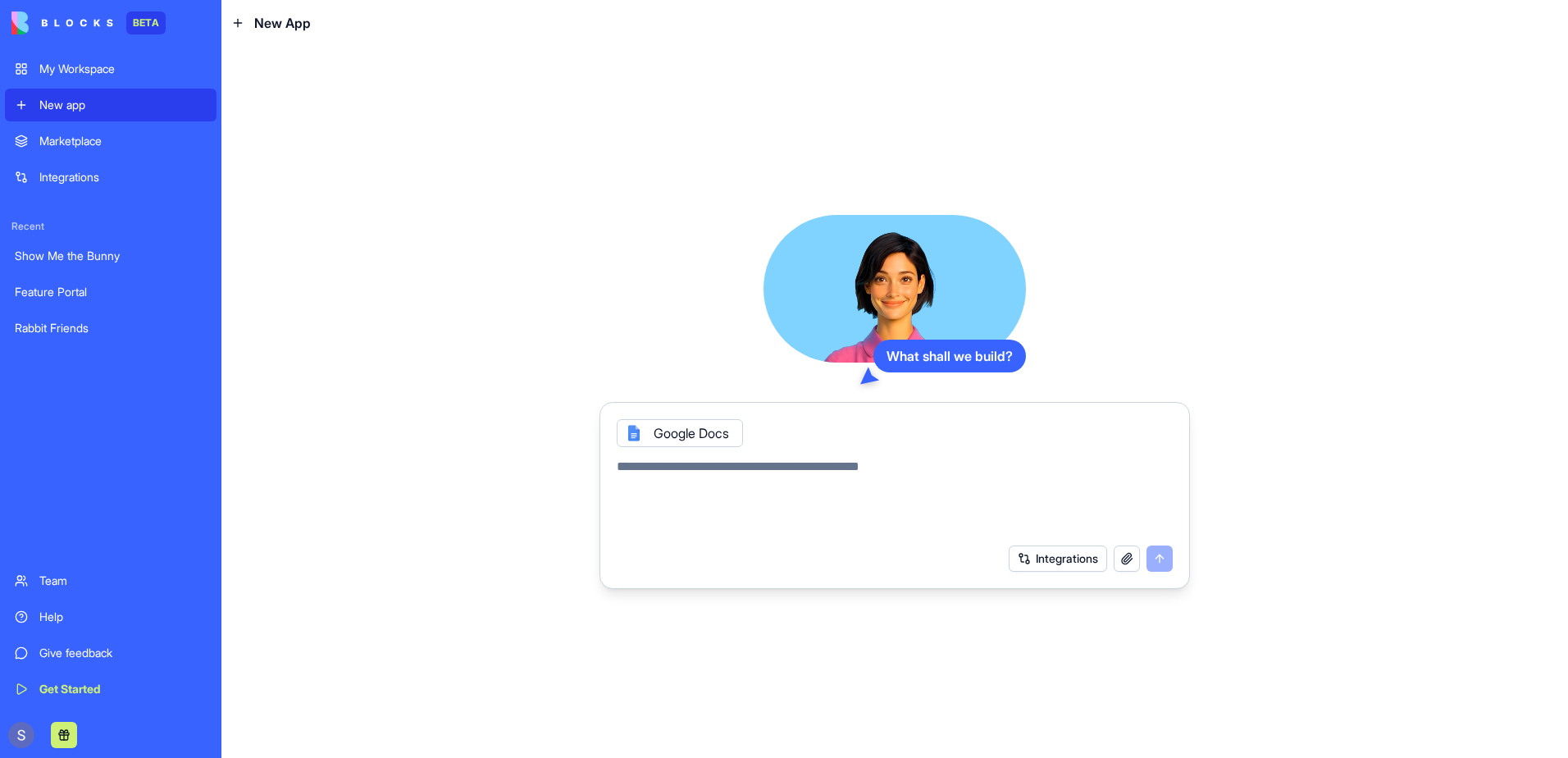
click at [48, 71] on div "My Workspace" at bounding box center [123, 69] width 168 height 17
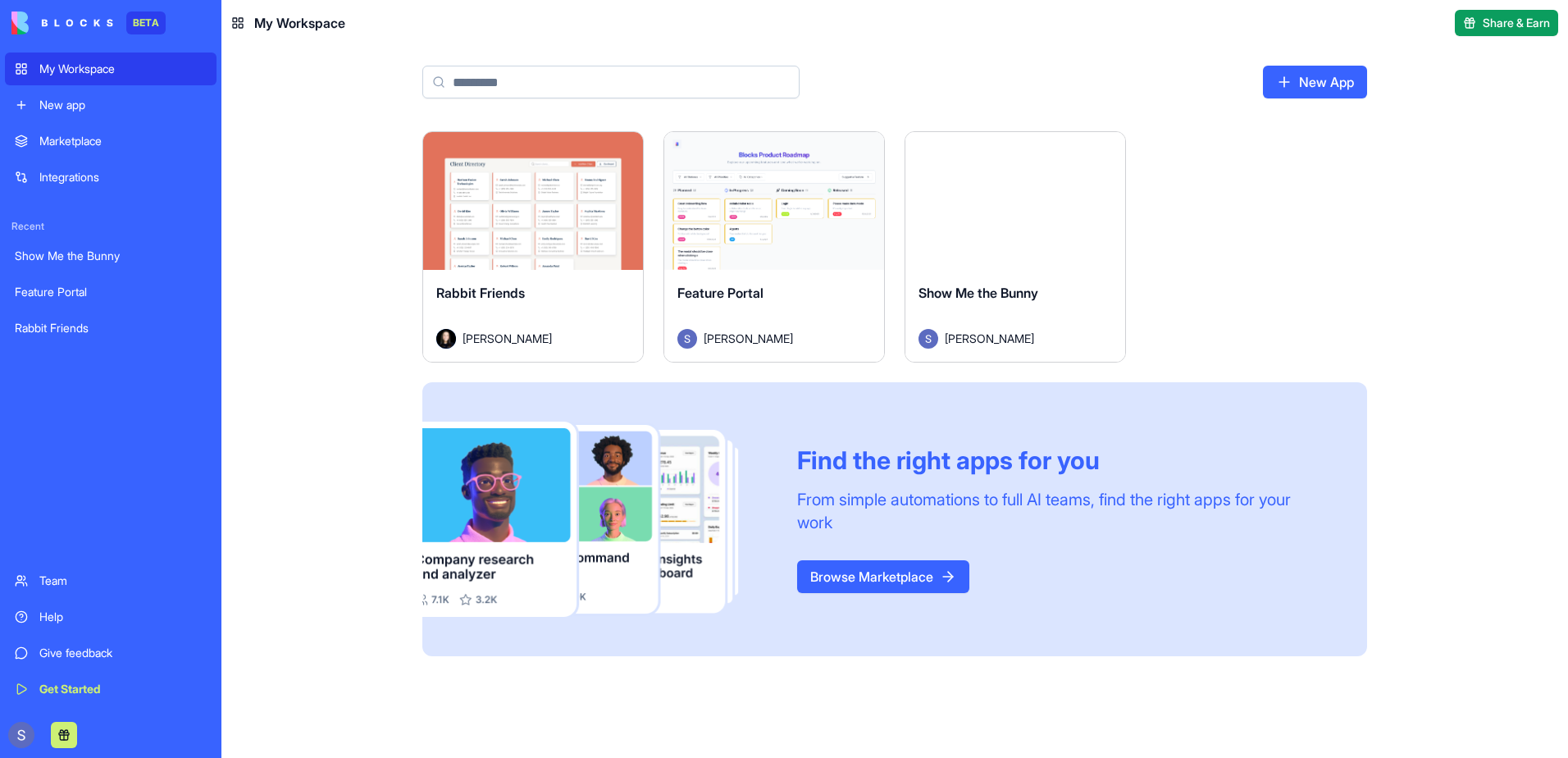
click at [1025, 220] on div "Launch" at bounding box center [1015, 201] width 220 height 138
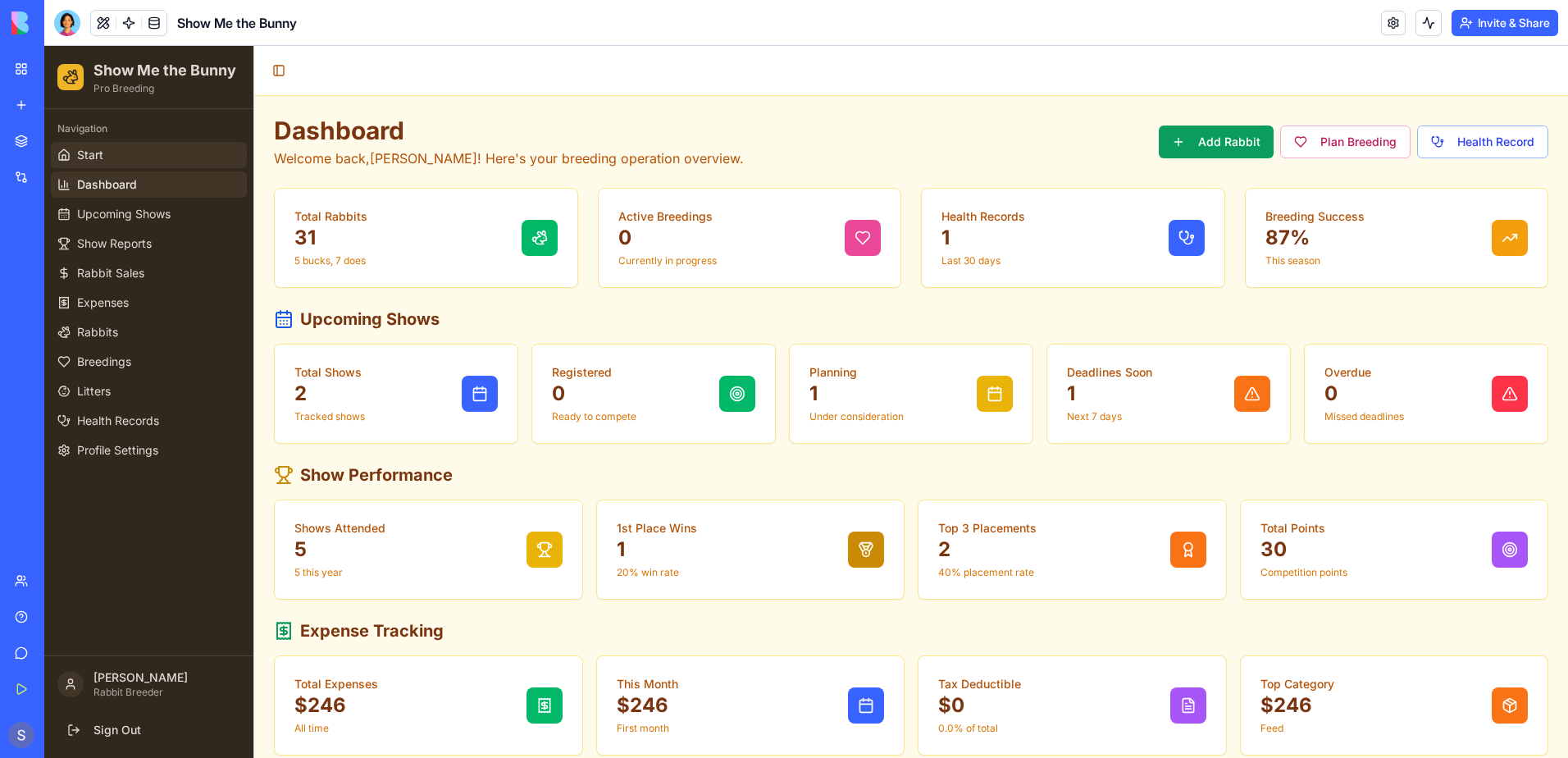
click at [102, 158] on span "Start" at bounding box center [90, 155] width 26 height 17
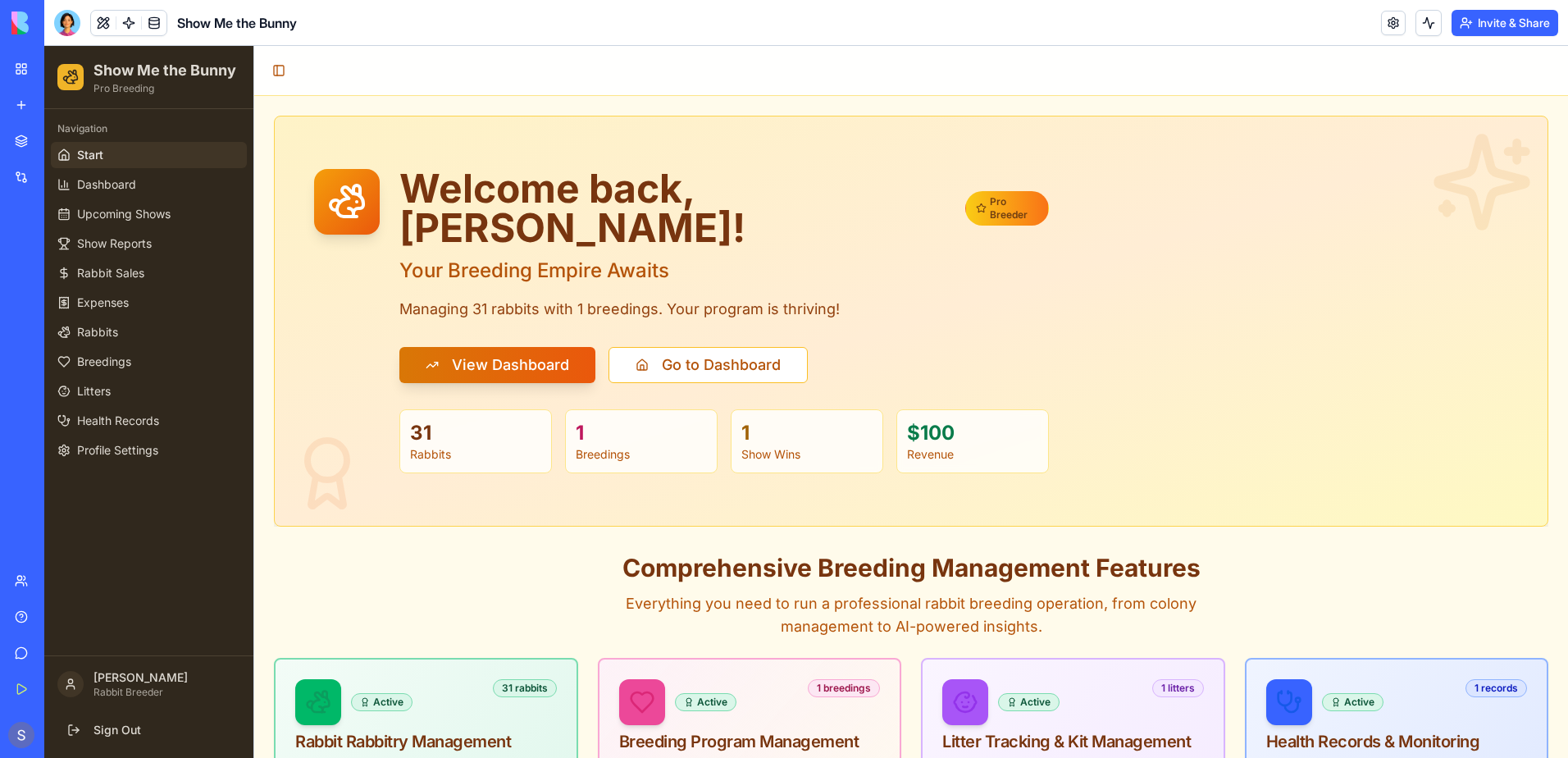
click at [1496, 18] on button "Invite & Share" at bounding box center [1504, 23] width 107 height 26
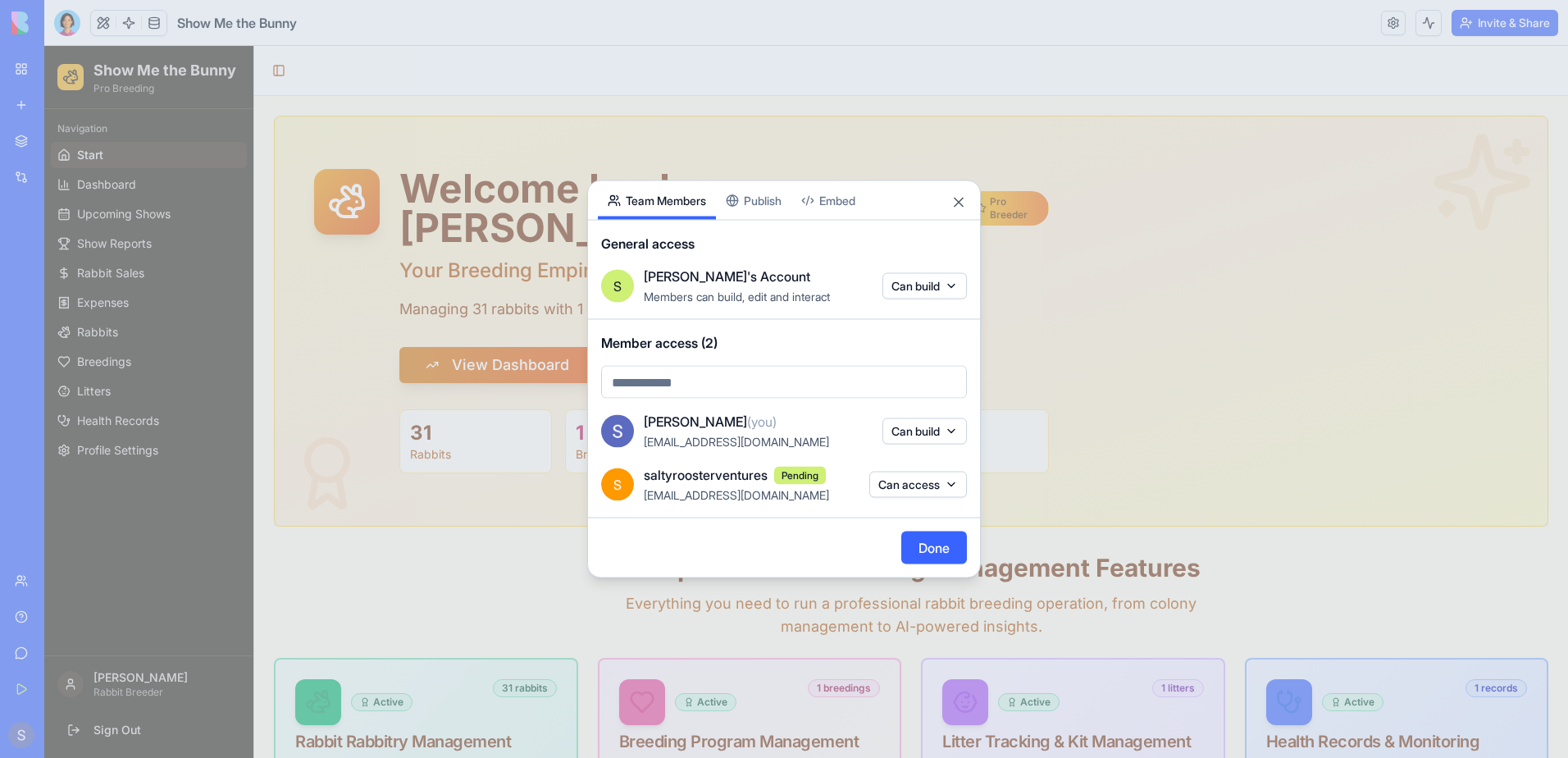
click at [728, 376] on body "BETA My Workspace New app Marketplace Integrations Recent Show Me the Bunny Fea…" at bounding box center [784, 379] width 1568 height 758
type input "**********"
click at [717, 429] on span "Currently not in your account" at bounding box center [726, 434] width 149 height 14
